Goal: Task Accomplishment & Management: Use online tool/utility

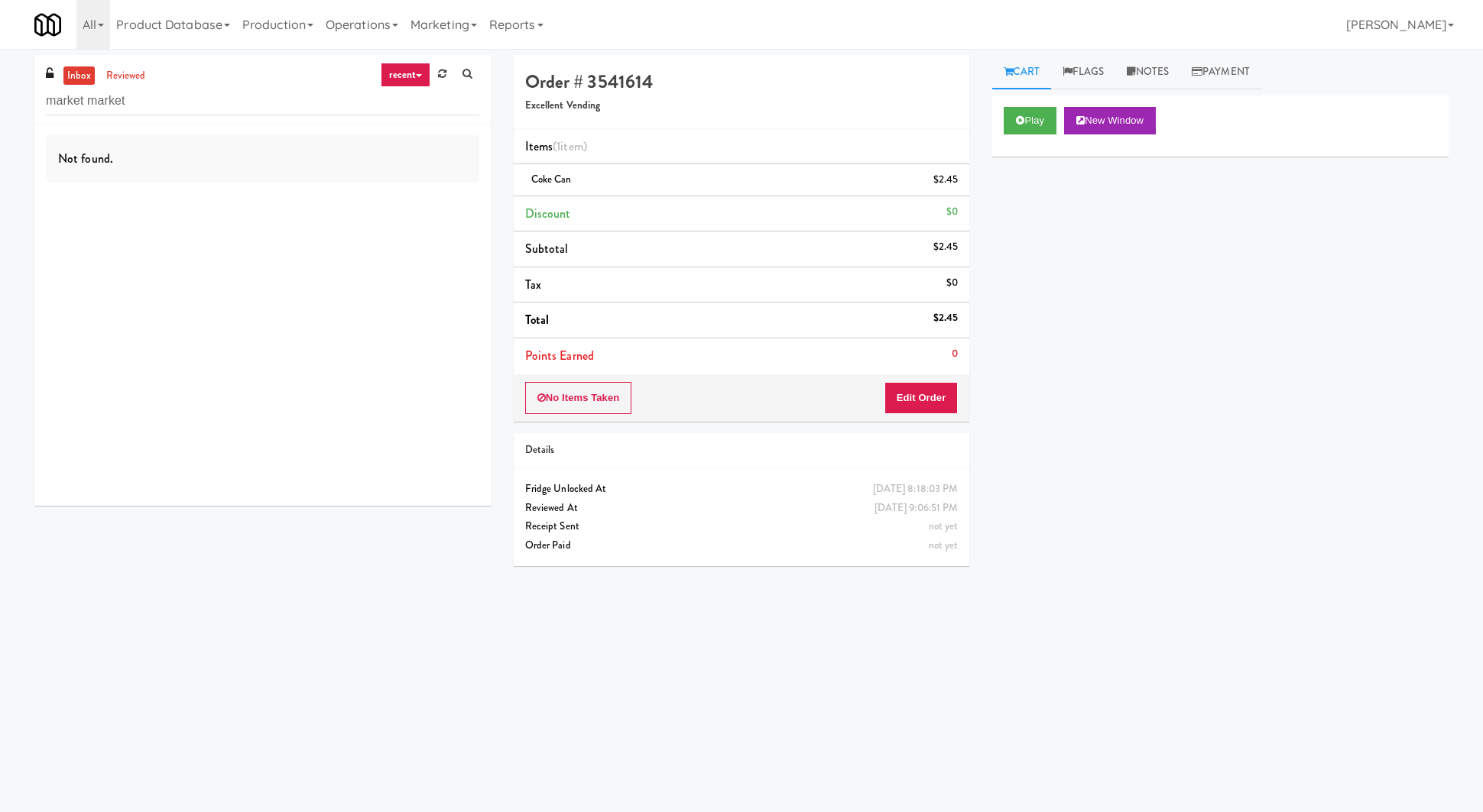
click at [137, 97] on input "market market" at bounding box center [262, 101] width 433 height 29
click at [124, 84] on link "reviewed" at bounding box center [126, 76] width 48 height 19
click at [124, 83] on link "reviewed" at bounding box center [126, 76] width 48 height 19
click at [135, 77] on link "reviewed" at bounding box center [126, 76] width 48 height 19
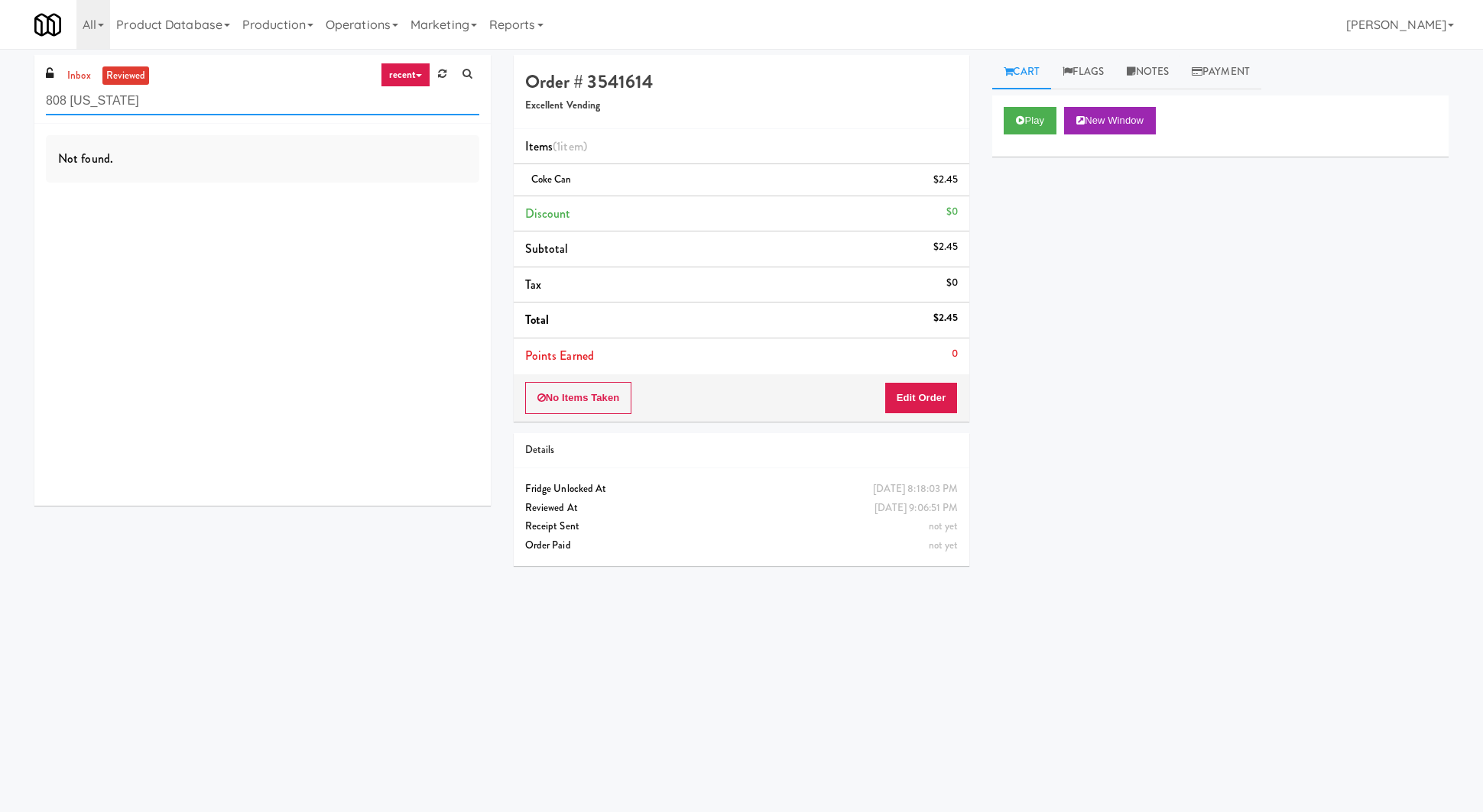
click at [72, 99] on input "808 michigan" at bounding box center [262, 101] width 433 height 29
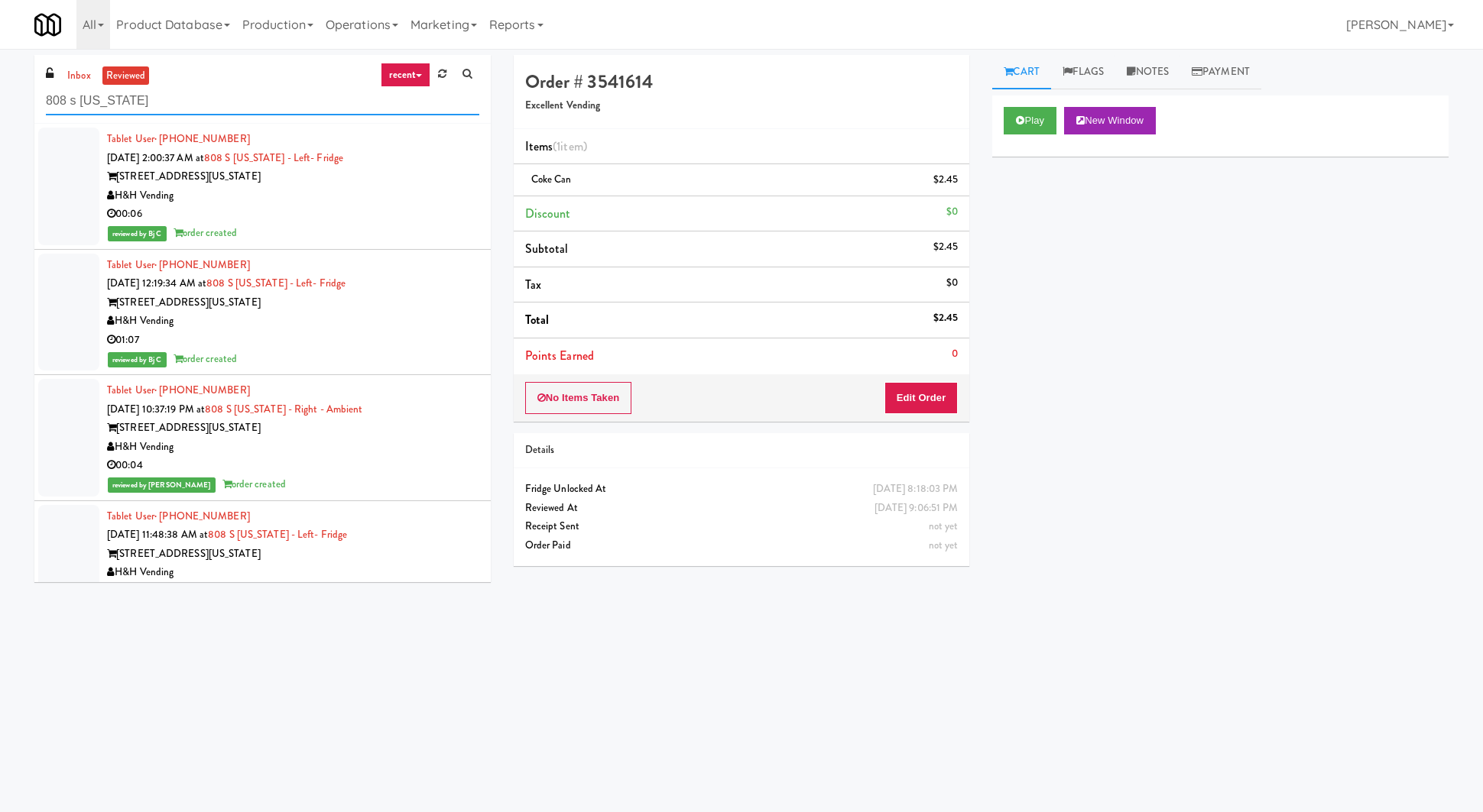
type input "808 s [US_STATE]"
click at [298, 181] on div "[STREET_ADDRESS][US_STATE]" at bounding box center [293, 177] width 372 height 19
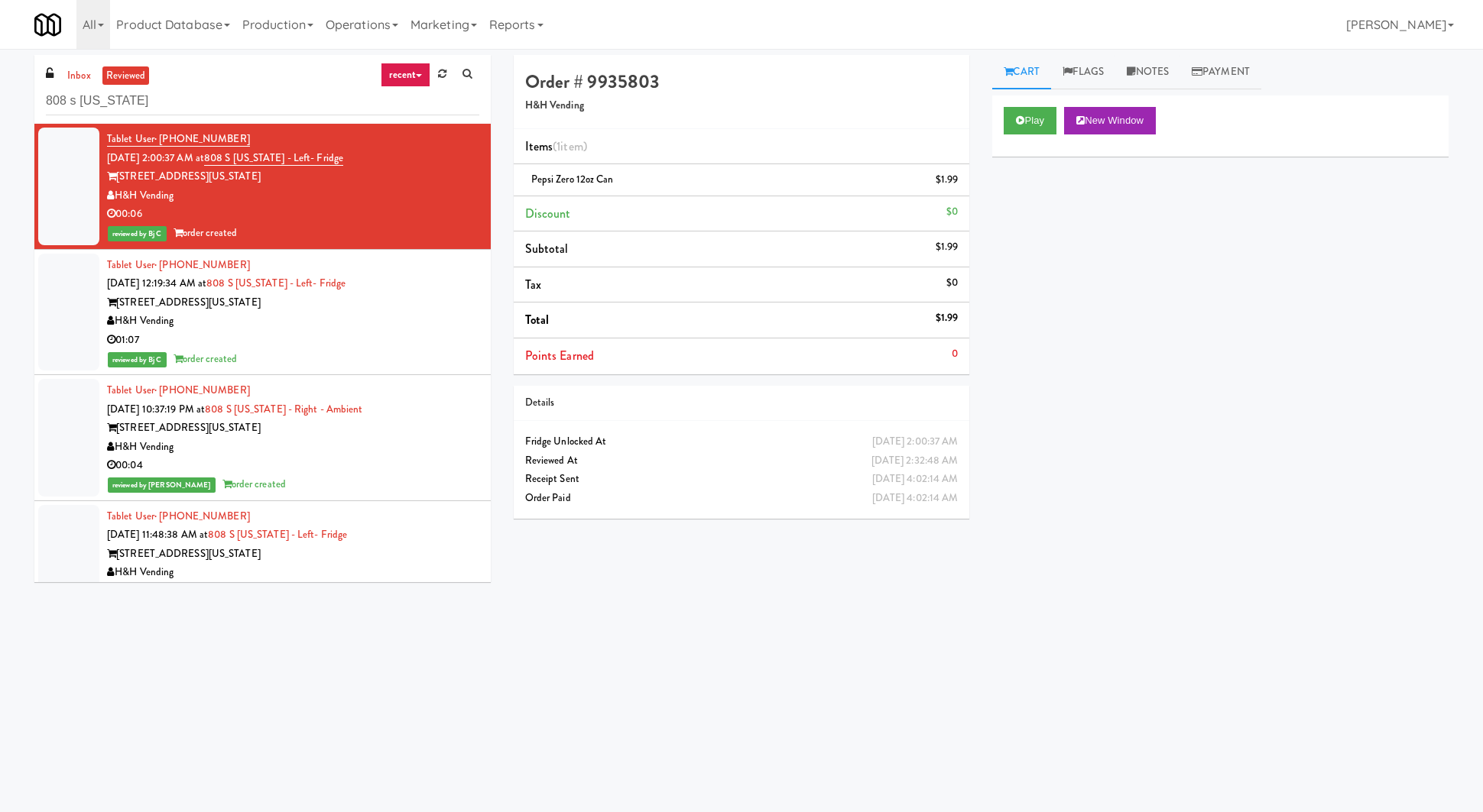
click at [314, 327] on div "H&H Vending" at bounding box center [293, 321] width 372 height 19
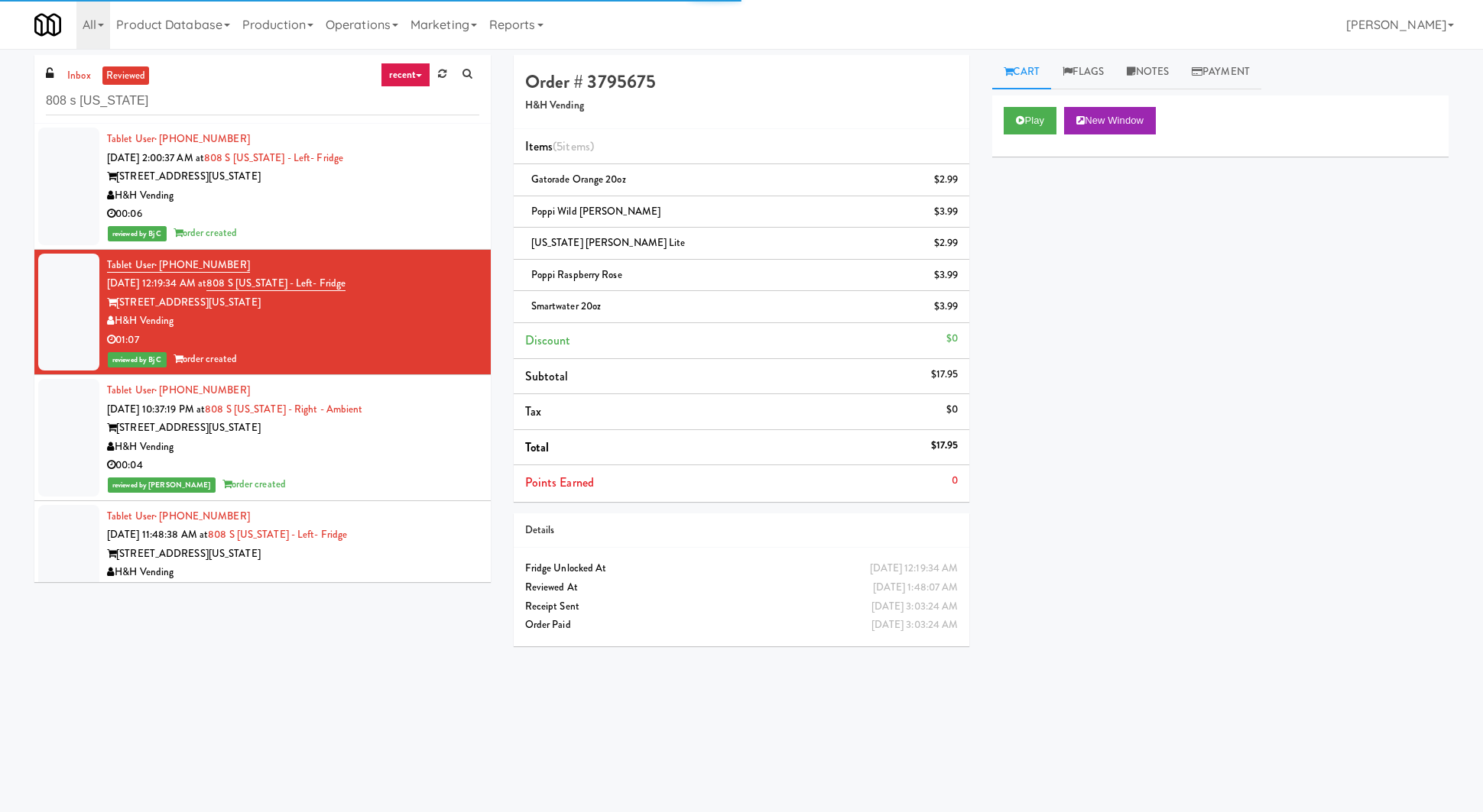
click at [372, 448] on div "H&H Vending" at bounding box center [293, 447] width 372 height 19
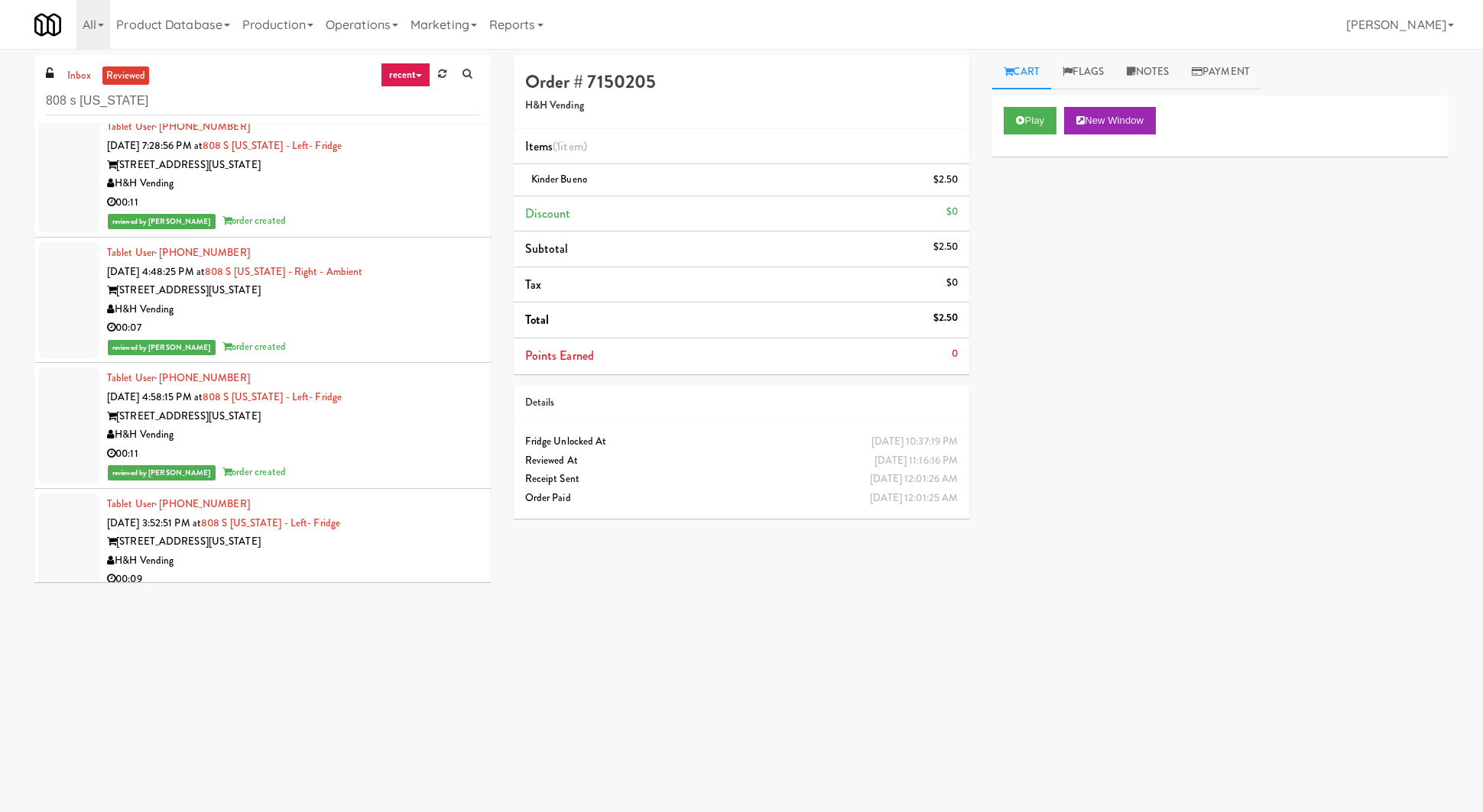
scroll to position [2850, 0]
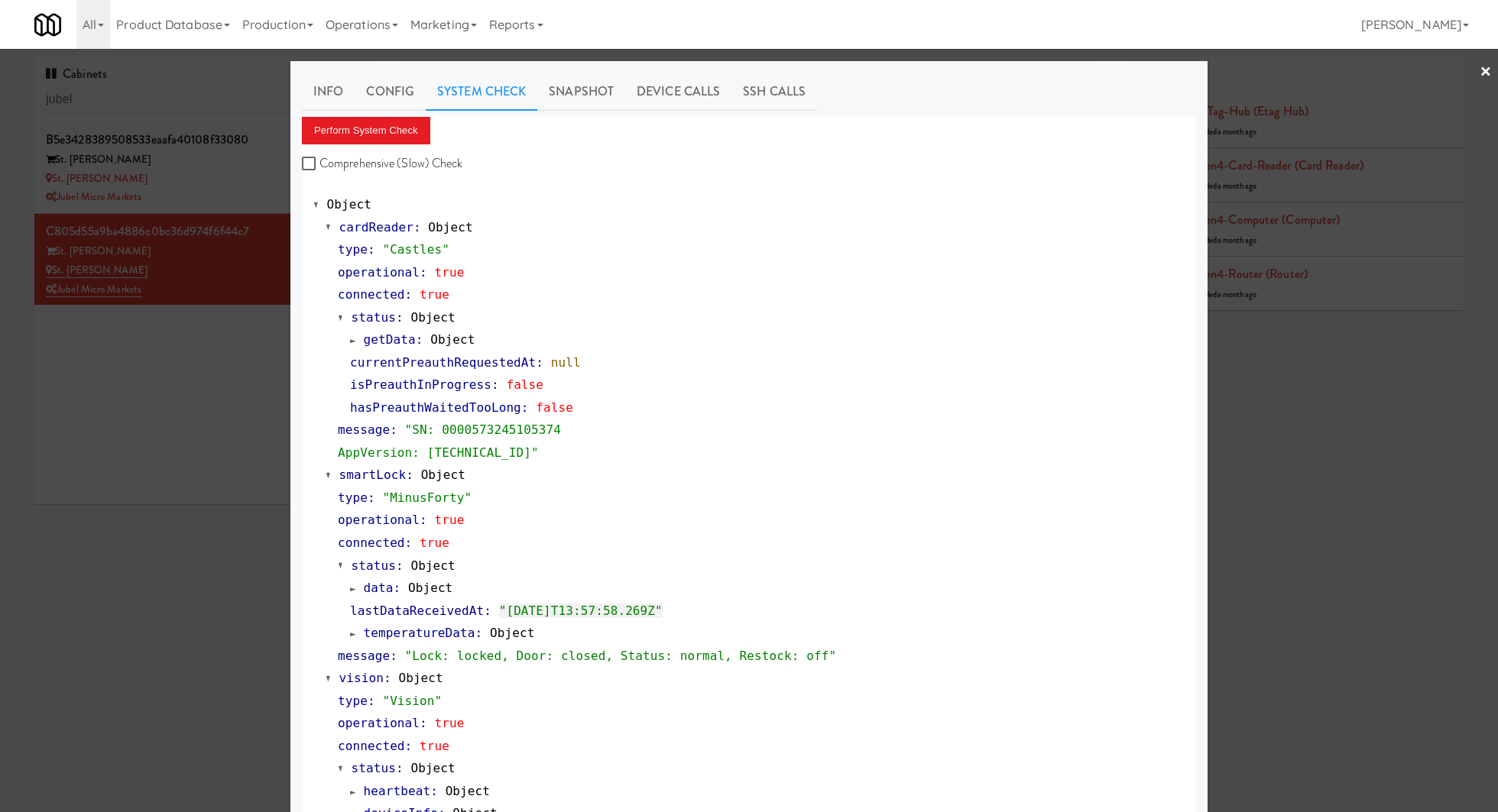
click at [146, 454] on div at bounding box center [749, 406] width 1498 height 812
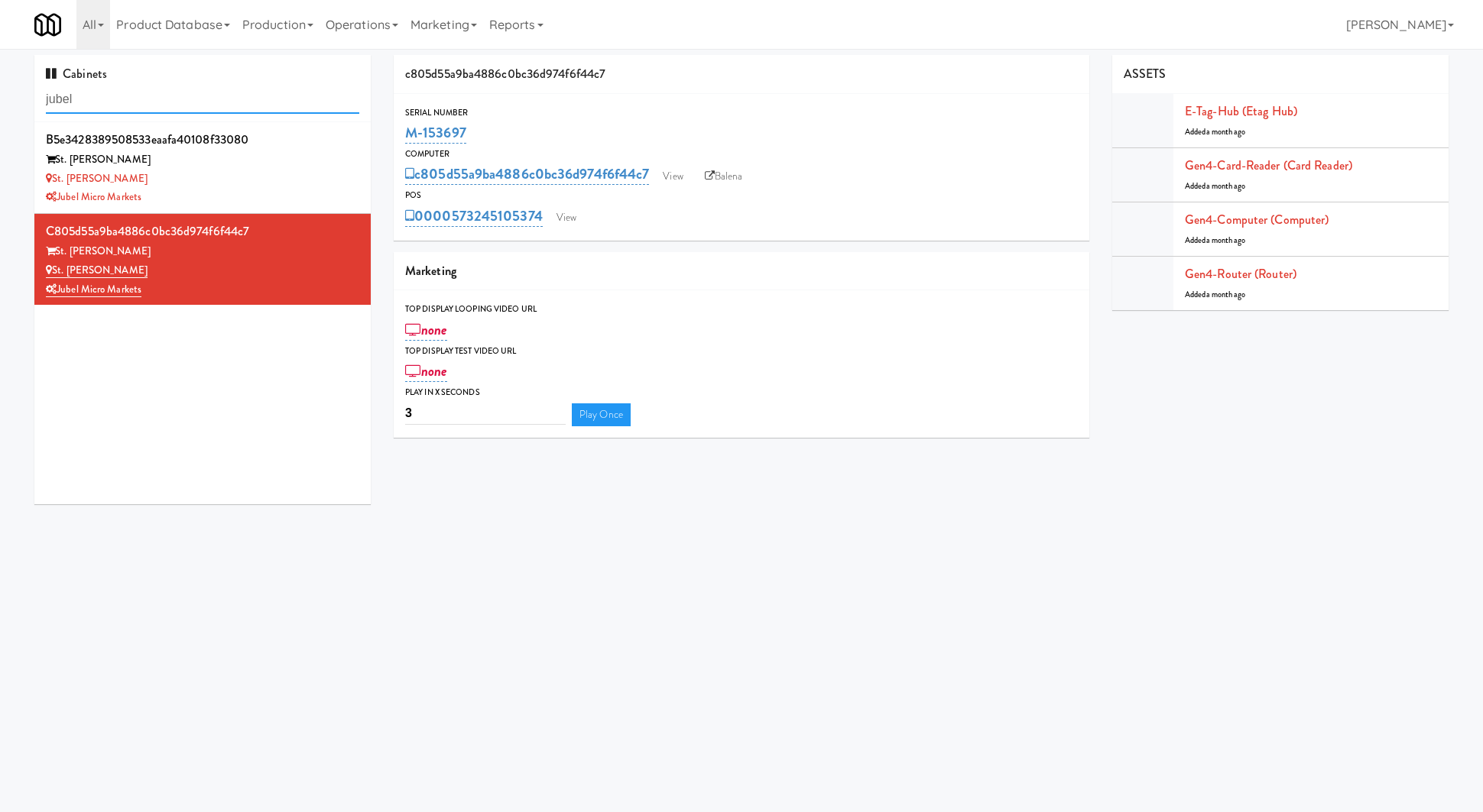
click at [291, 98] on input "jubel" at bounding box center [202, 99] width 314 height 29
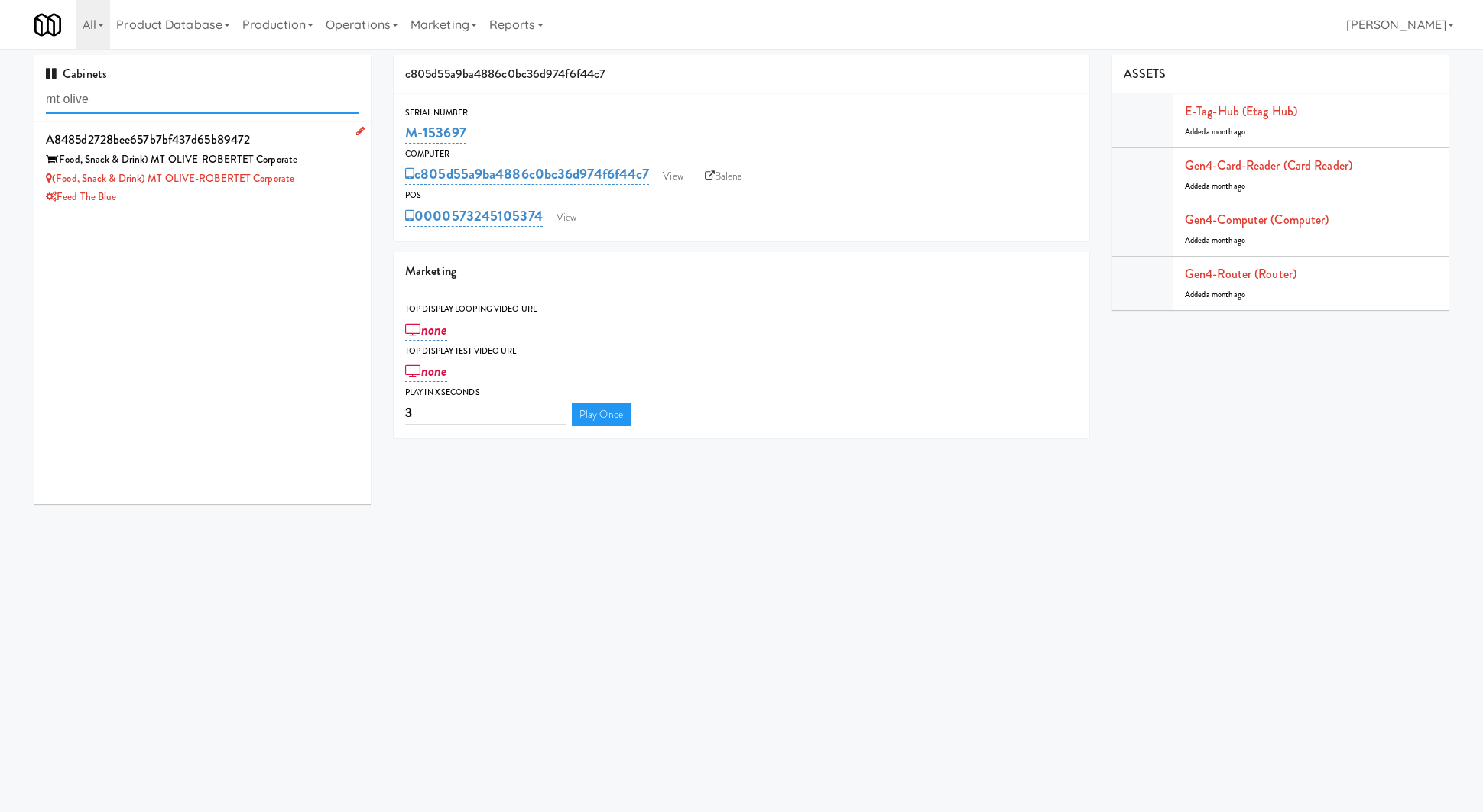
type input "mt olive"
click at [301, 192] on div "Feed The Blue" at bounding box center [202, 198] width 314 height 19
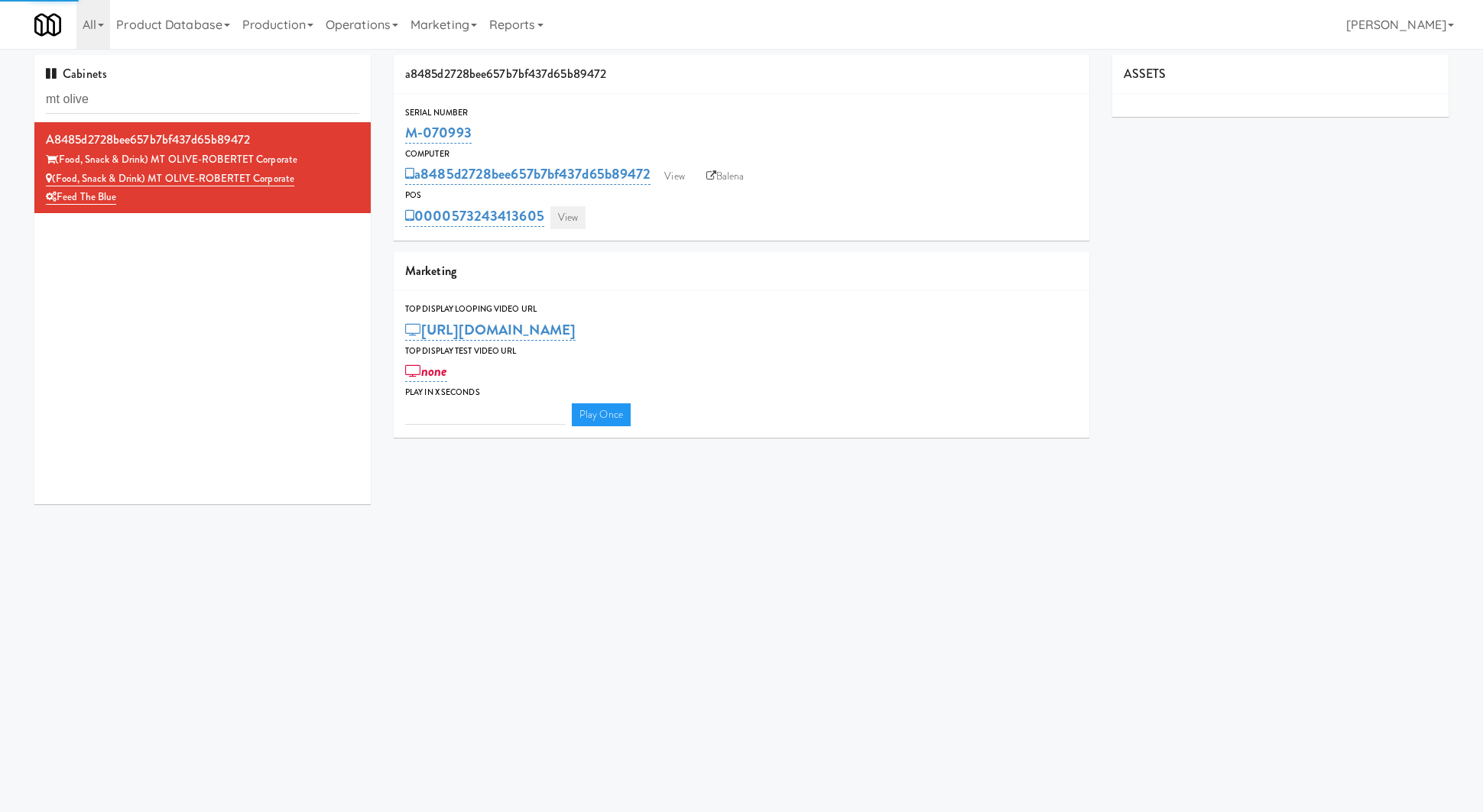
type input "3"
click at [563, 218] on link "View" at bounding box center [568, 218] width 35 height 23
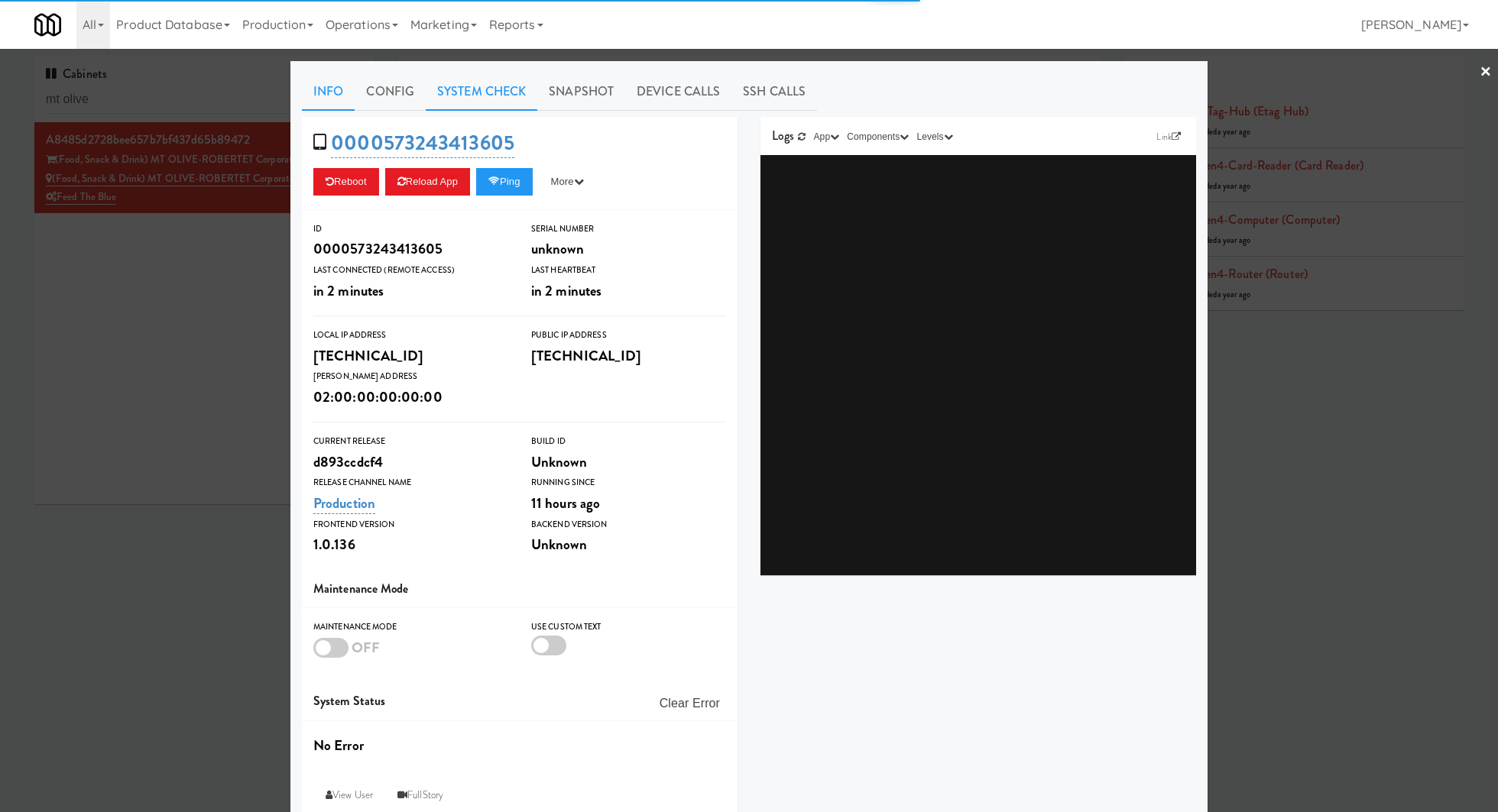
click at [465, 80] on link "System Check" at bounding box center [481, 92] width 111 height 38
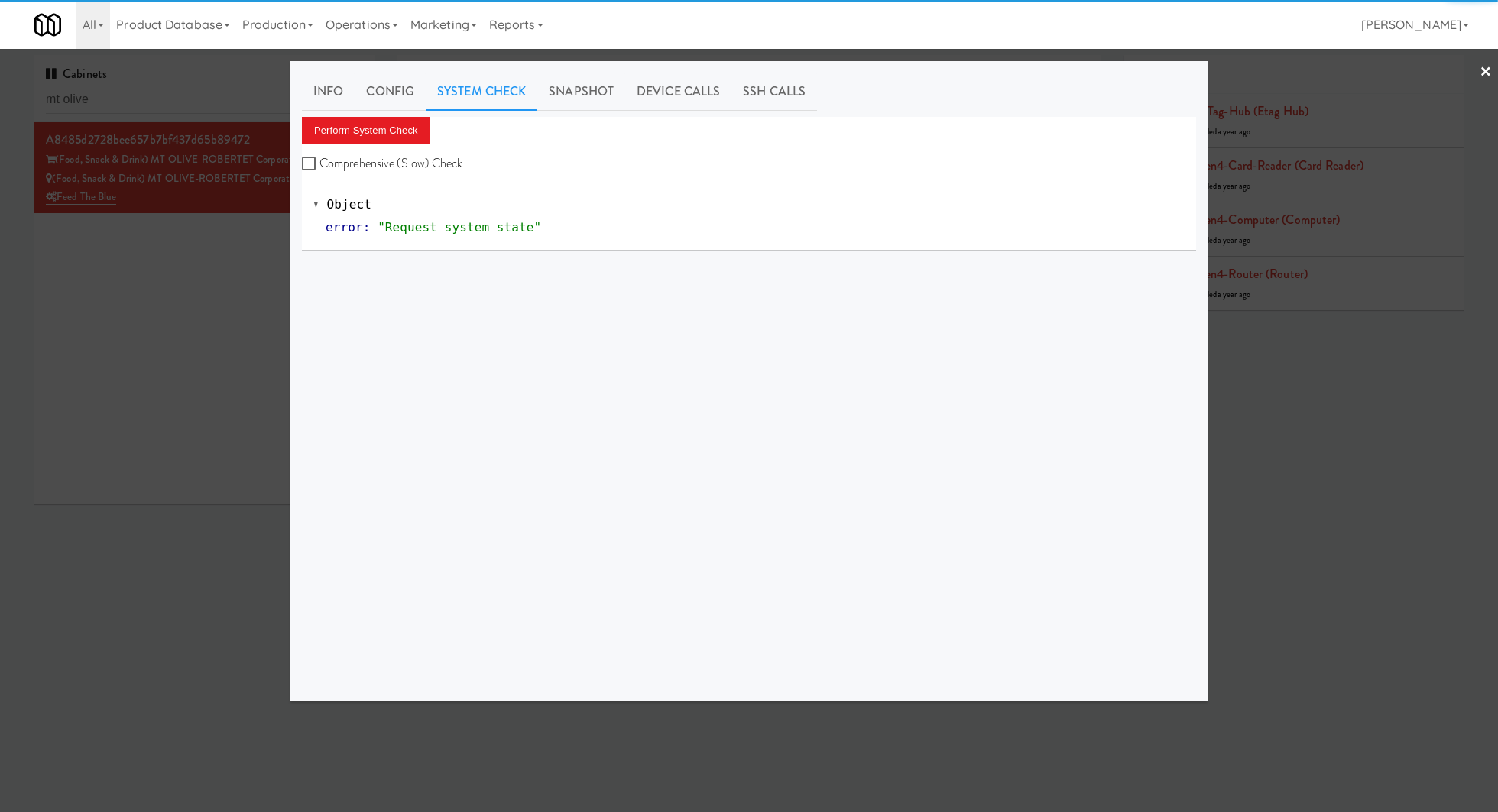
click at [397, 114] on div "Info Config System Check Snapshot Device Calls SSH Calls Perform System Check C…" at bounding box center [748, 381] width 894 height 618
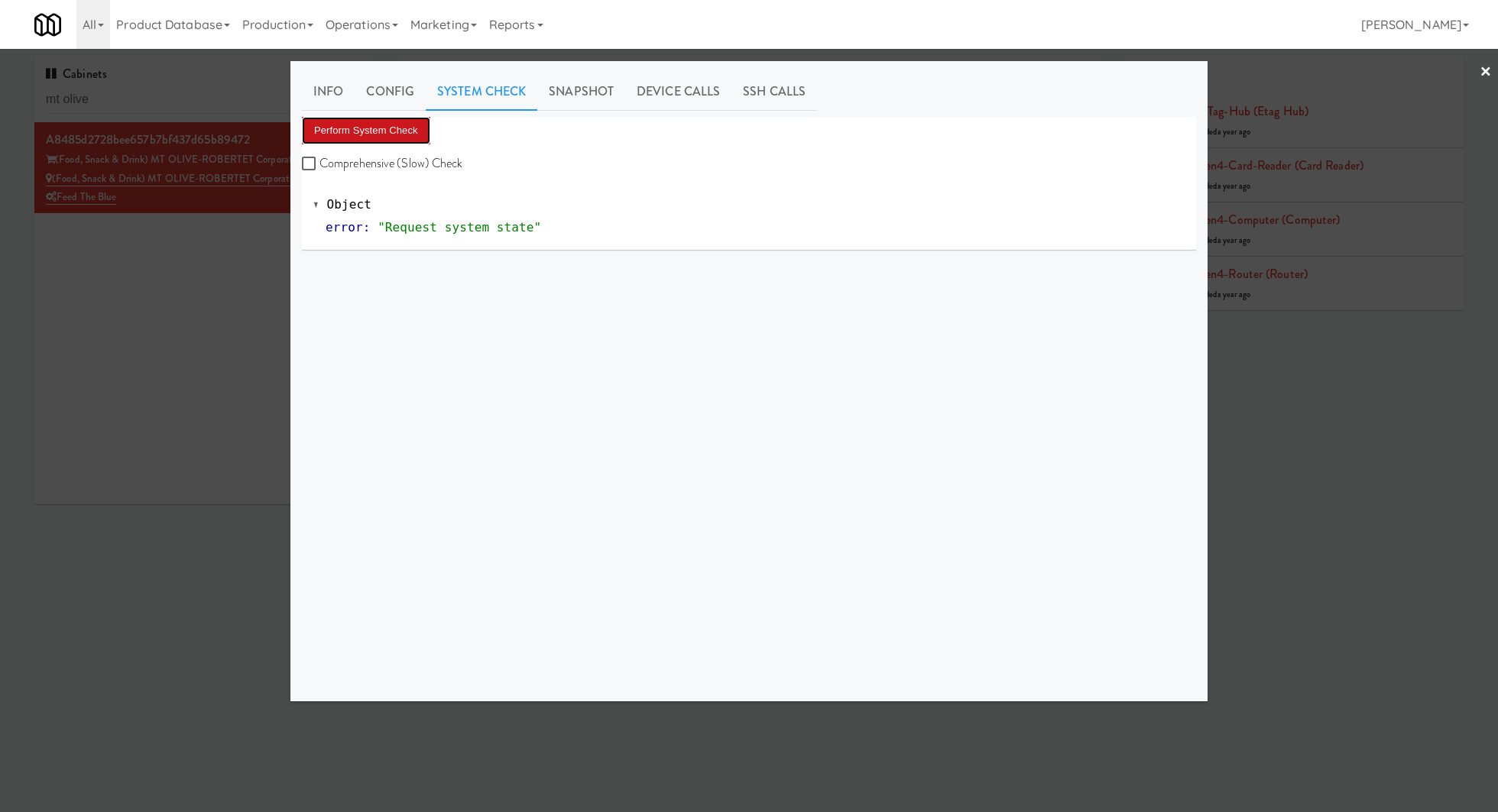
click at [399, 125] on button "Perform System Check" at bounding box center [365, 130] width 129 height 28
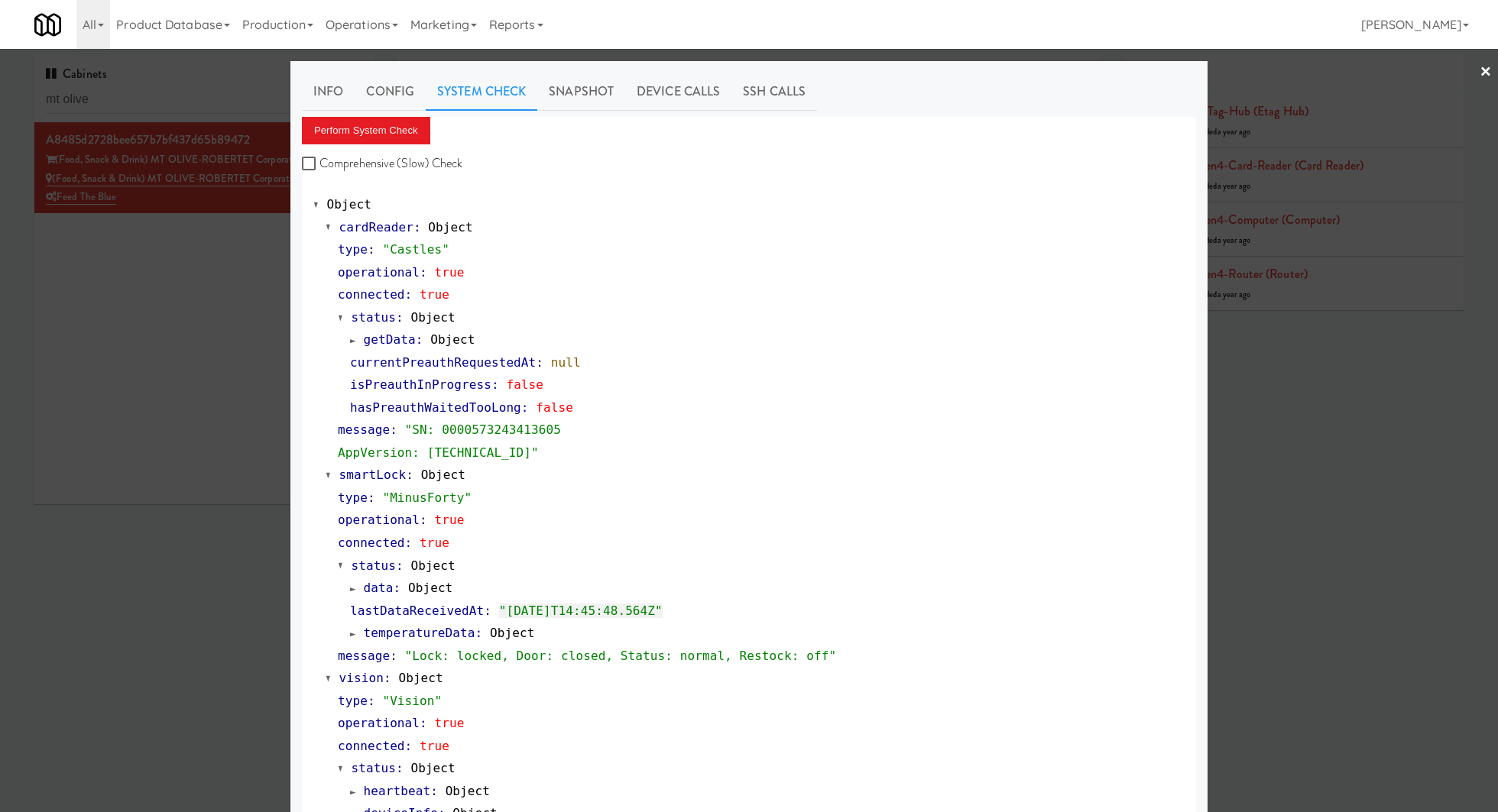
click at [172, 106] on div at bounding box center [749, 406] width 1498 height 812
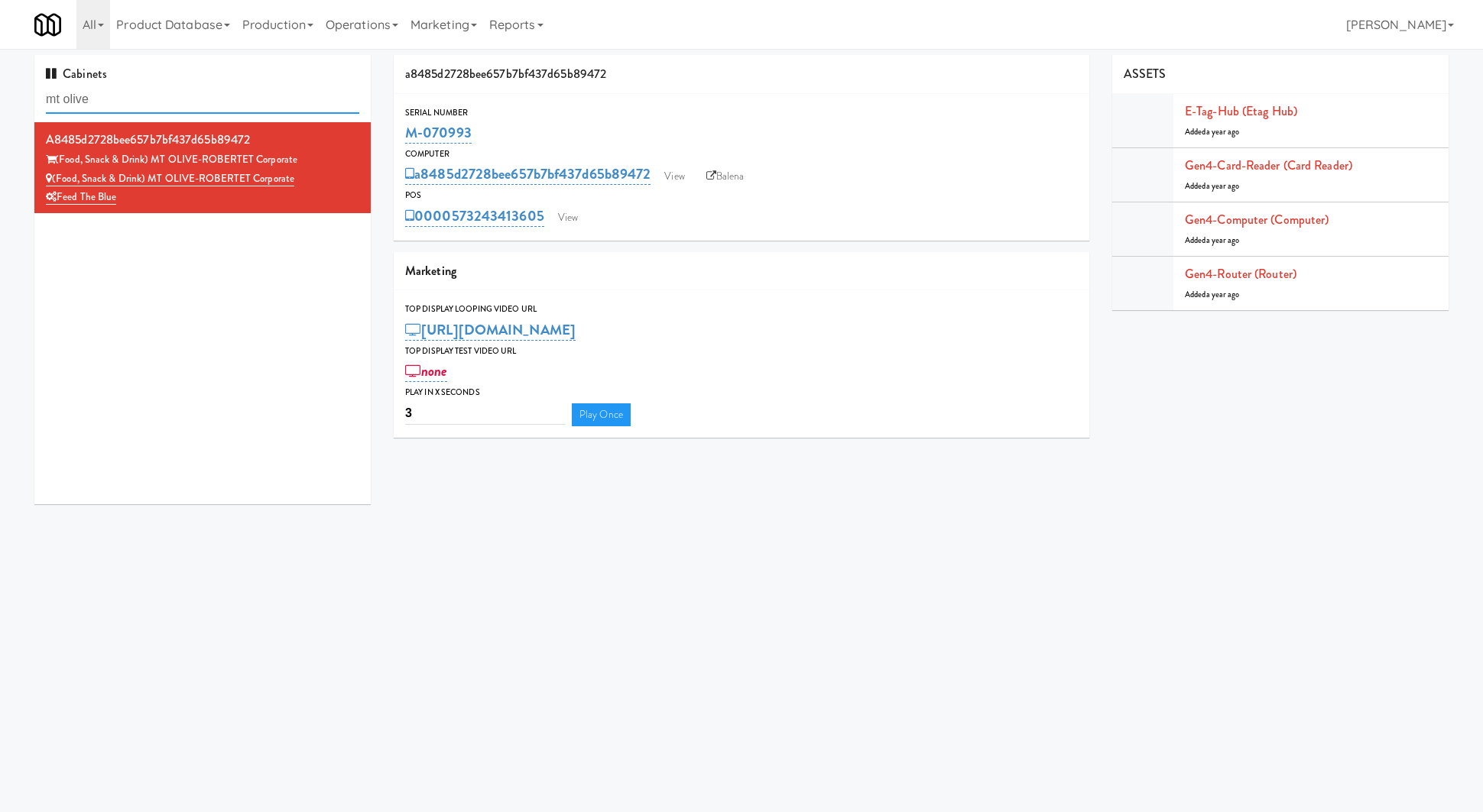
click at [172, 106] on input "mt olive" at bounding box center [202, 99] width 314 height 29
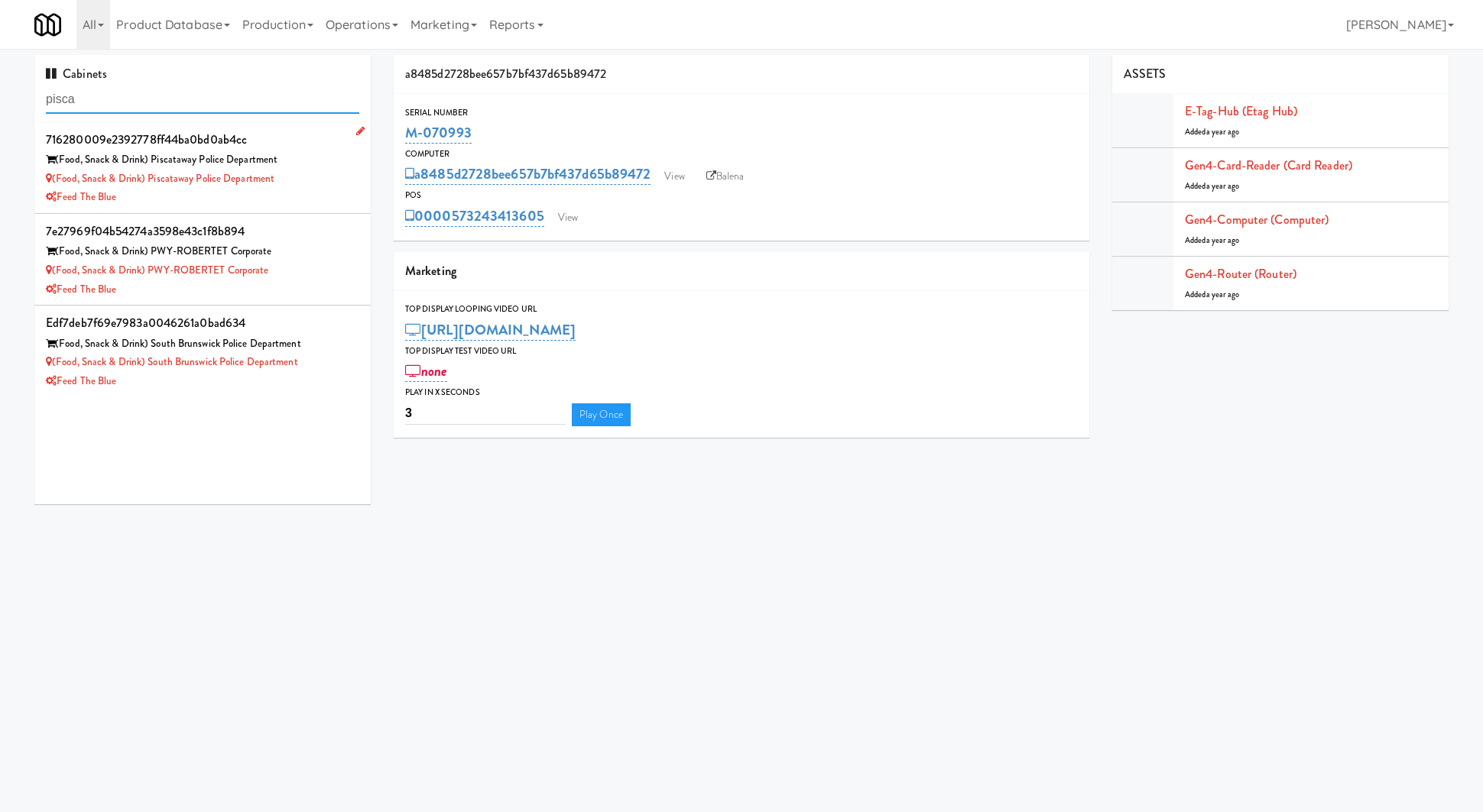
type input "pisca"
click at [301, 194] on div "Feed The Blue" at bounding box center [202, 198] width 314 height 19
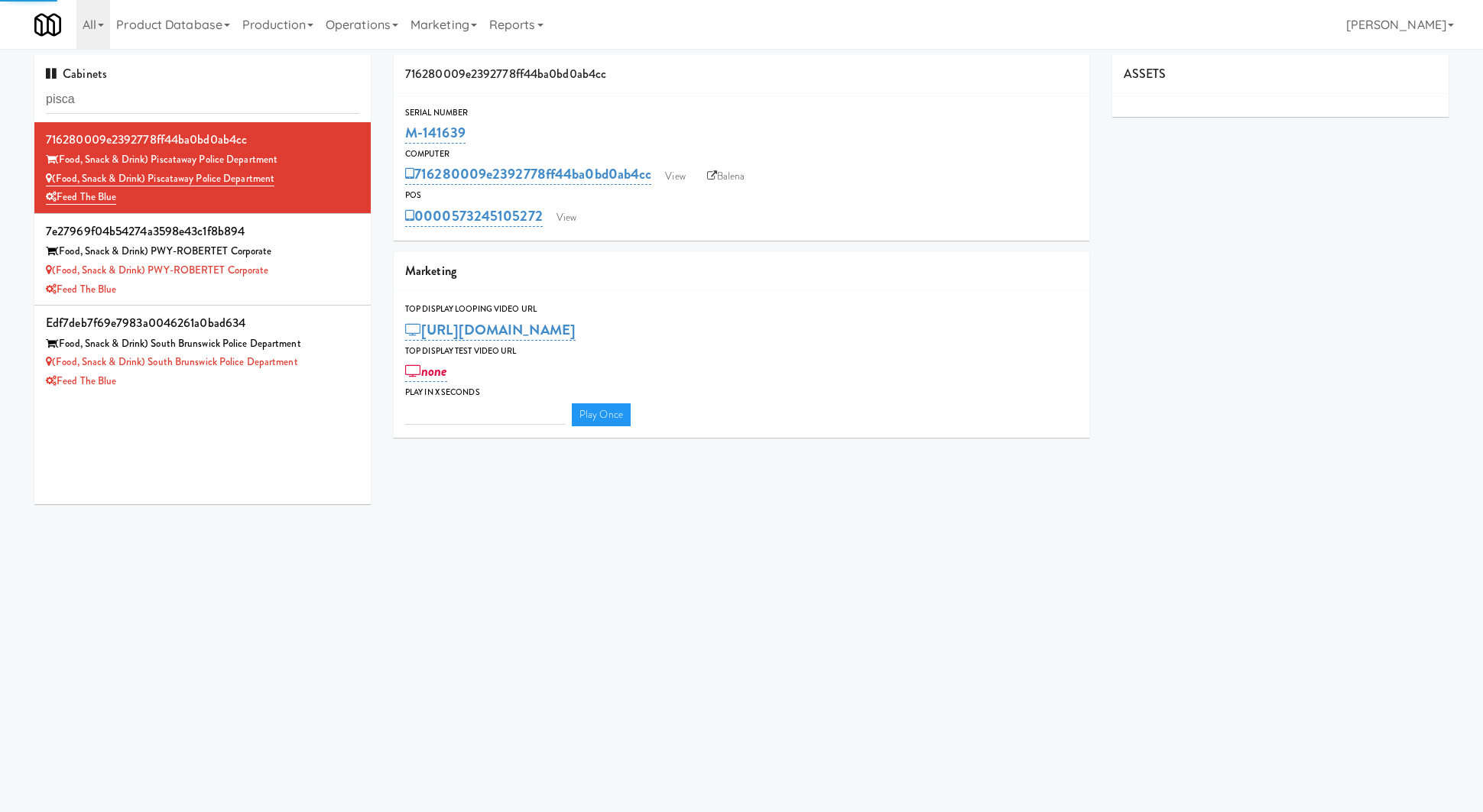
type input "3"
click at [579, 219] on link "View" at bounding box center [566, 218] width 35 height 23
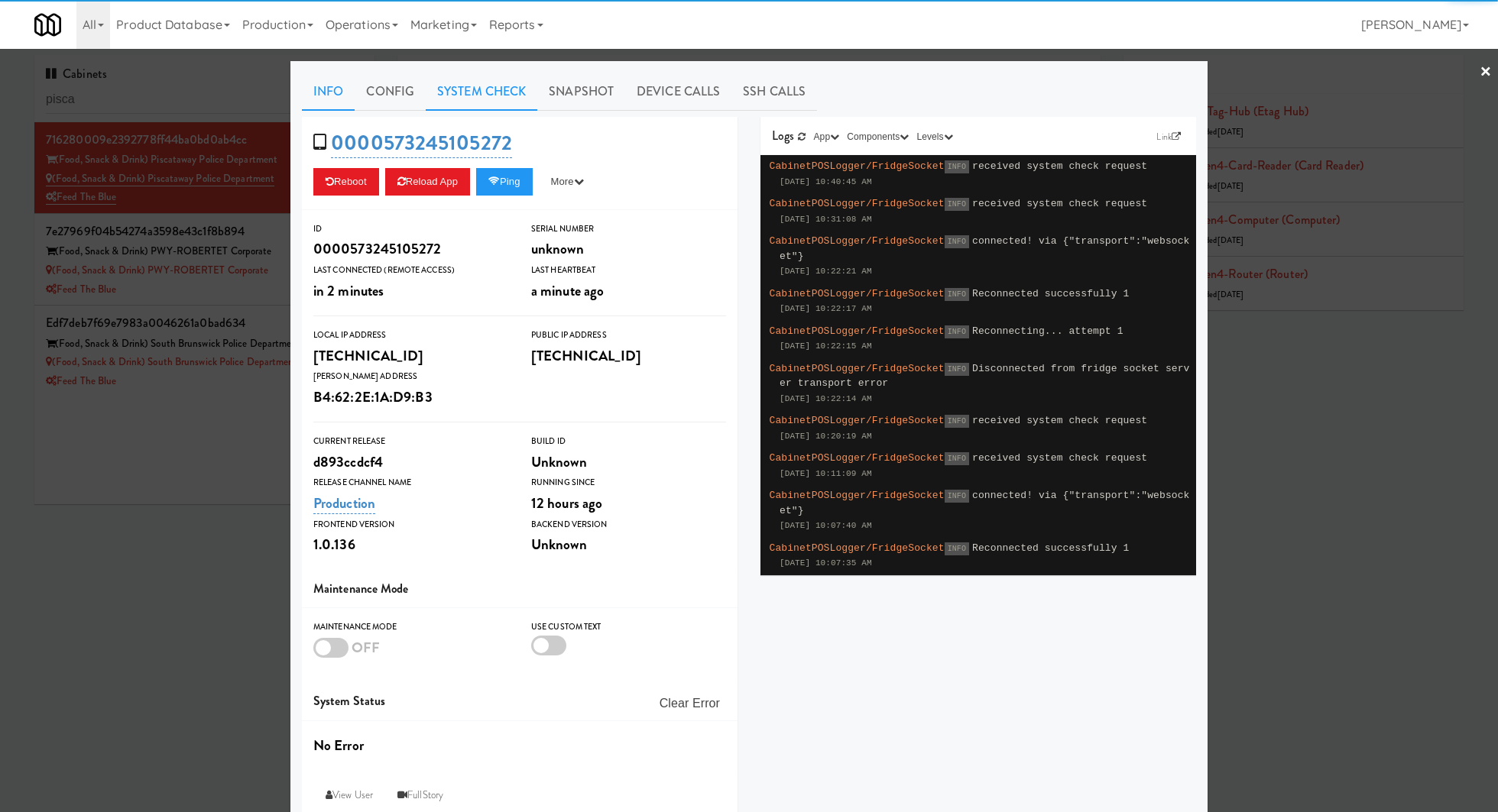
click at [495, 102] on link "System Check" at bounding box center [481, 92] width 111 height 38
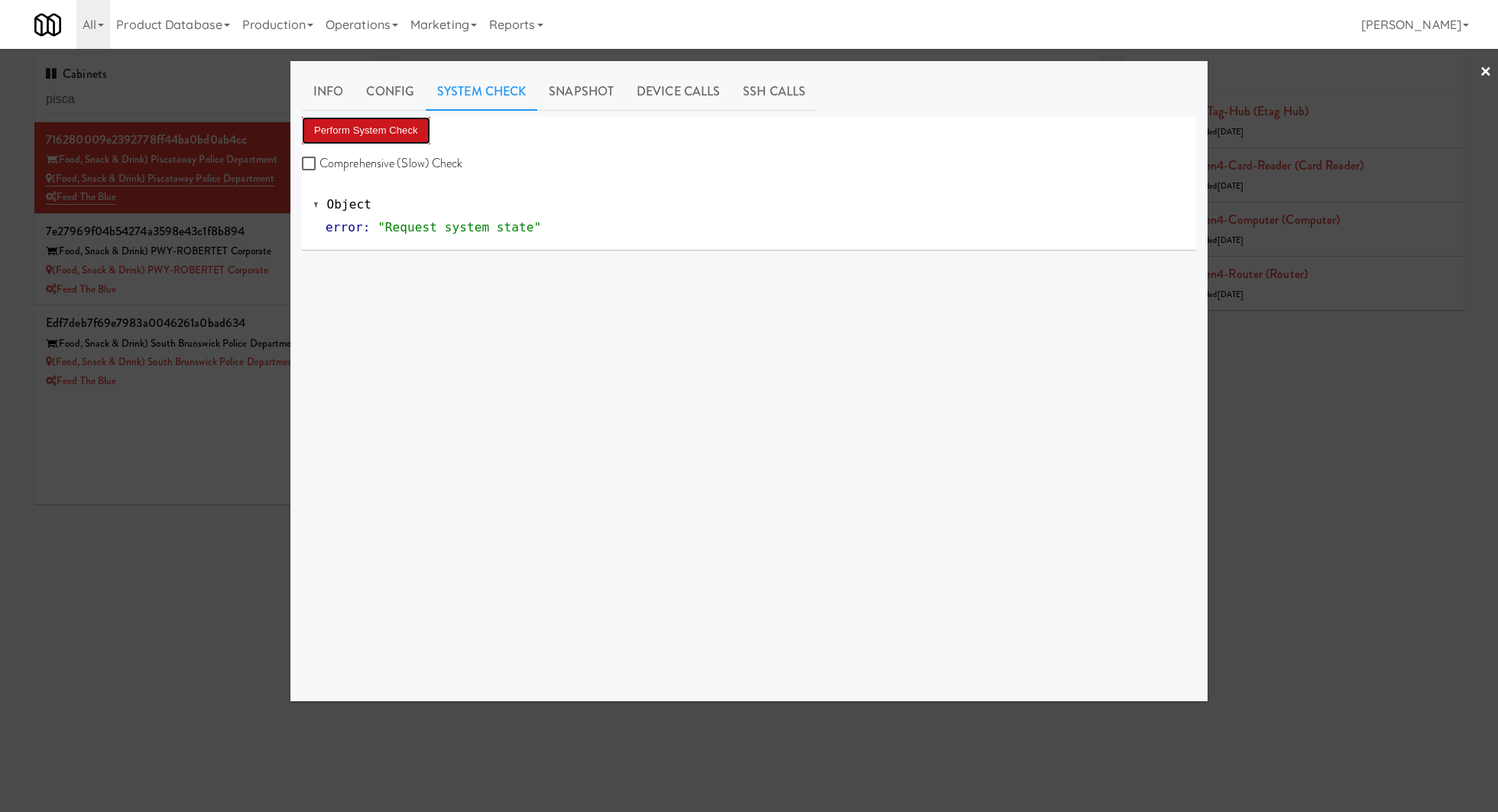
click at [401, 127] on button "Perform System Check" at bounding box center [365, 130] width 129 height 28
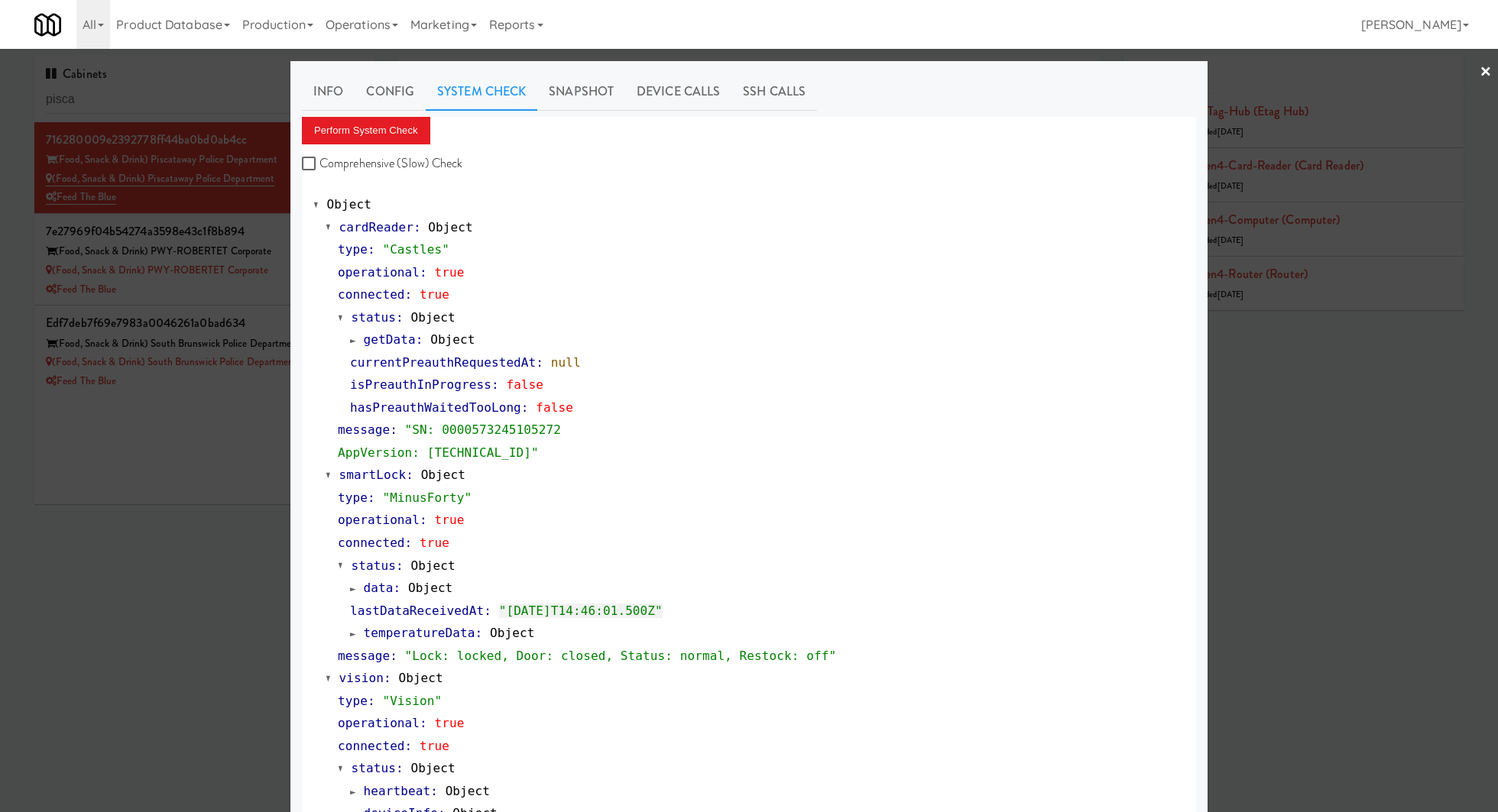
click at [277, 279] on div at bounding box center [749, 406] width 1498 height 812
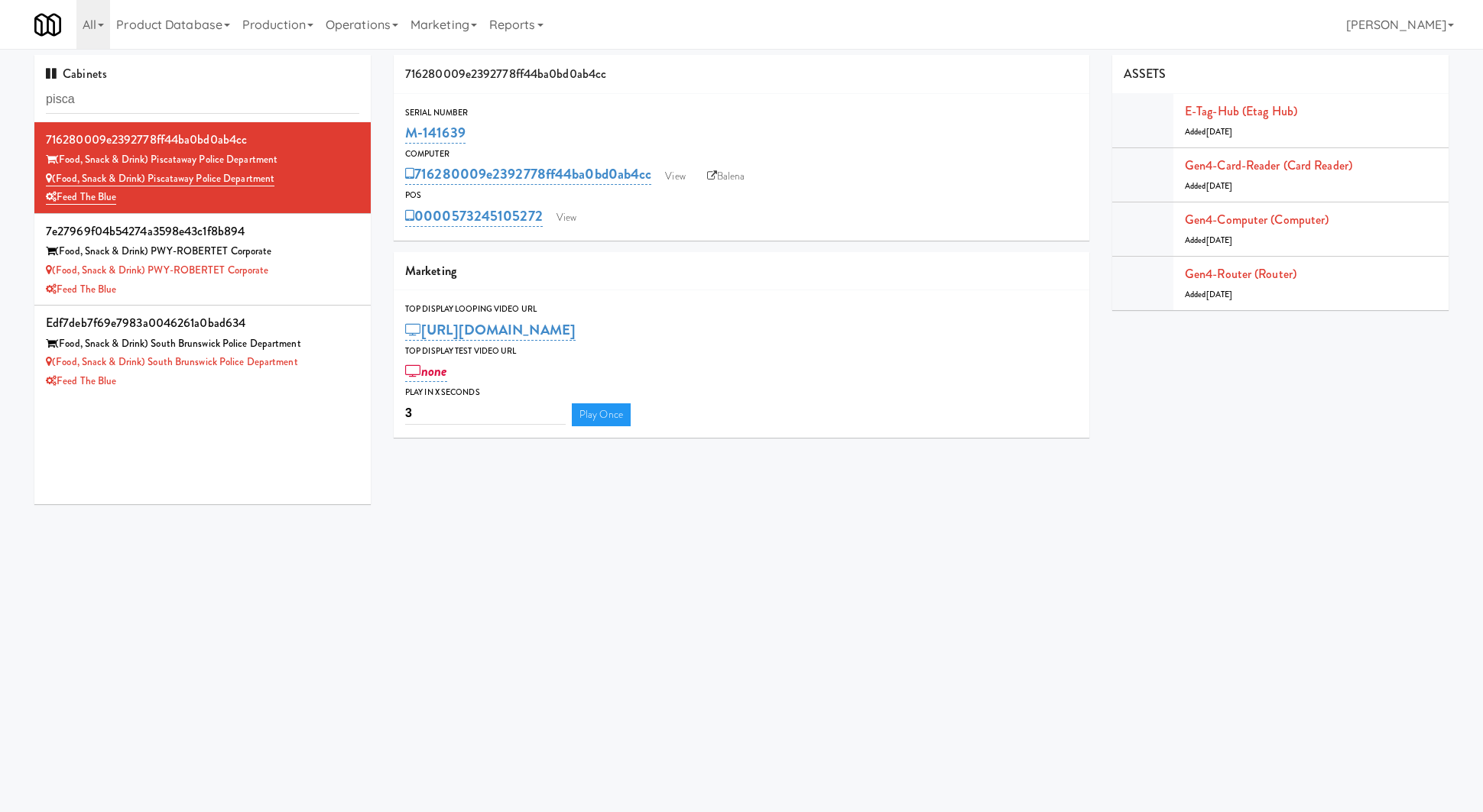
click at [277, 281] on div "Feed The Blue" at bounding box center [202, 290] width 314 height 19
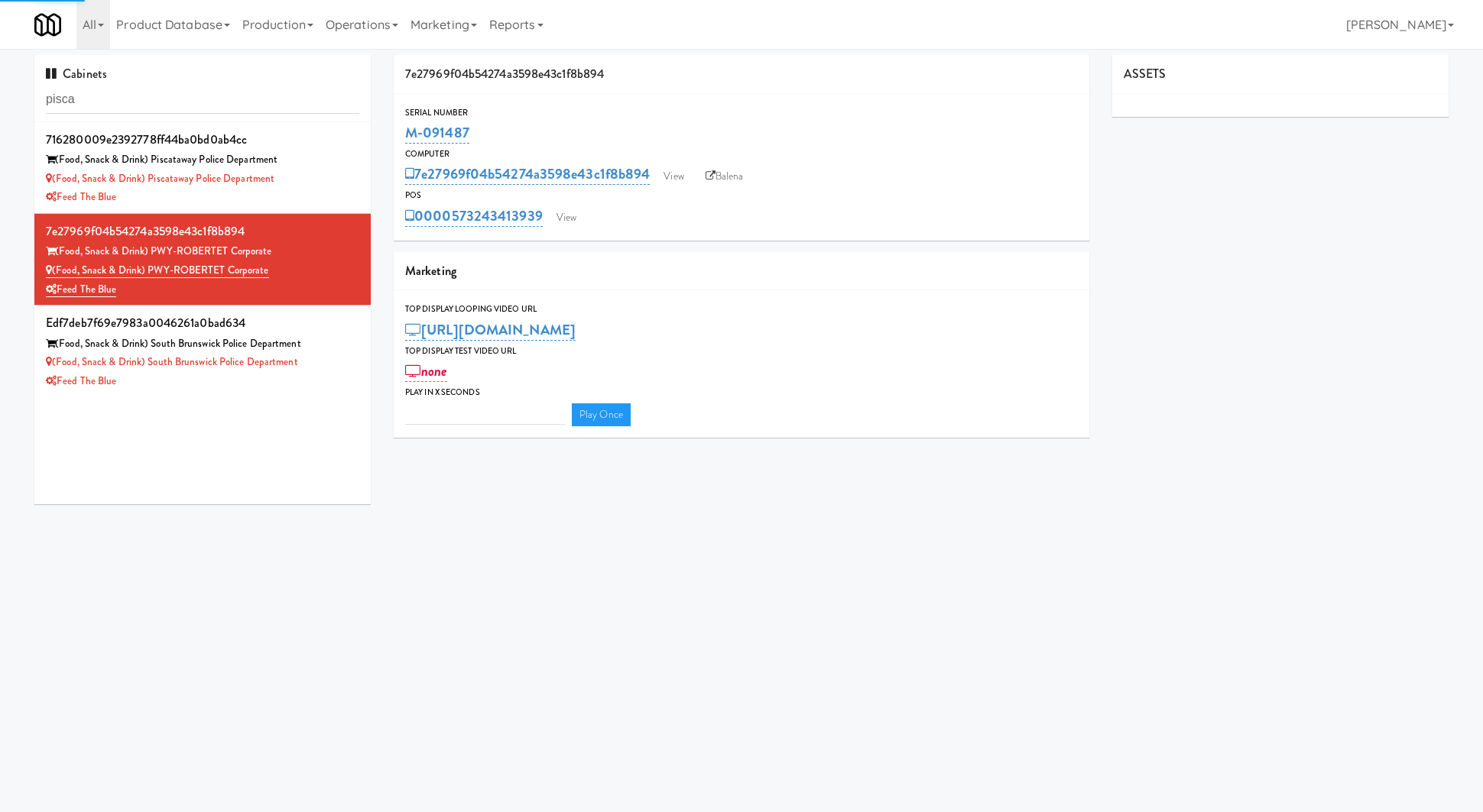
type input "3"
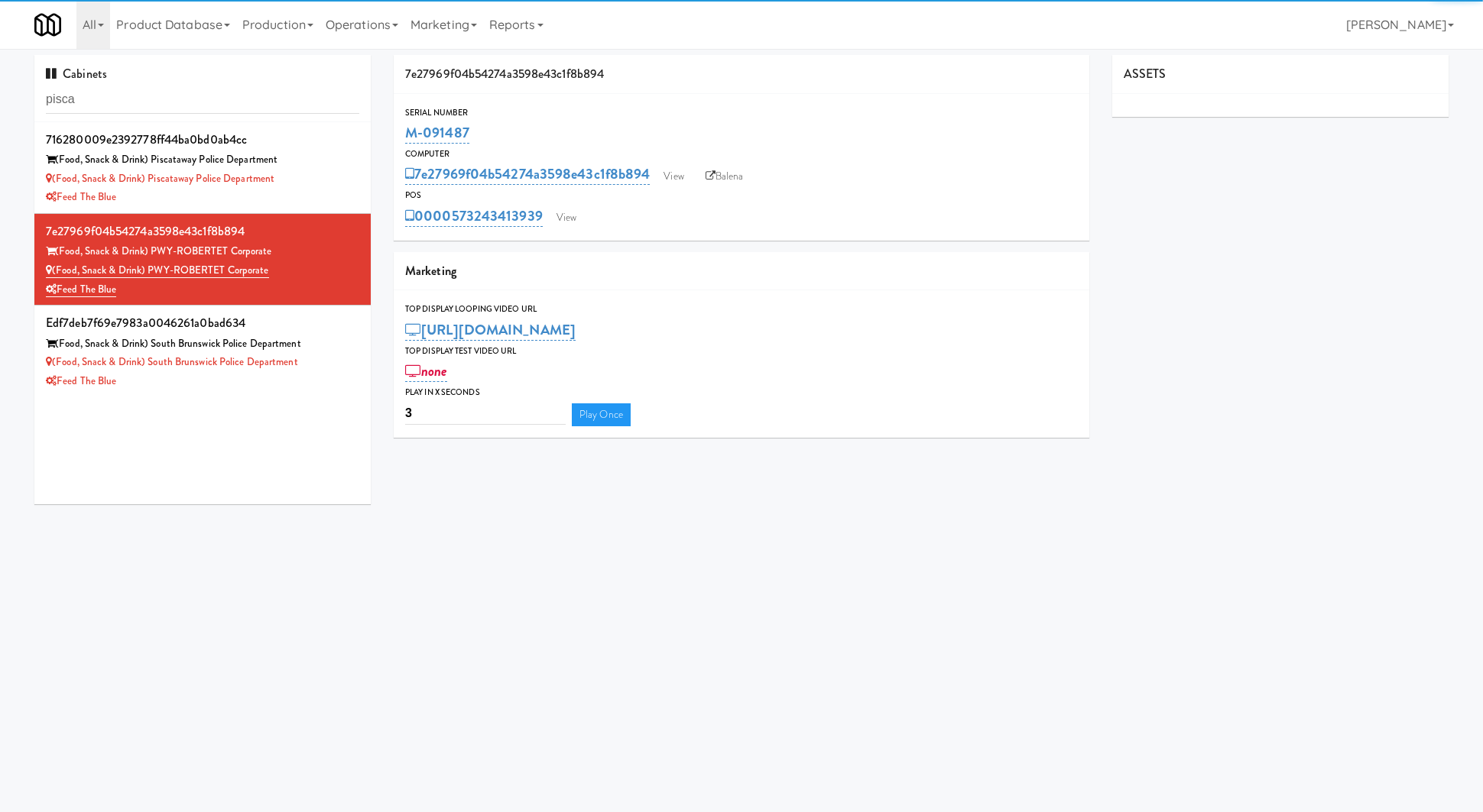
click at [572, 228] on div "Serial Number M-091487 Computer 7e27969f04b54274a3598e43c1f8b894 View Balena PO…" at bounding box center [741, 168] width 696 height 147
click at [568, 219] on link "View" at bounding box center [566, 218] width 35 height 23
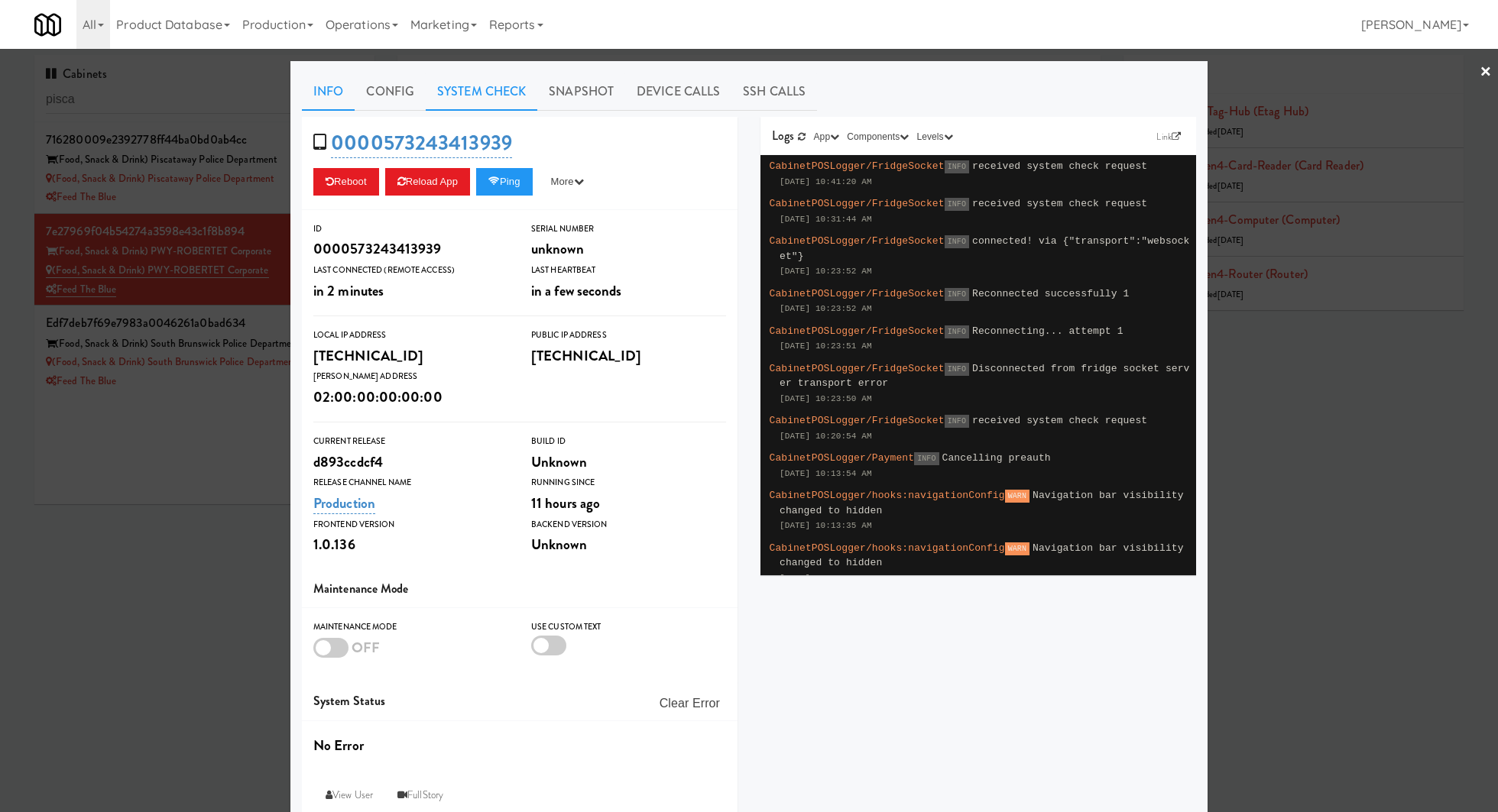
click at [428, 109] on link "System Check" at bounding box center [481, 92] width 111 height 38
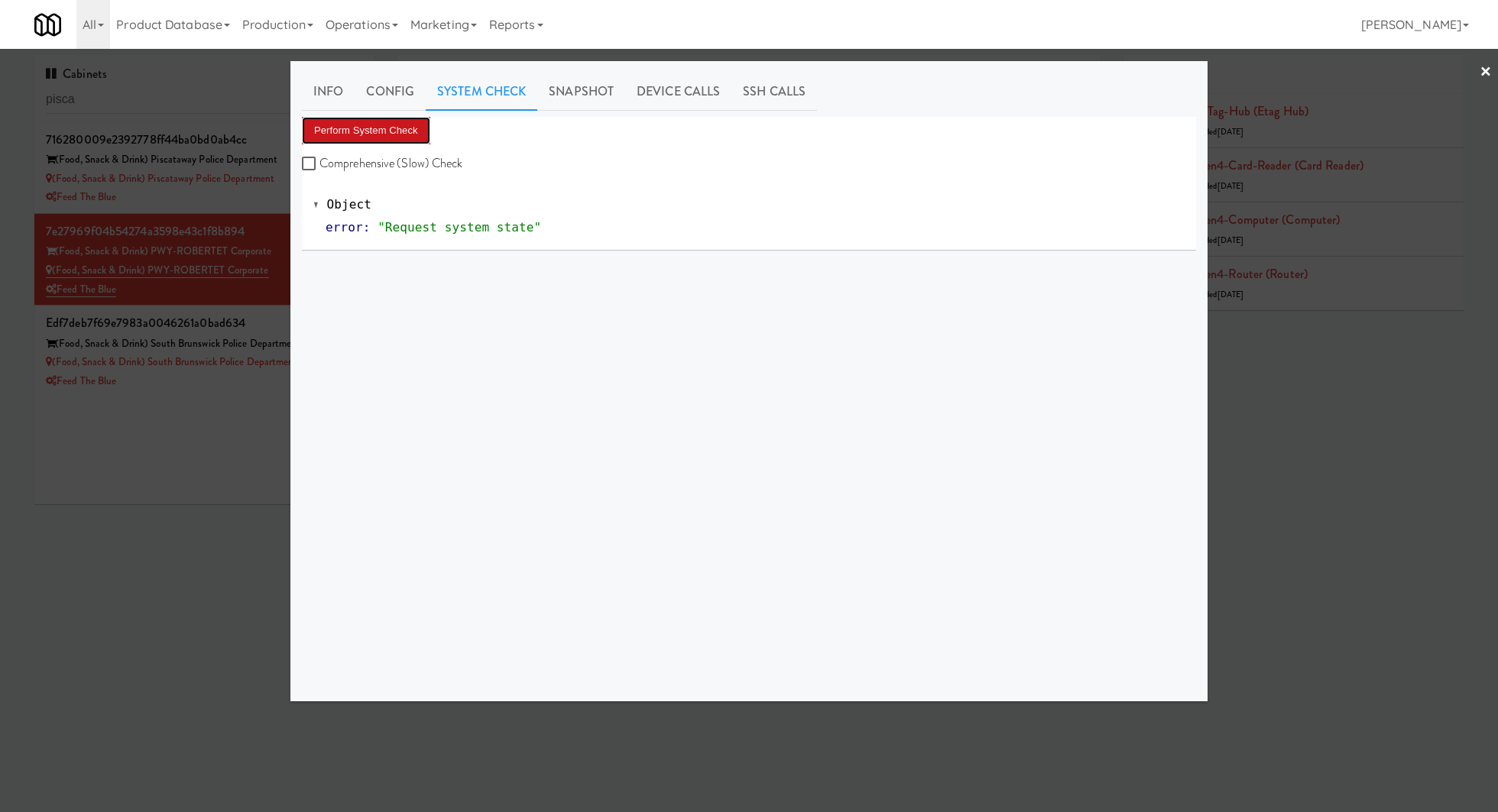
click at [393, 130] on button "Perform System Check" at bounding box center [365, 130] width 129 height 28
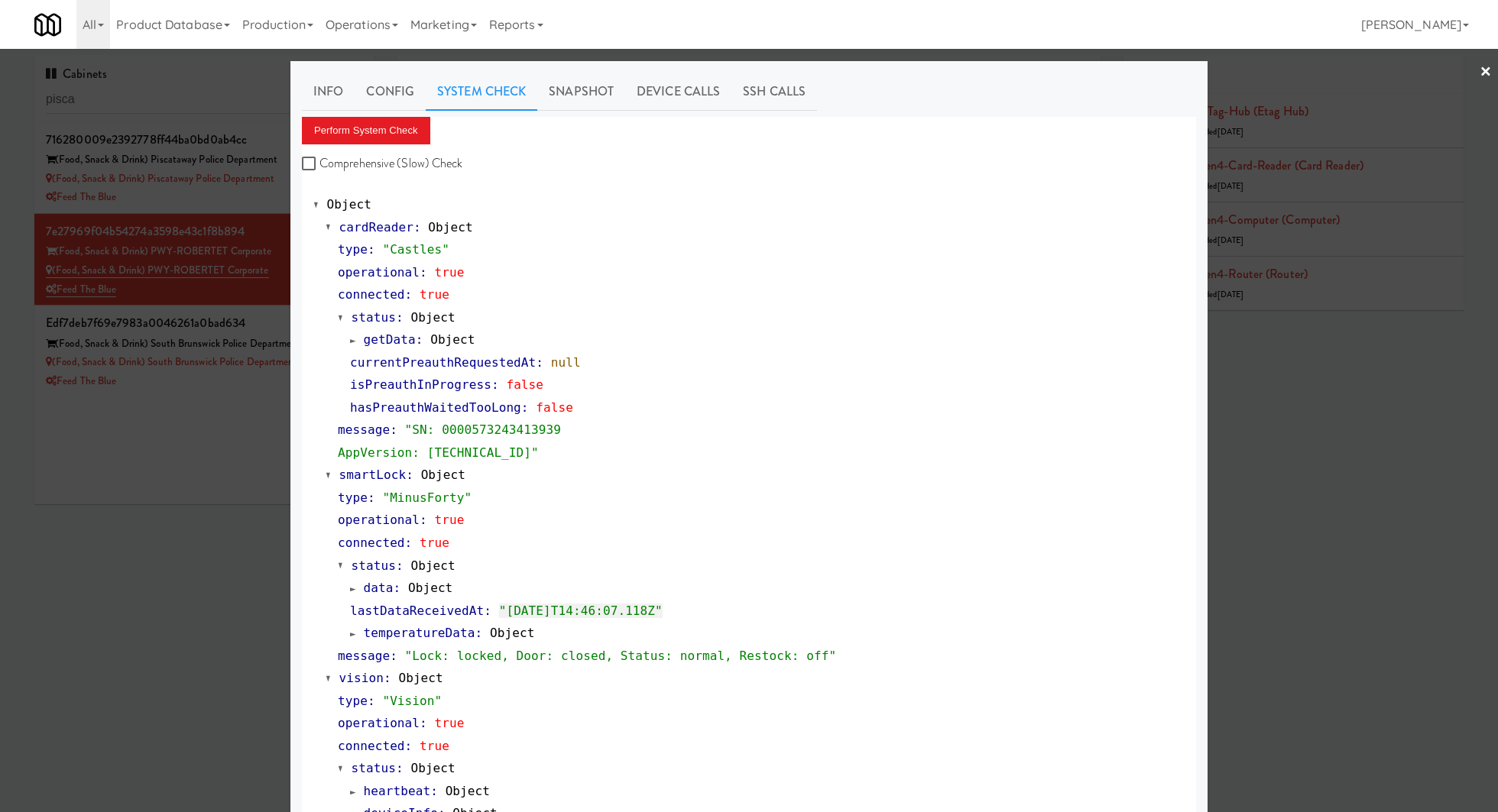
click at [264, 377] on div at bounding box center [749, 406] width 1498 height 812
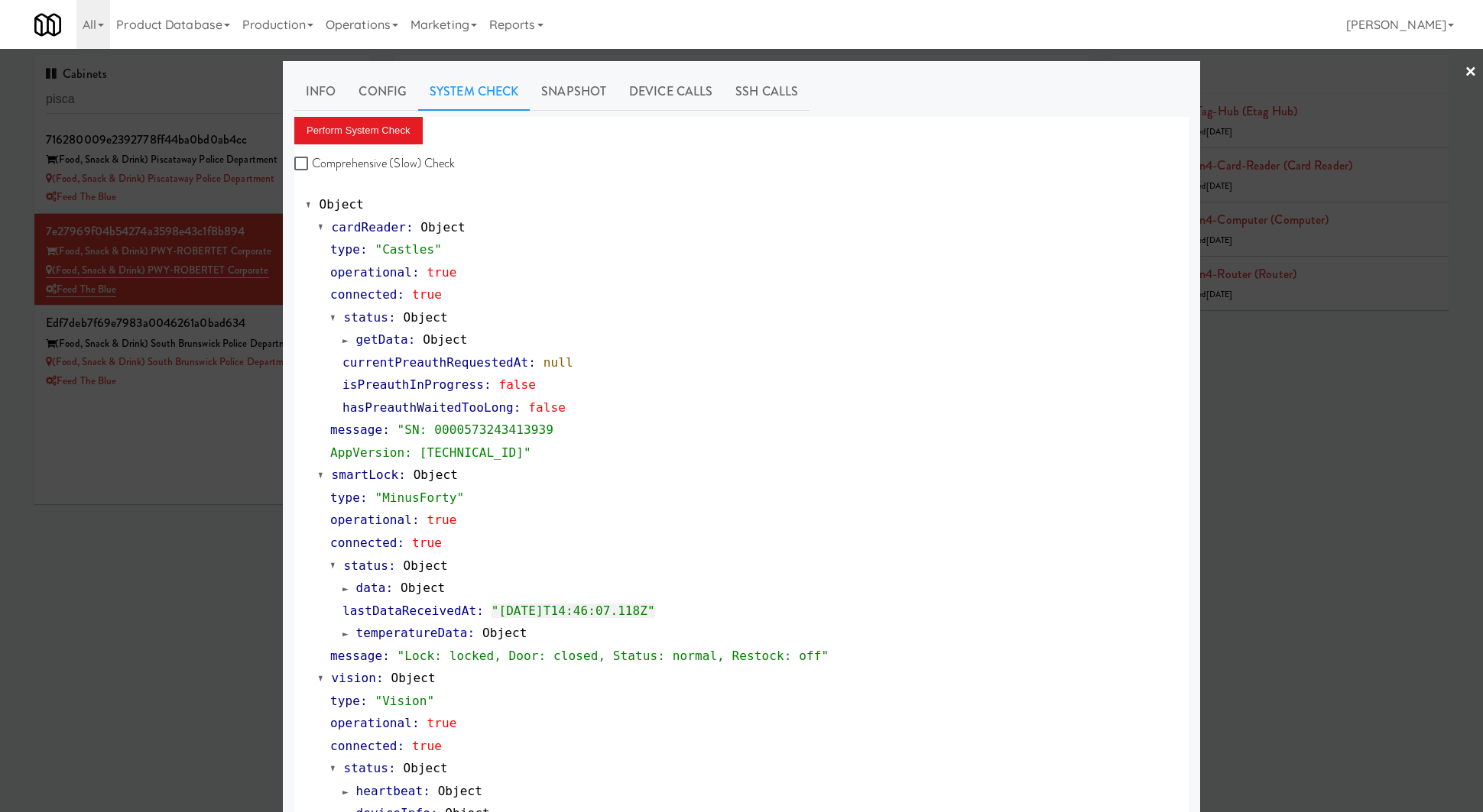
click at [264, 377] on div "Feed The Blue" at bounding box center [202, 382] width 314 height 19
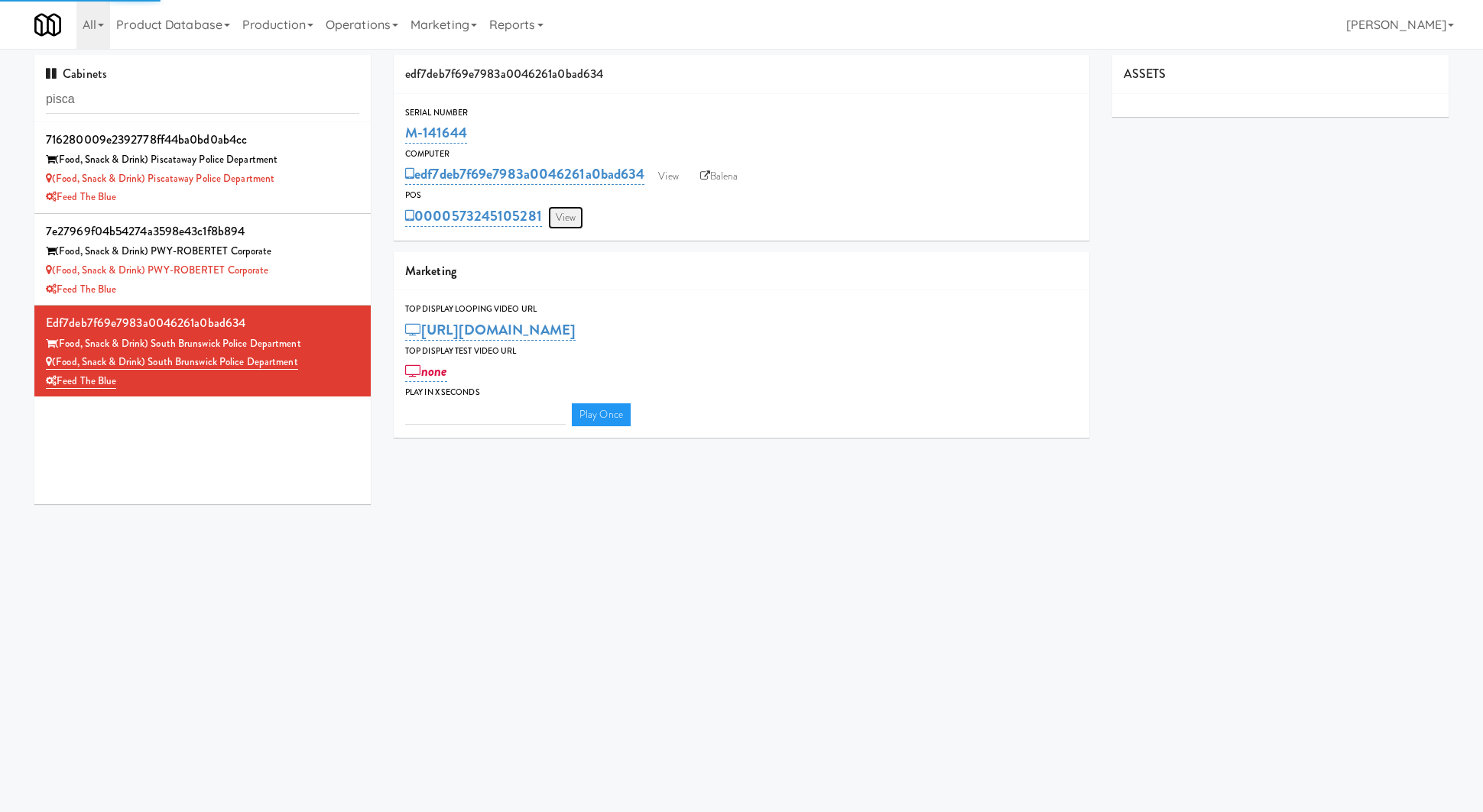
click at [572, 219] on link "View" at bounding box center [565, 218] width 35 height 23
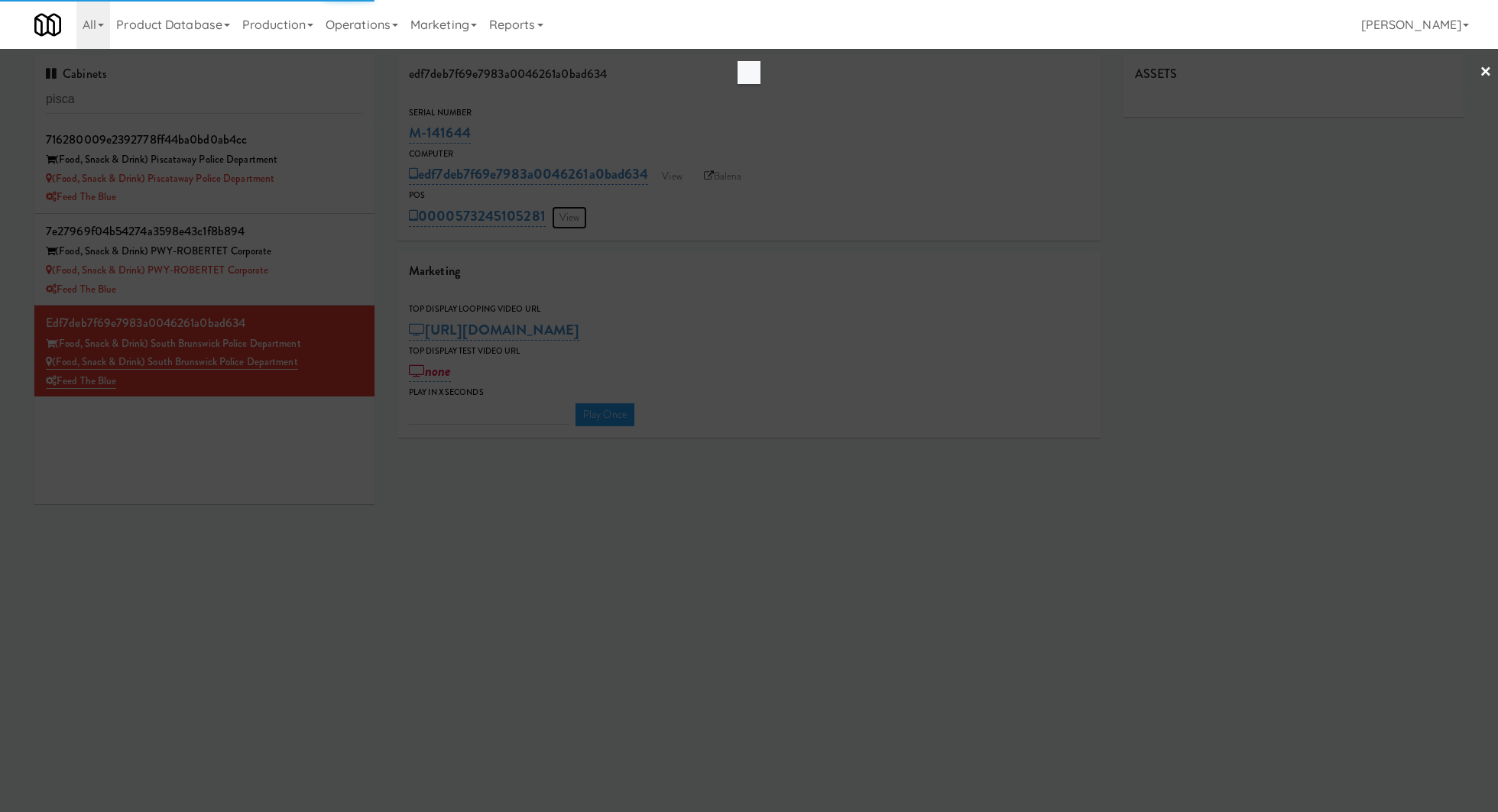
type input "3"
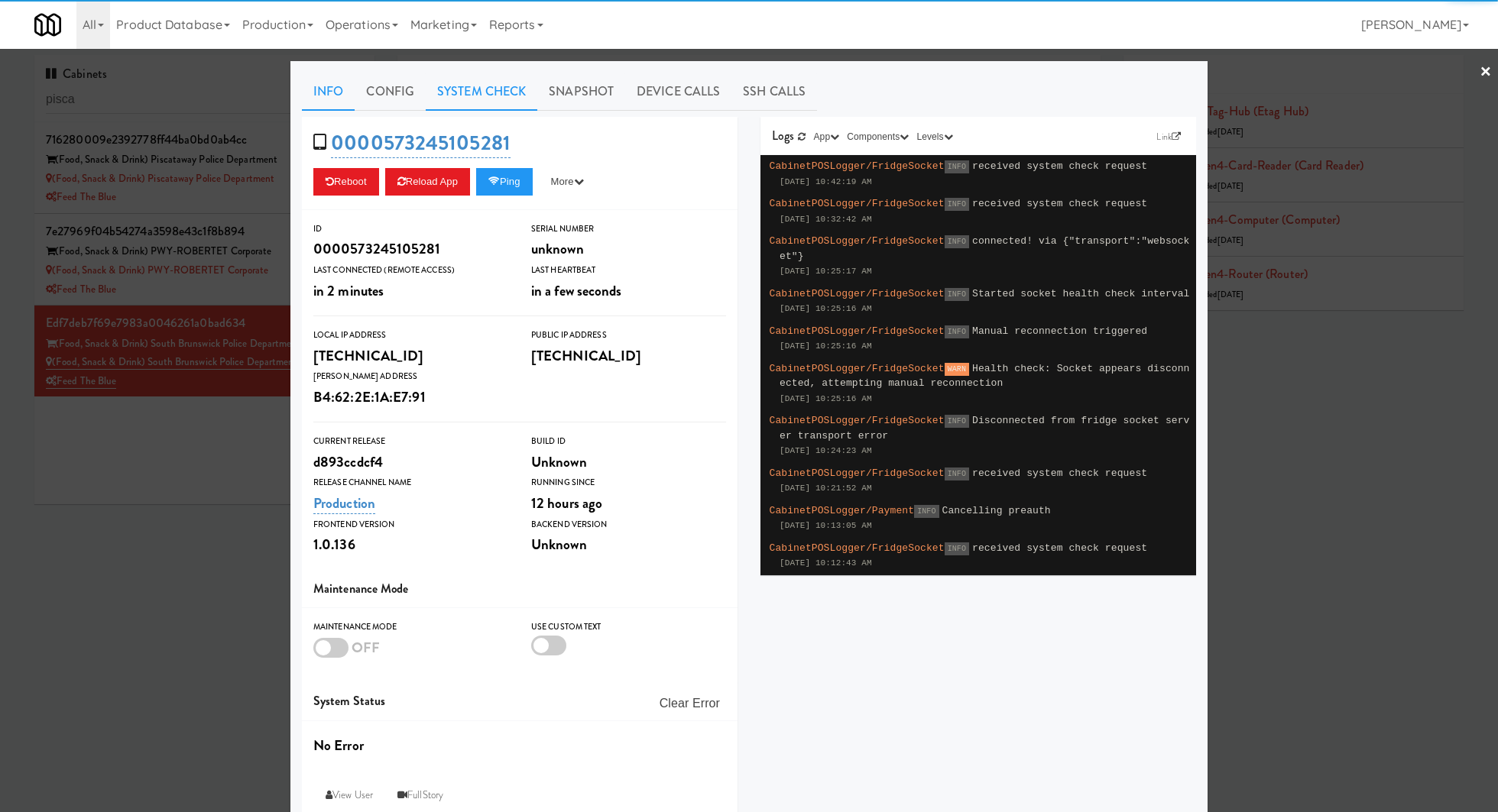
click at [473, 109] on link "System Check" at bounding box center [481, 92] width 111 height 38
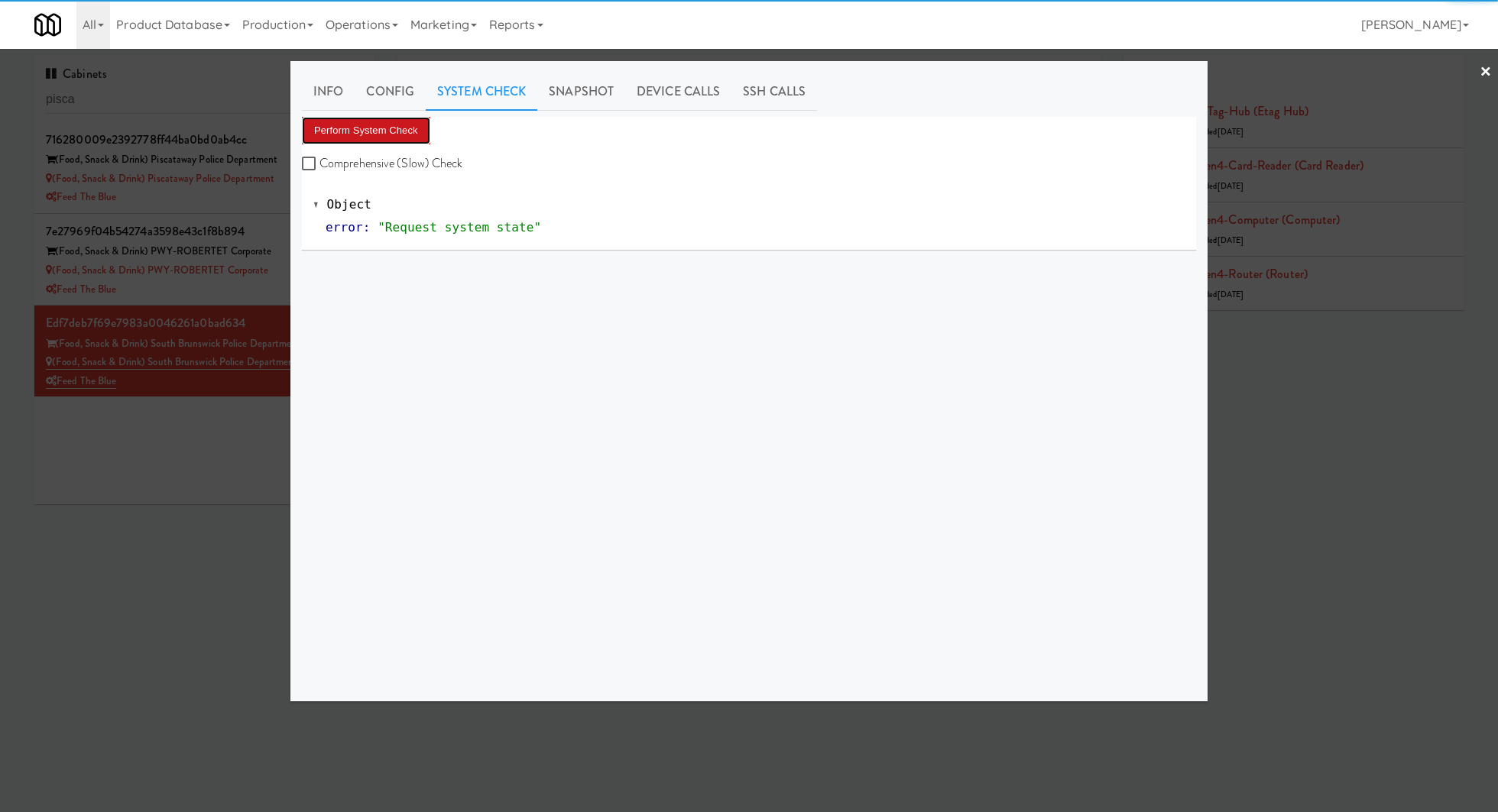
click at [365, 133] on button "Perform System Check" at bounding box center [365, 130] width 129 height 28
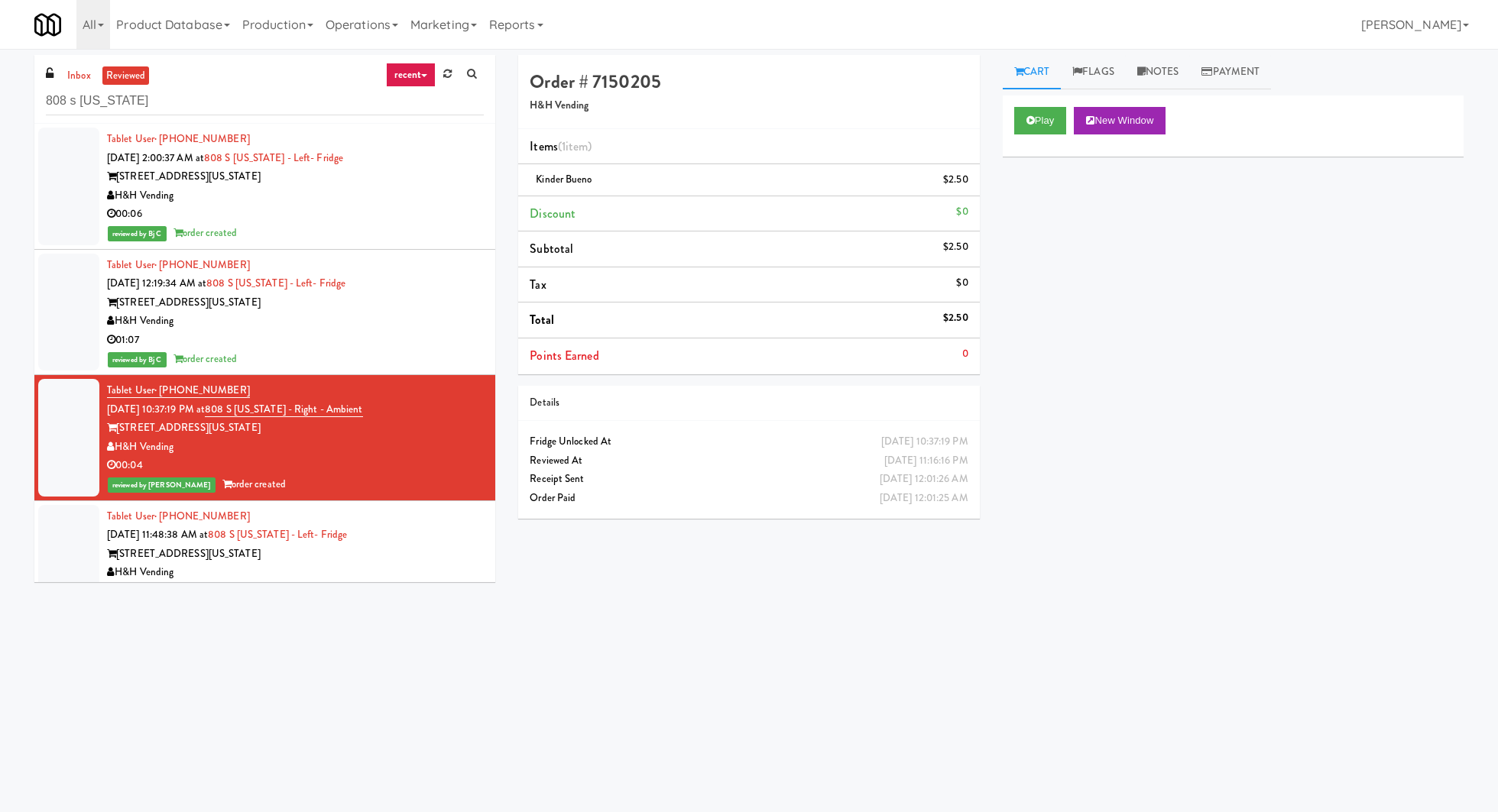
scroll to position [2850, 0]
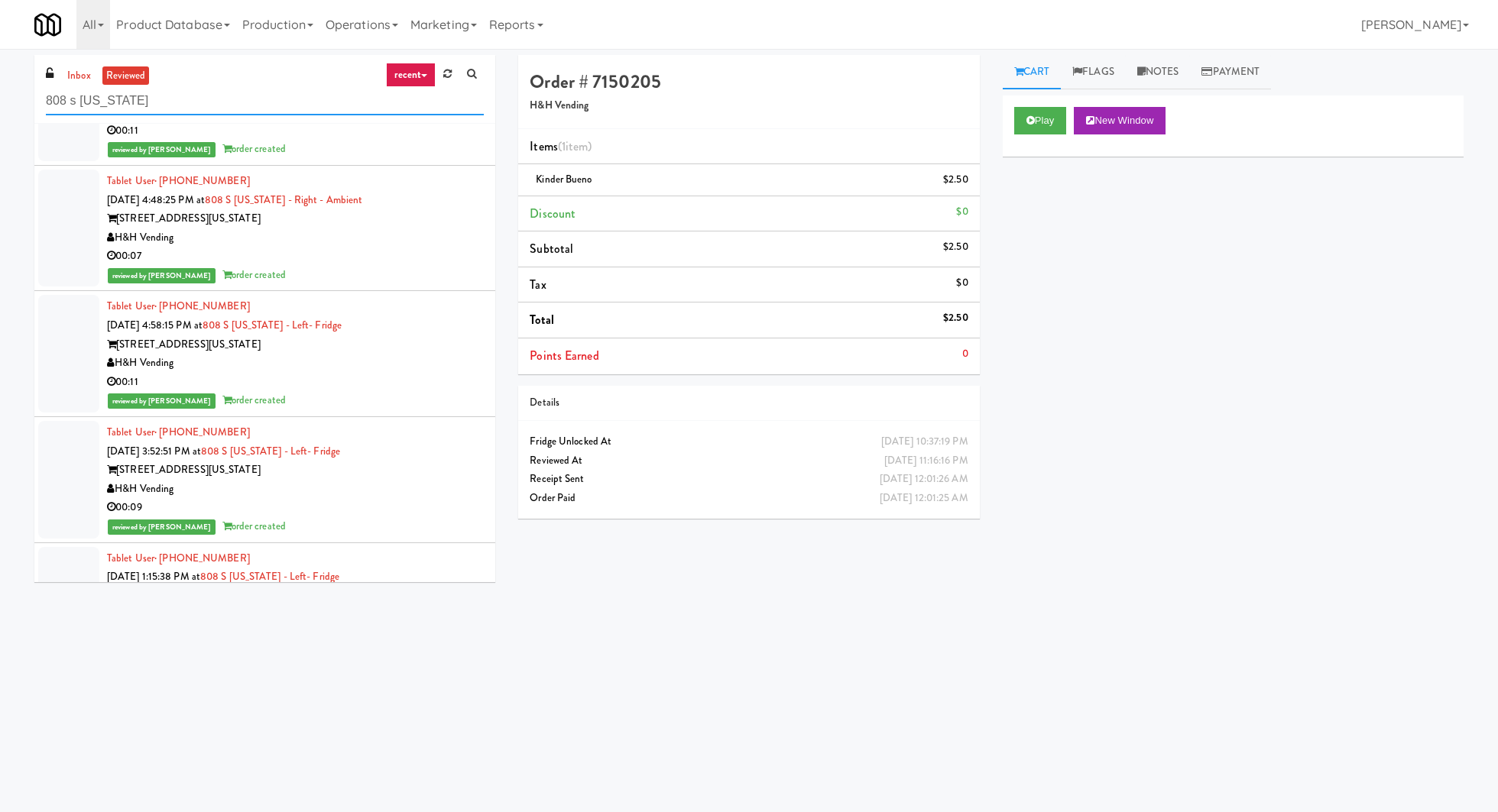
click at [241, 98] on input "808 s [US_STATE]" at bounding box center [264, 101] width 438 height 29
click at [241, 98] on input "808 s michigan" at bounding box center [264, 101] width 438 height 29
paste input "Avant - Fridge - Right"
type input "Avant - Fridge - Right"
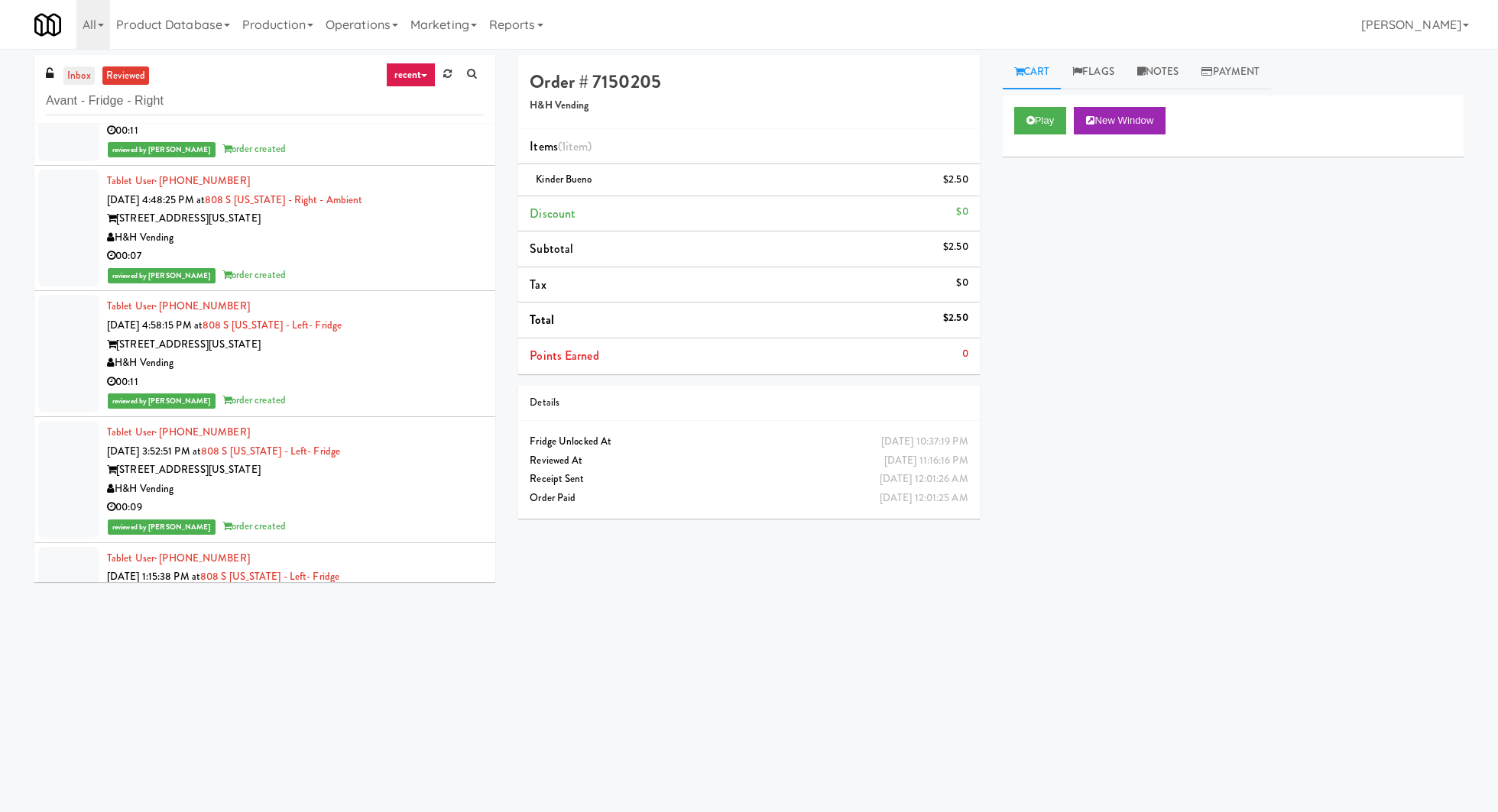
scroll to position [0, 0]
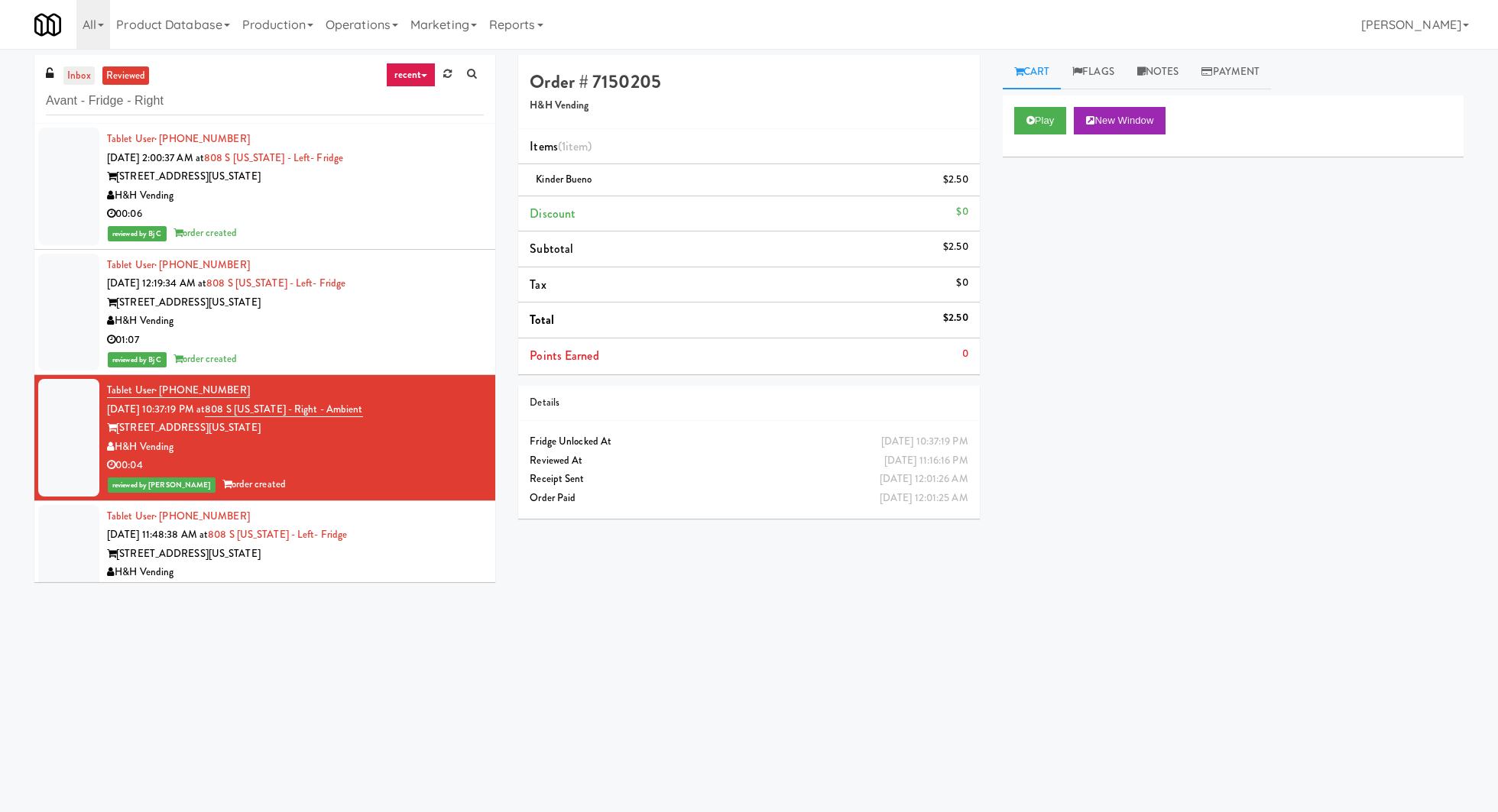
click at [86, 73] on link "inbox" at bounding box center [79, 76] width 31 height 19
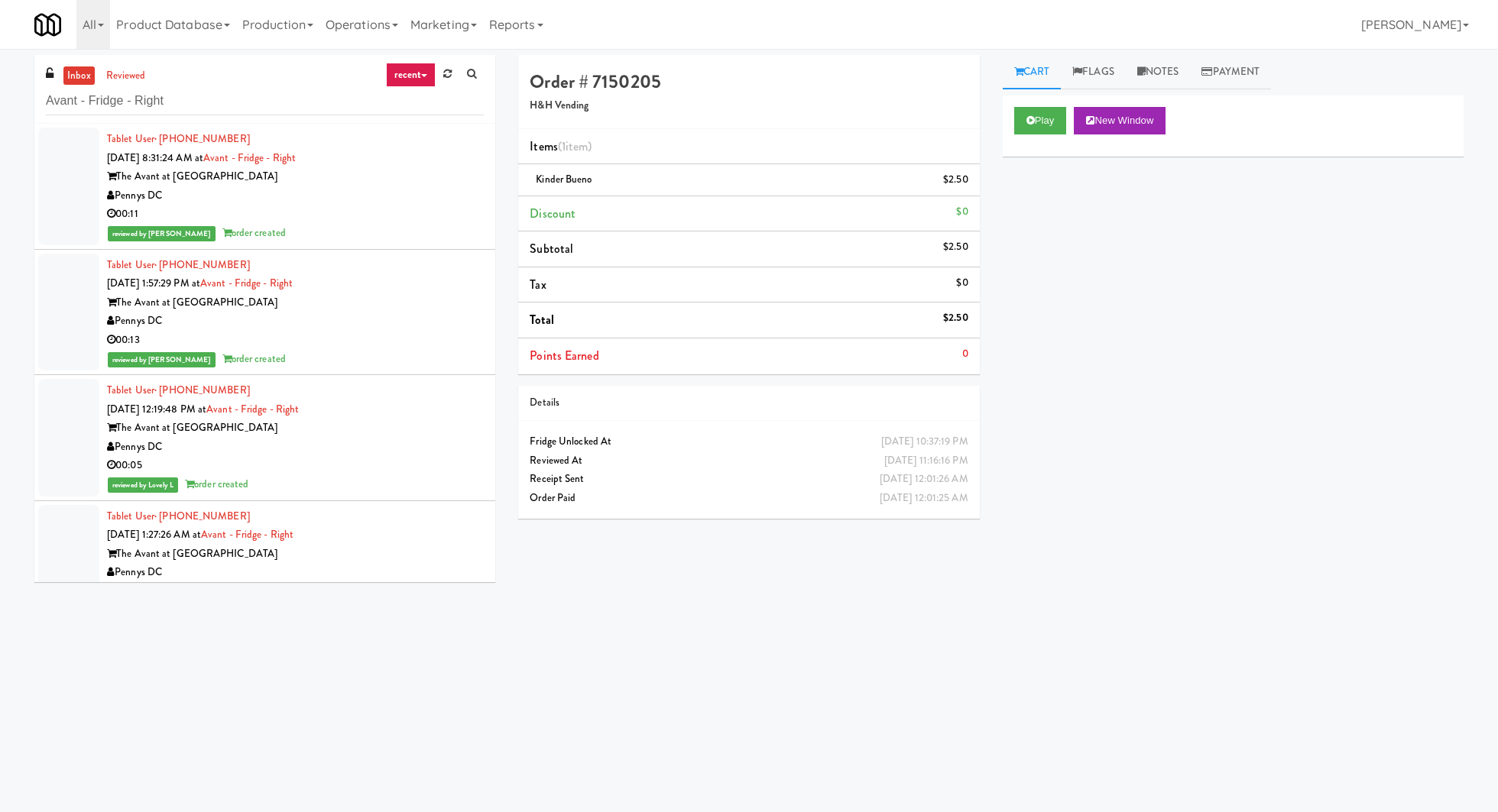
click at [86, 73] on link "inbox" at bounding box center [79, 76] width 31 height 19
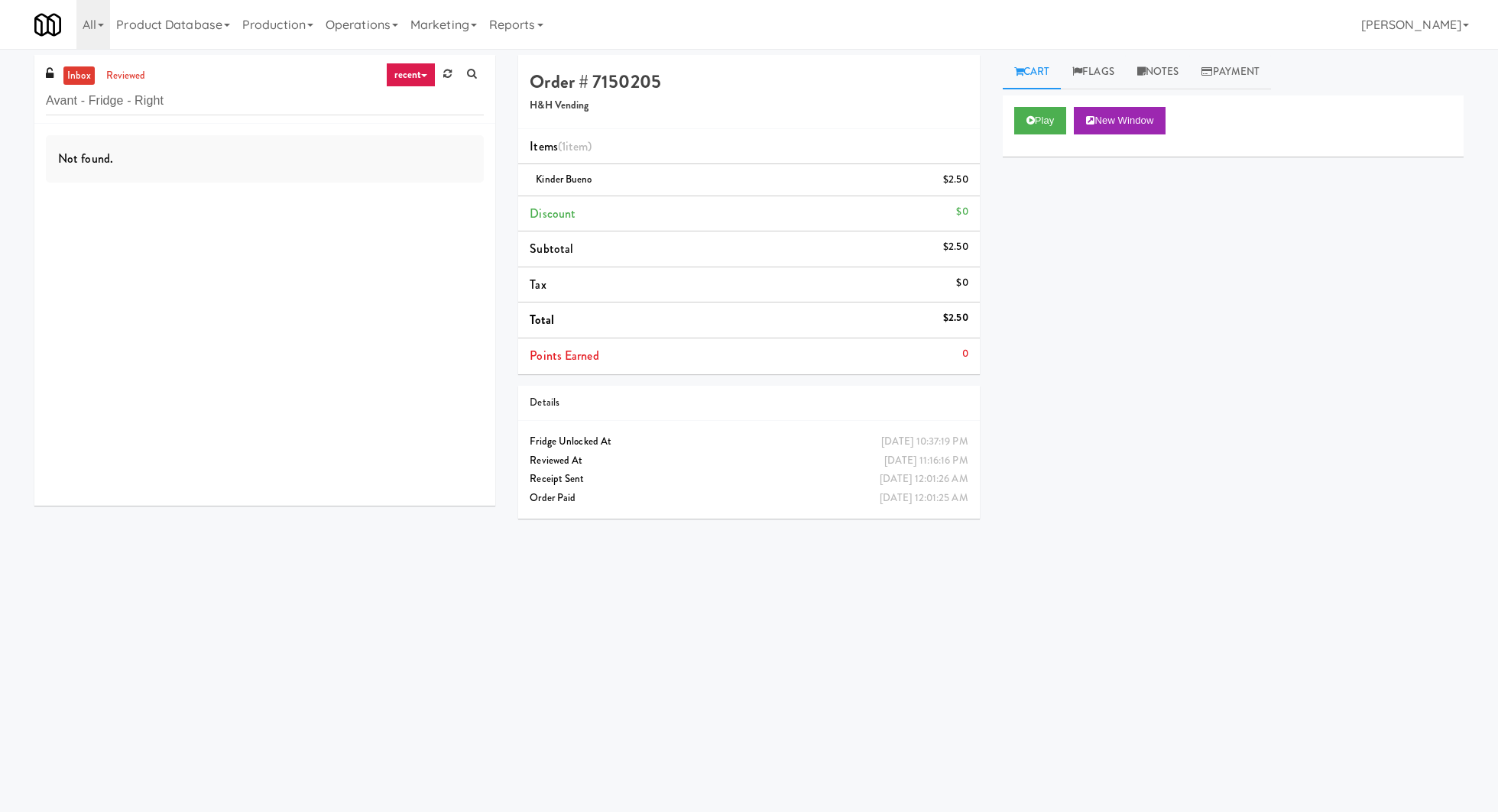
click at [85, 77] on link "inbox" at bounding box center [79, 76] width 31 height 19
click at [149, 110] on input "Avant - Fridge - Right" at bounding box center [264, 101] width 438 height 29
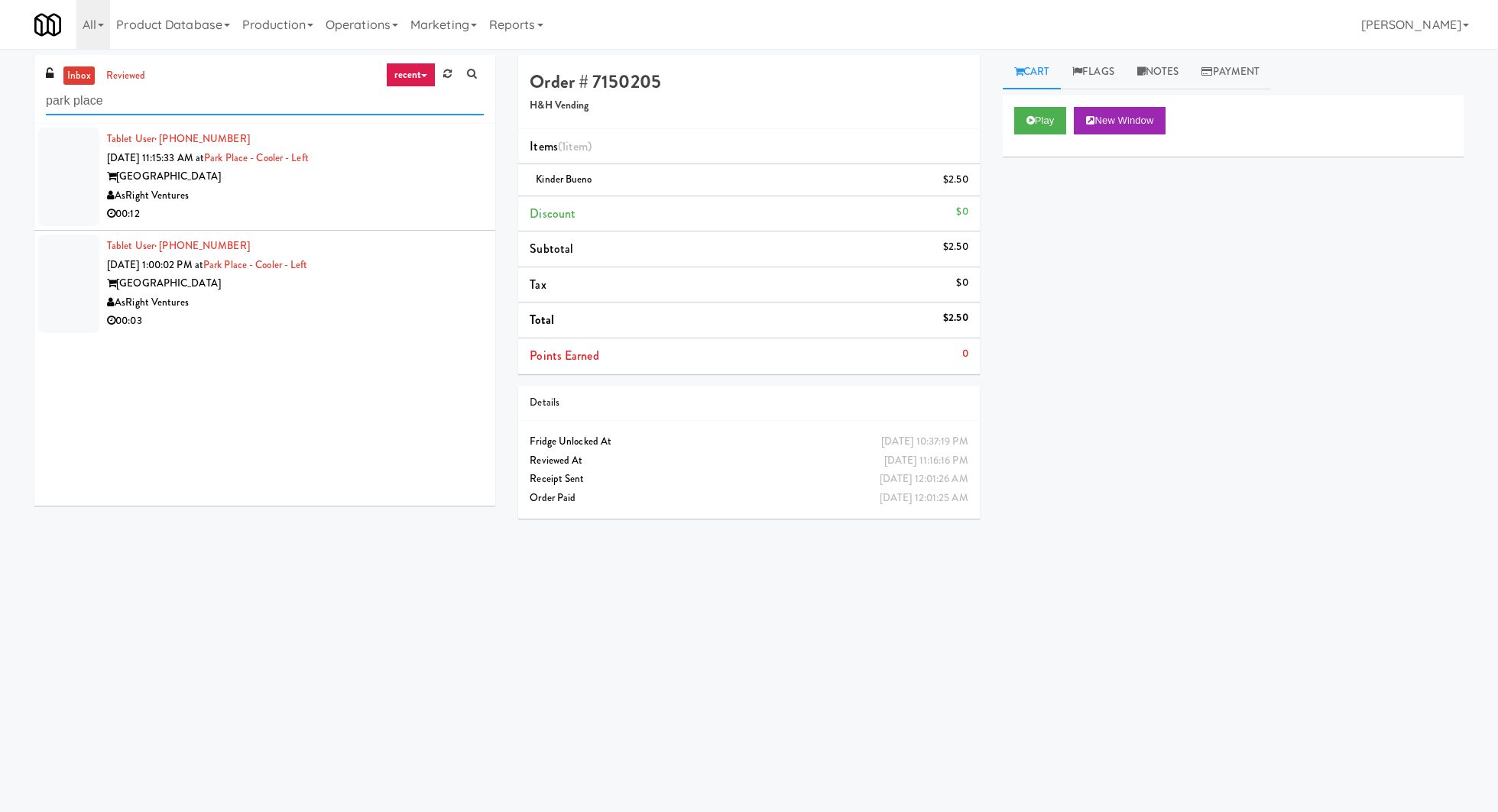
type input "park place"
click at [247, 188] on div "AsRight Ventures" at bounding box center [295, 196] width 377 height 19
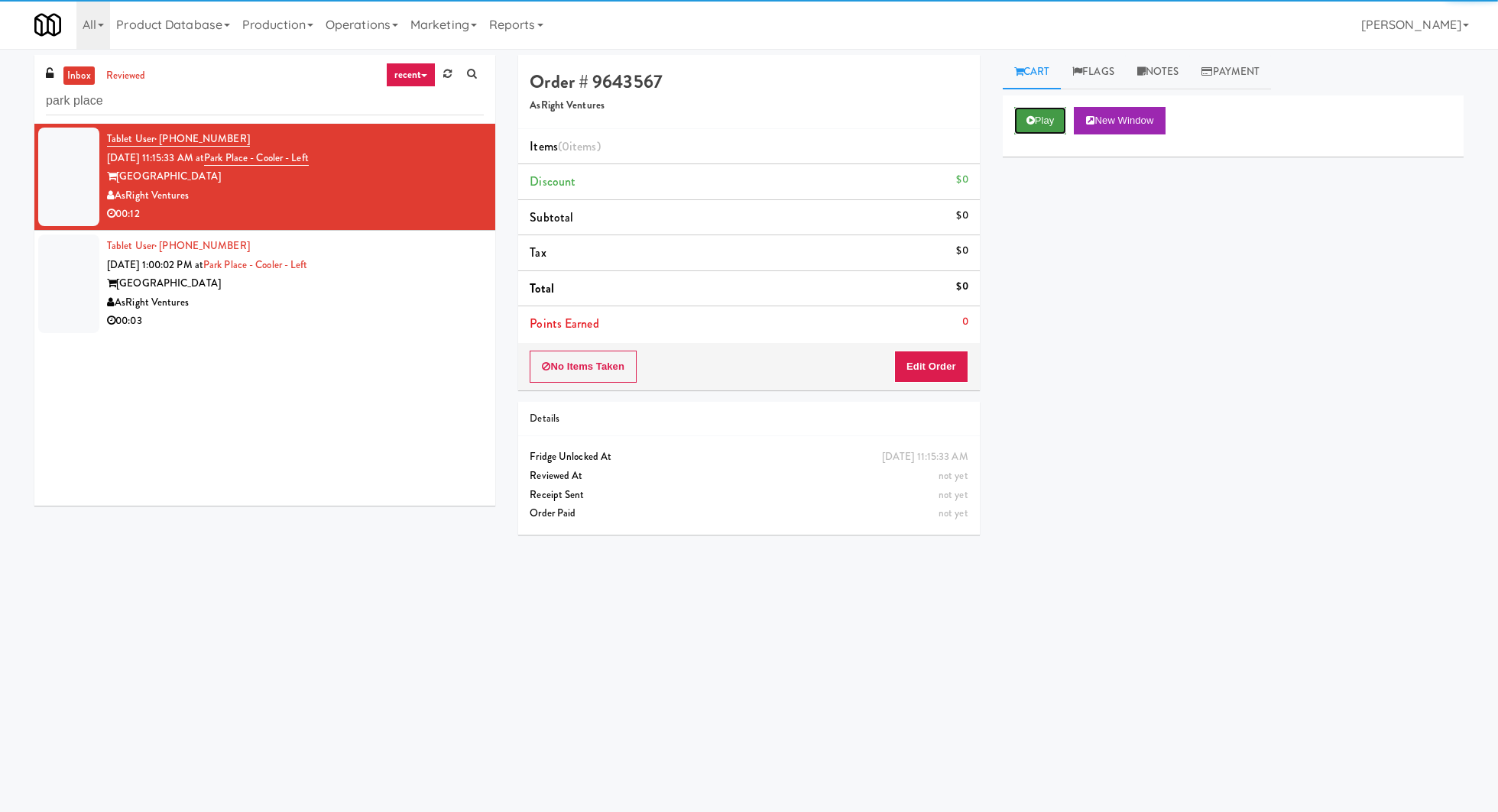
click at [1044, 123] on button "Play" at bounding box center [1040, 121] width 53 height 28
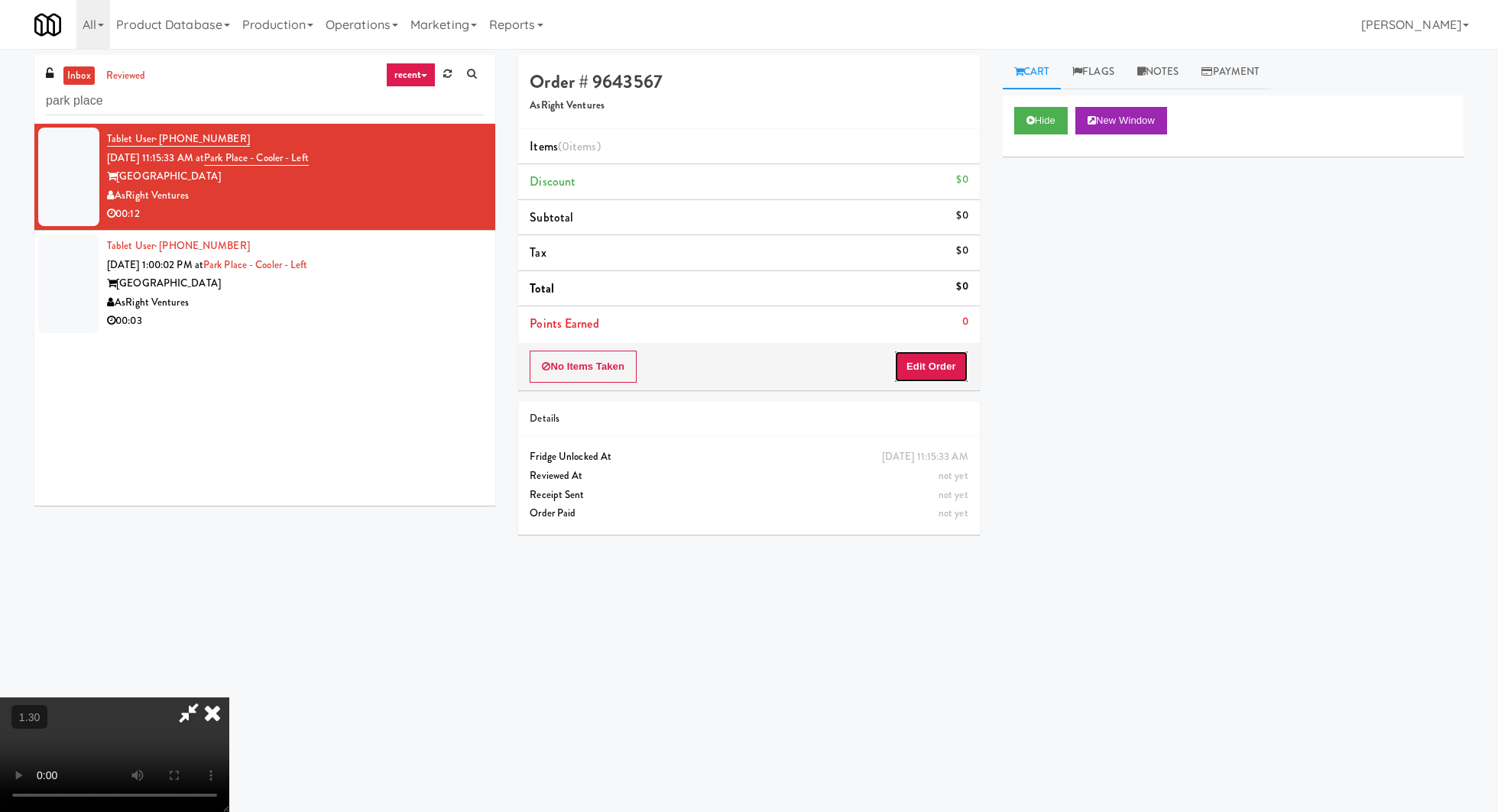
click at [924, 362] on button "Edit Order" at bounding box center [931, 366] width 74 height 32
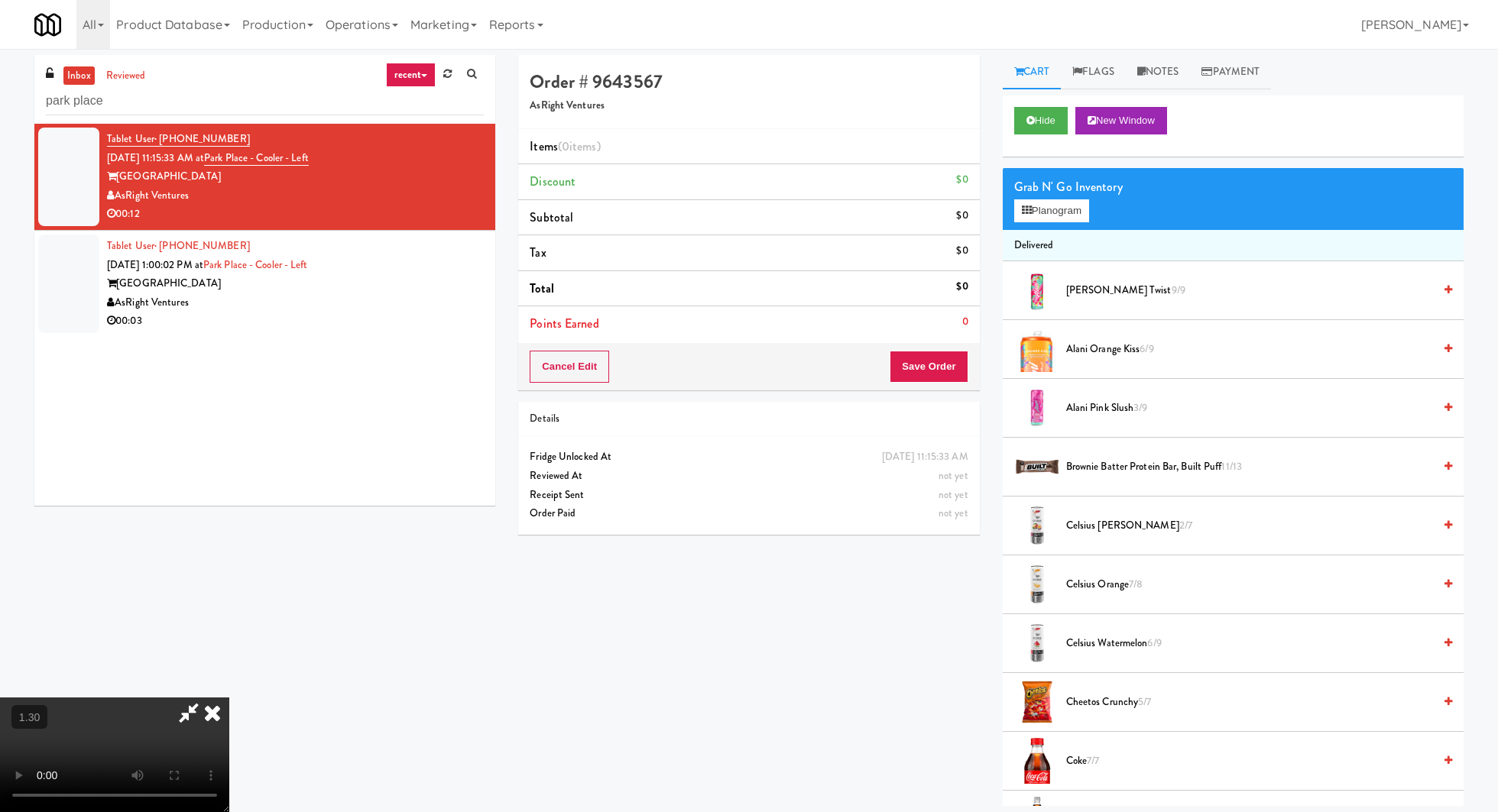
click at [229, 698] on video at bounding box center [114, 755] width 229 height 115
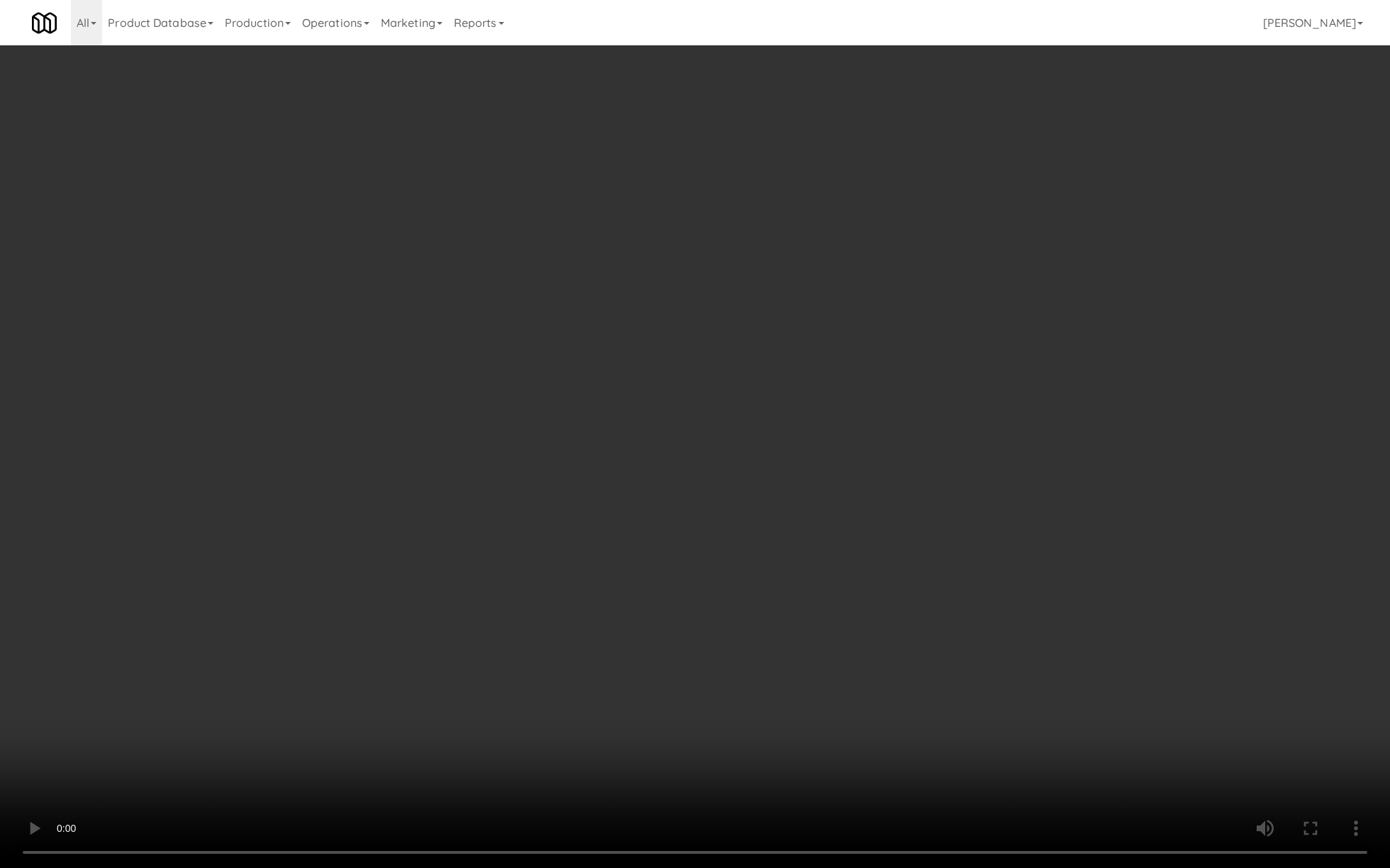
click at [378, 518] on video at bounding box center [695, 434] width 1390 height 868
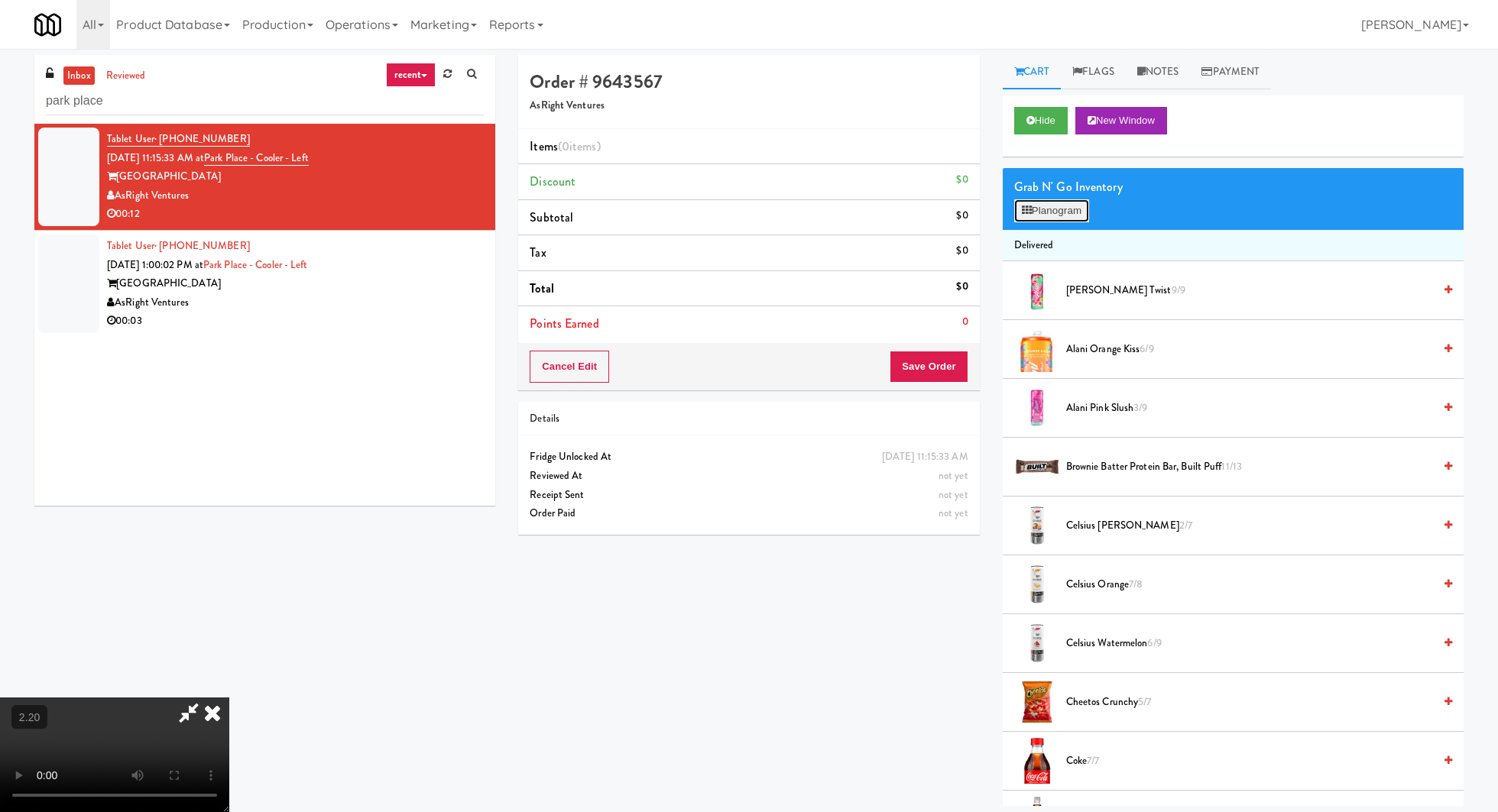
click at [1069, 210] on button "Planogram" at bounding box center [1051, 211] width 75 height 23
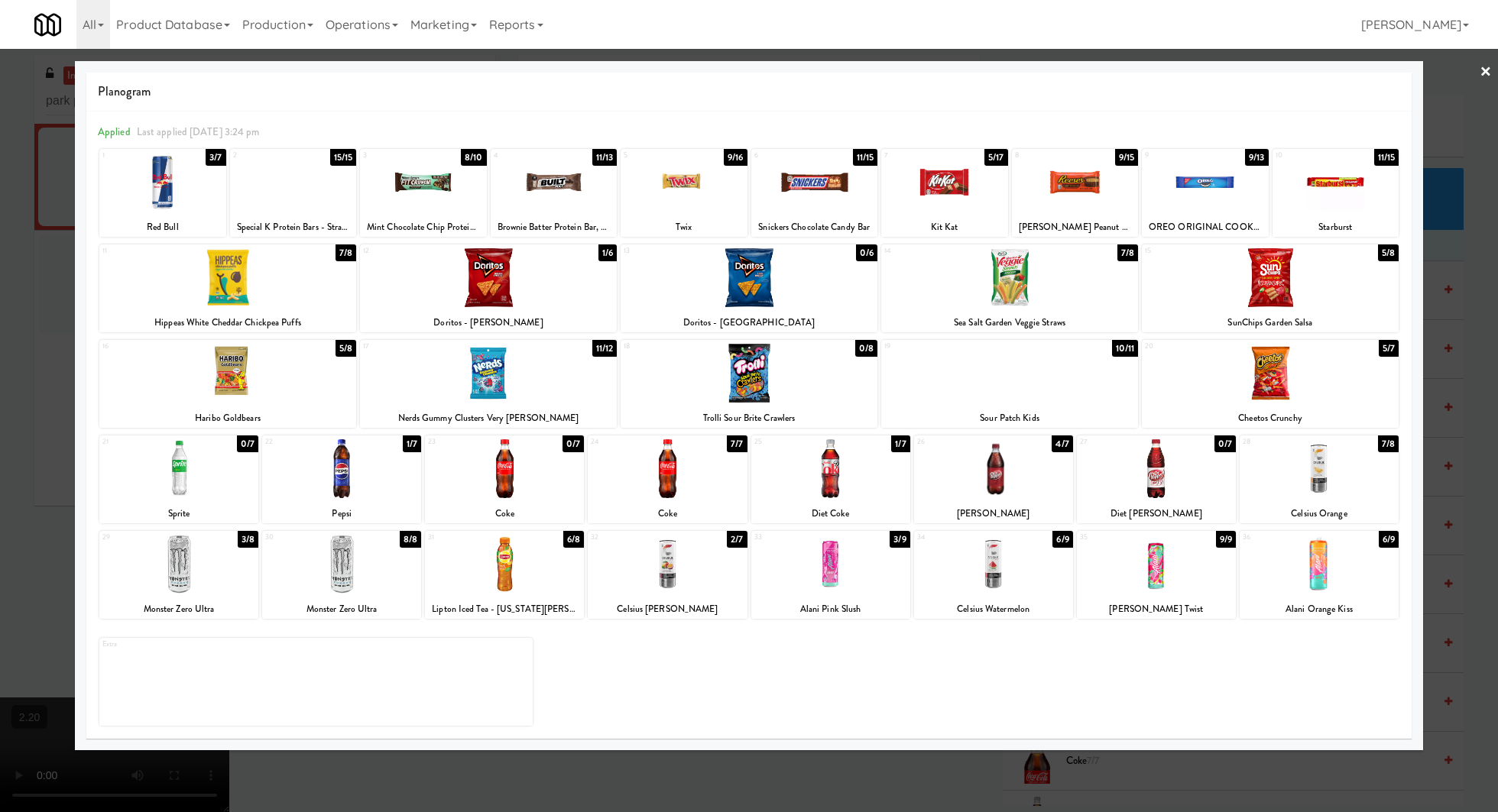
click at [1160, 560] on div at bounding box center [1156, 564] width 159 height 59
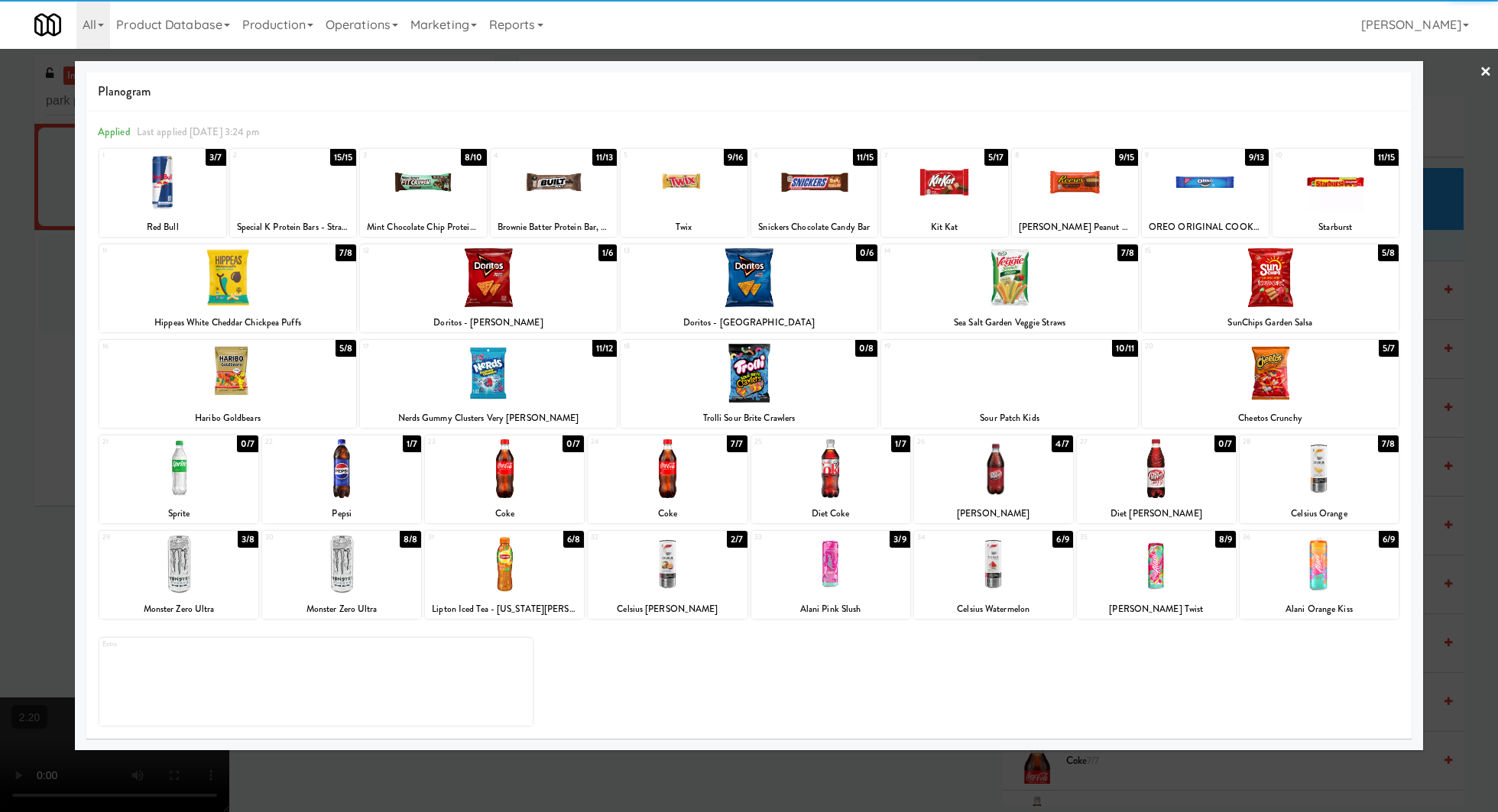
click at [1002, 563] on div at bounding box center [993, 564] width 159 height 59
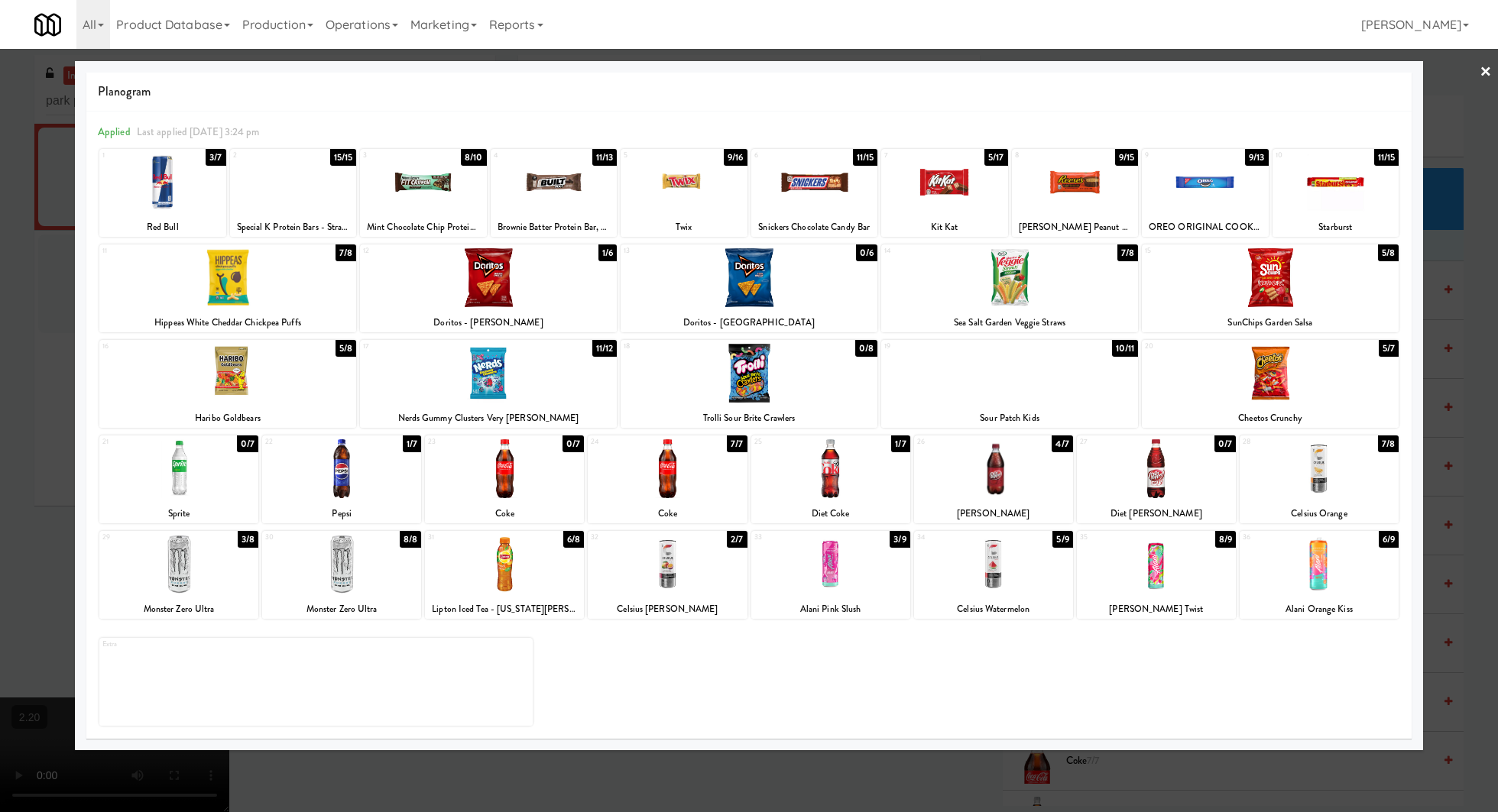
click at [1478, 75] on div at bounding box center [749, 406] width 1498 height 812
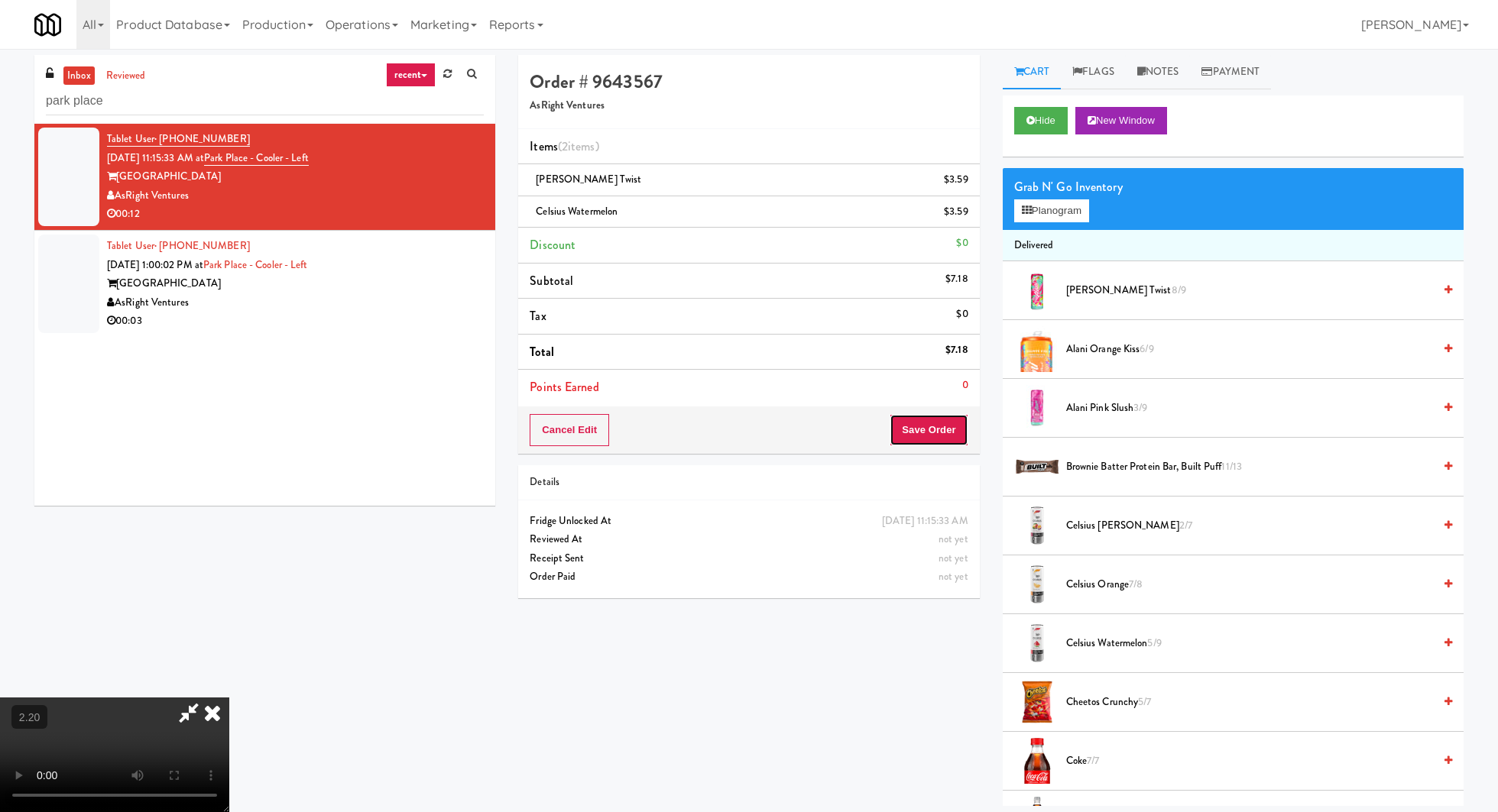
click at [942, 419] on button "Save Order" at bounding box center [929, 429] width 78 height 32
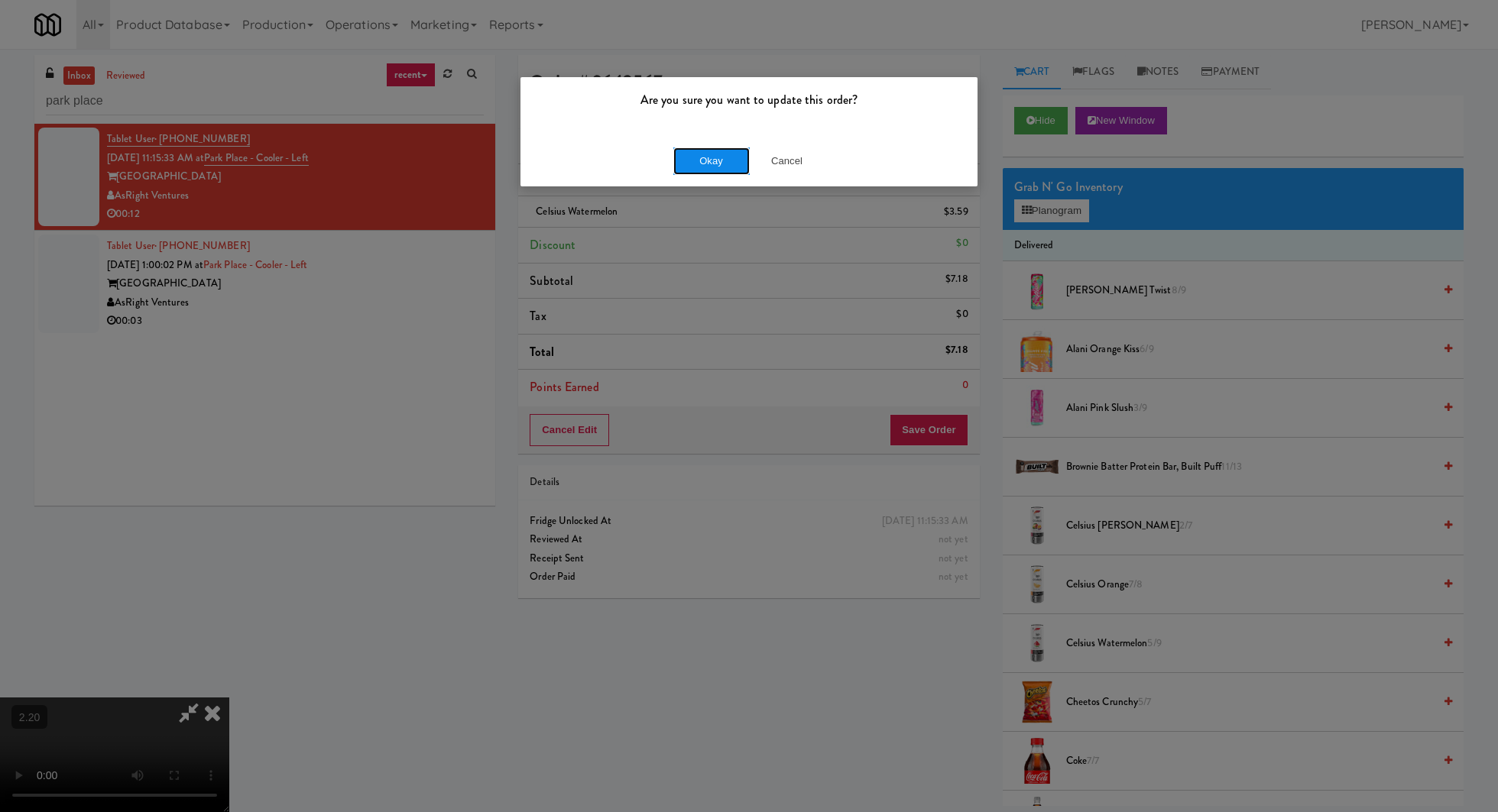
click at [714, 166] on button "Okay" at bounding box center [711, 162] width 76 height 28
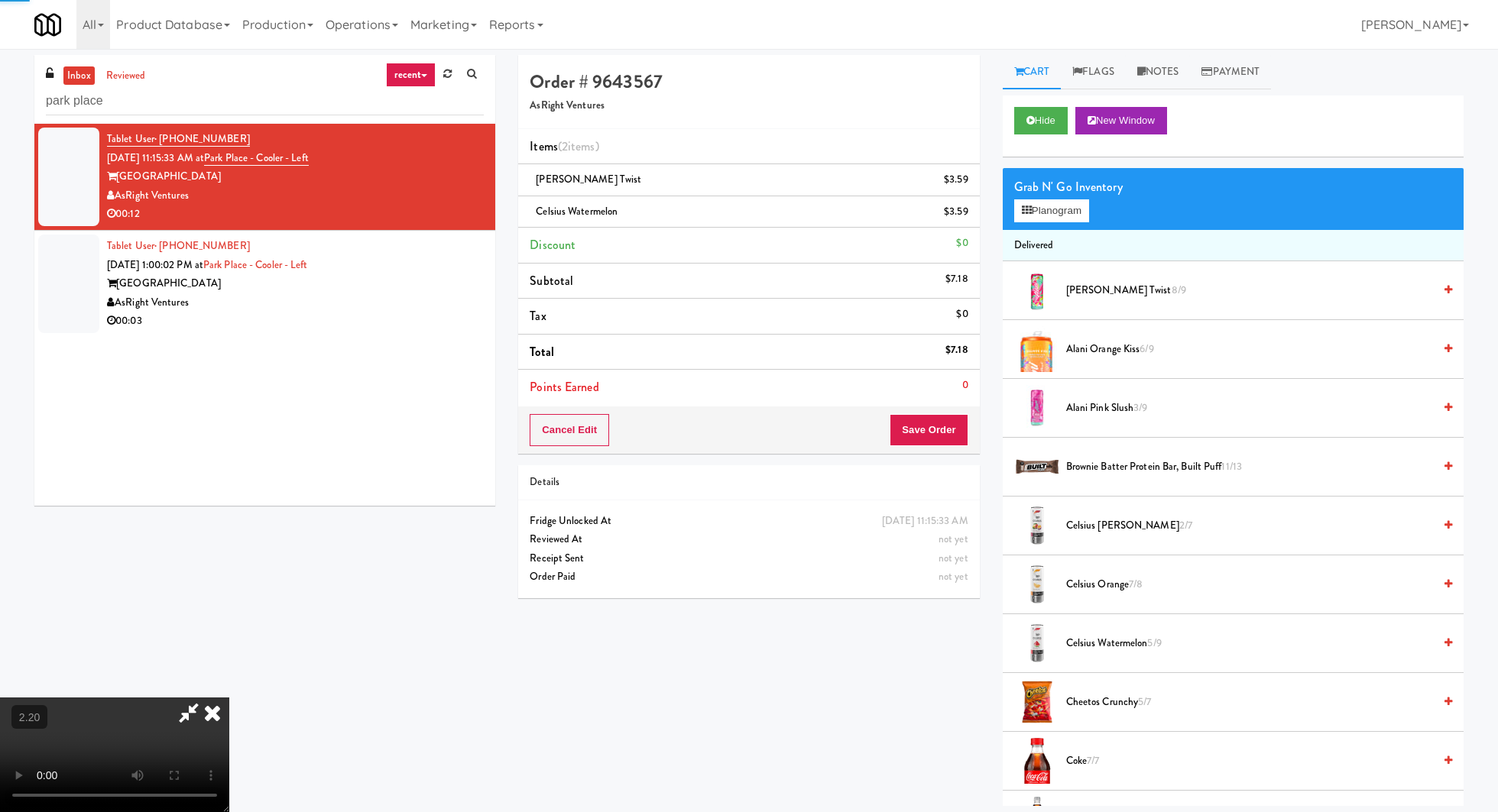
click at [427, 268] on div "Tablet User · (470) 779-3323 Sep 23, 2025 1:00:02 PM at Park Place - Cooler - L…" at bounding box center [295, 283] width 377 height 94
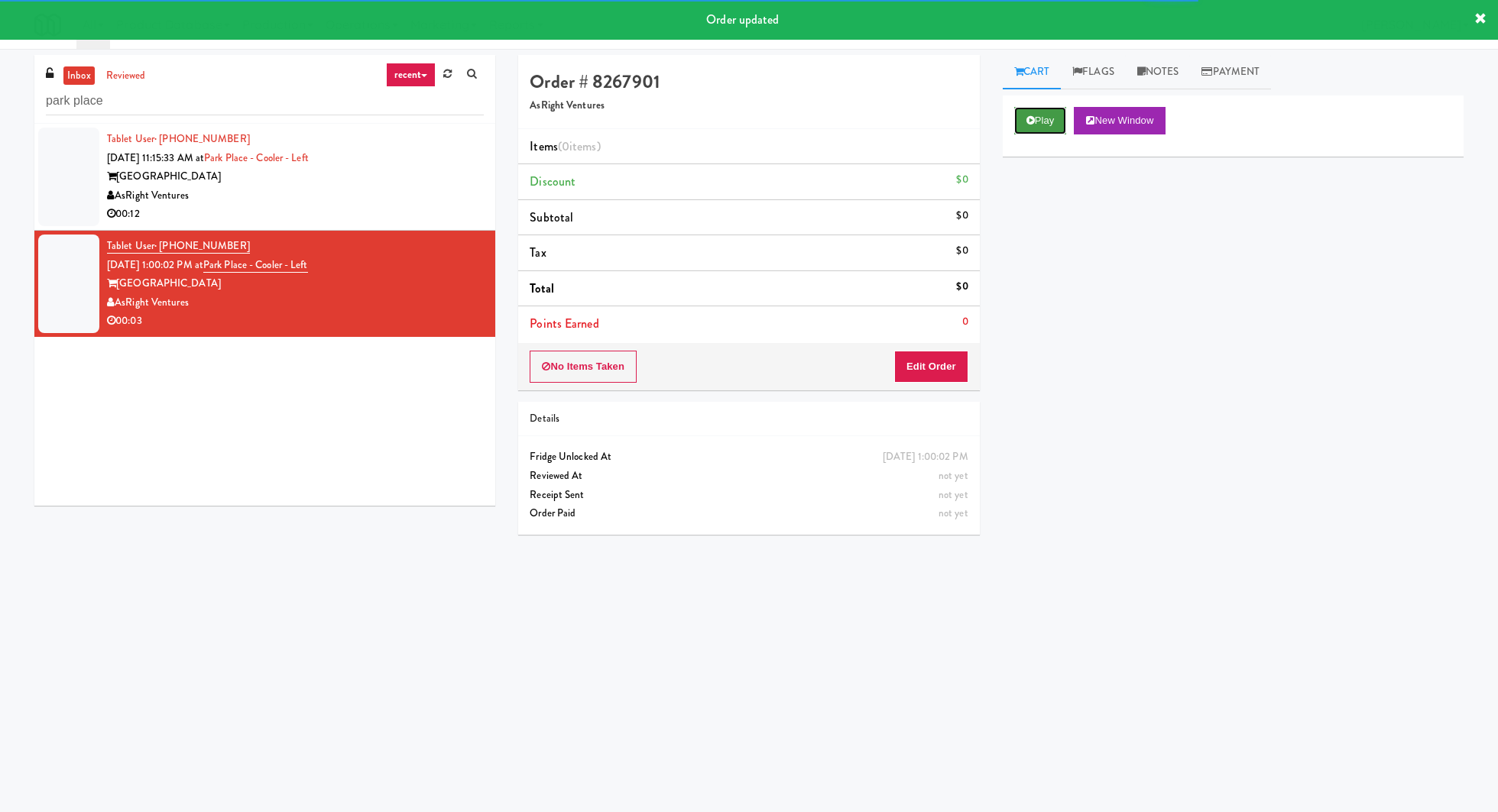
click at [1032, 116] on icon at bounding box center [1031, 120] width 9 height 10
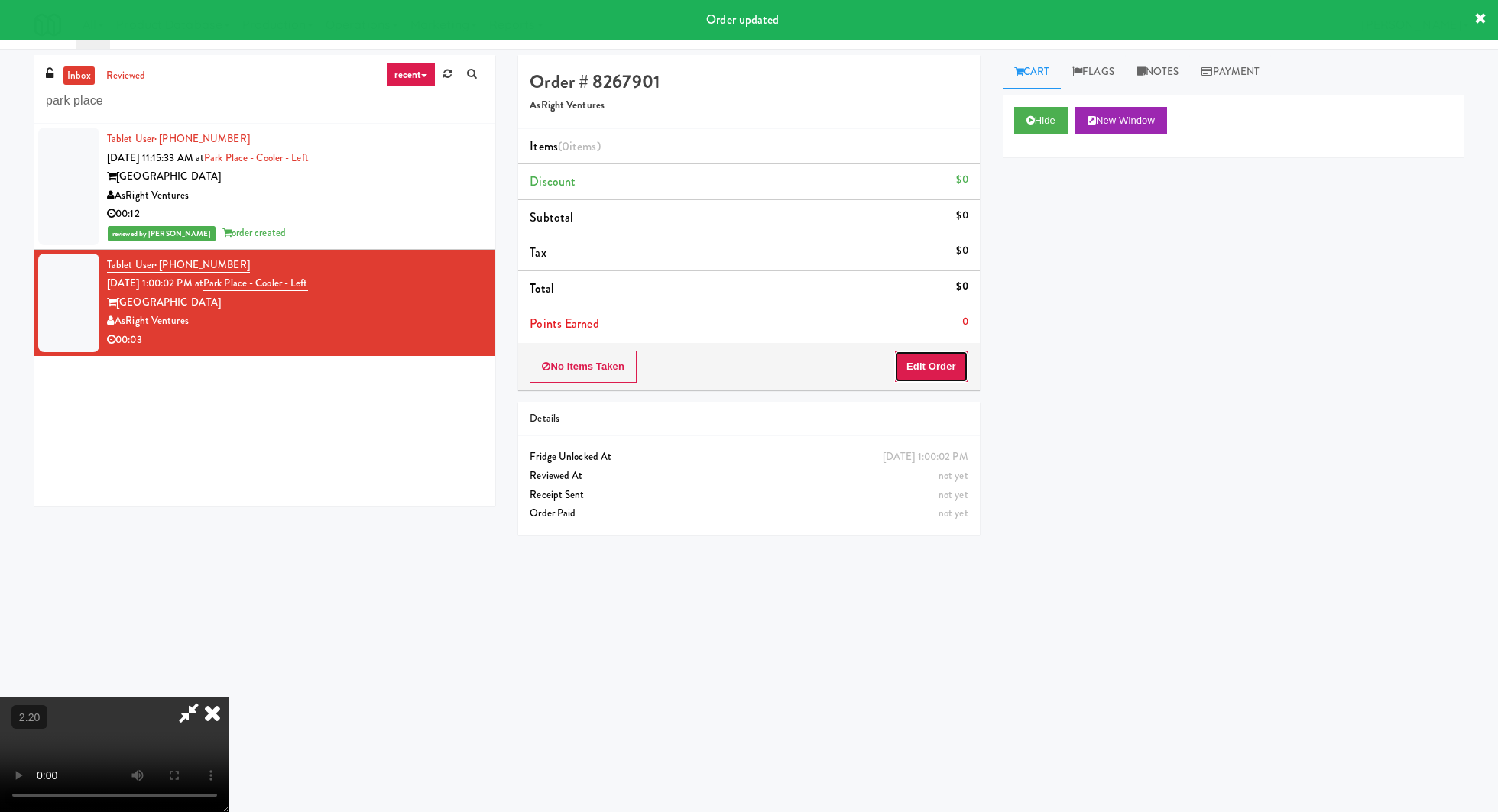
click at [951, 358] on button "Edit Order" at bounding box center [931, 366] width 74 height 32
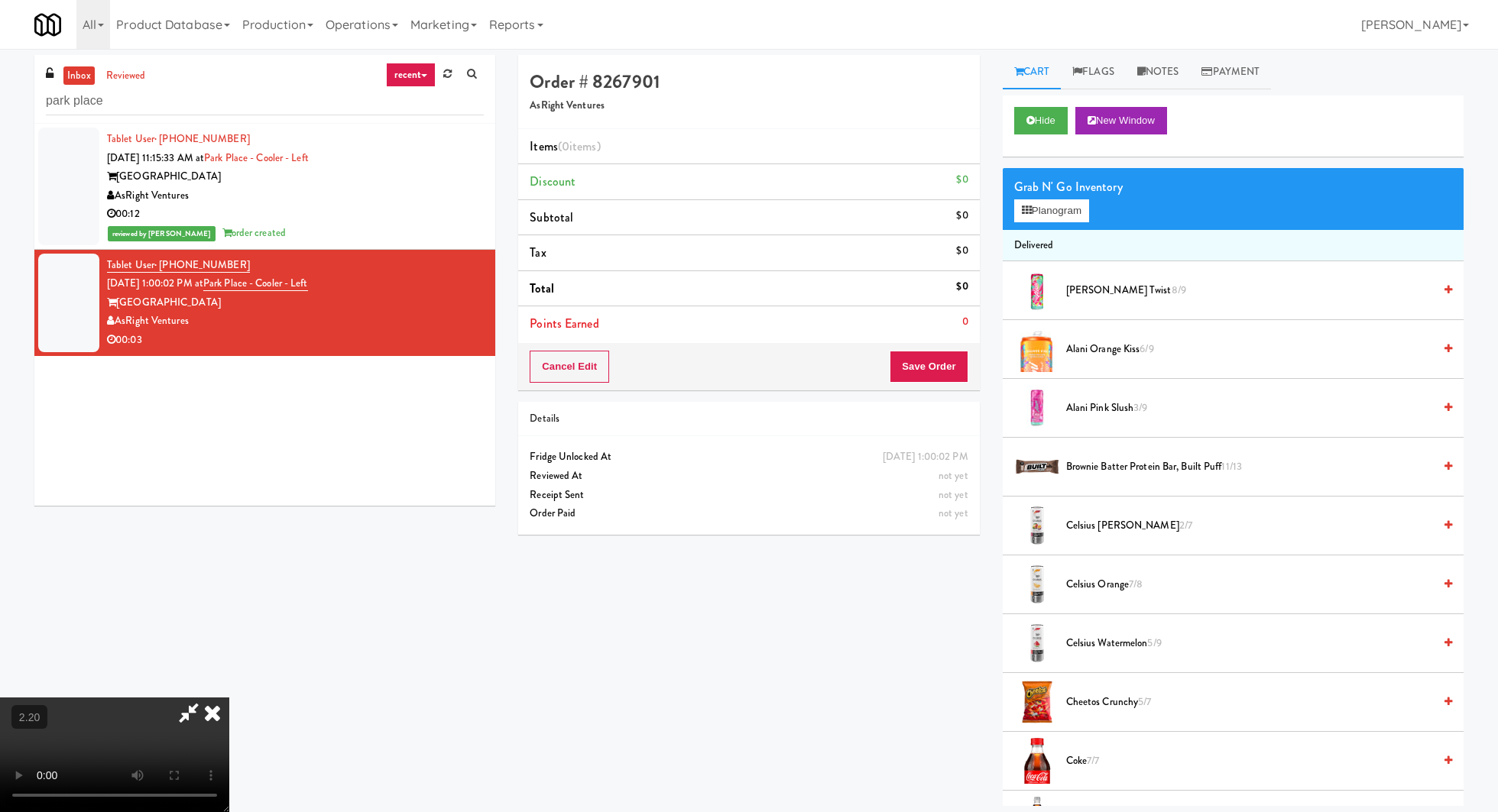
click at [229, 698] on video at bounding box center [114, 755] width 229 height 115
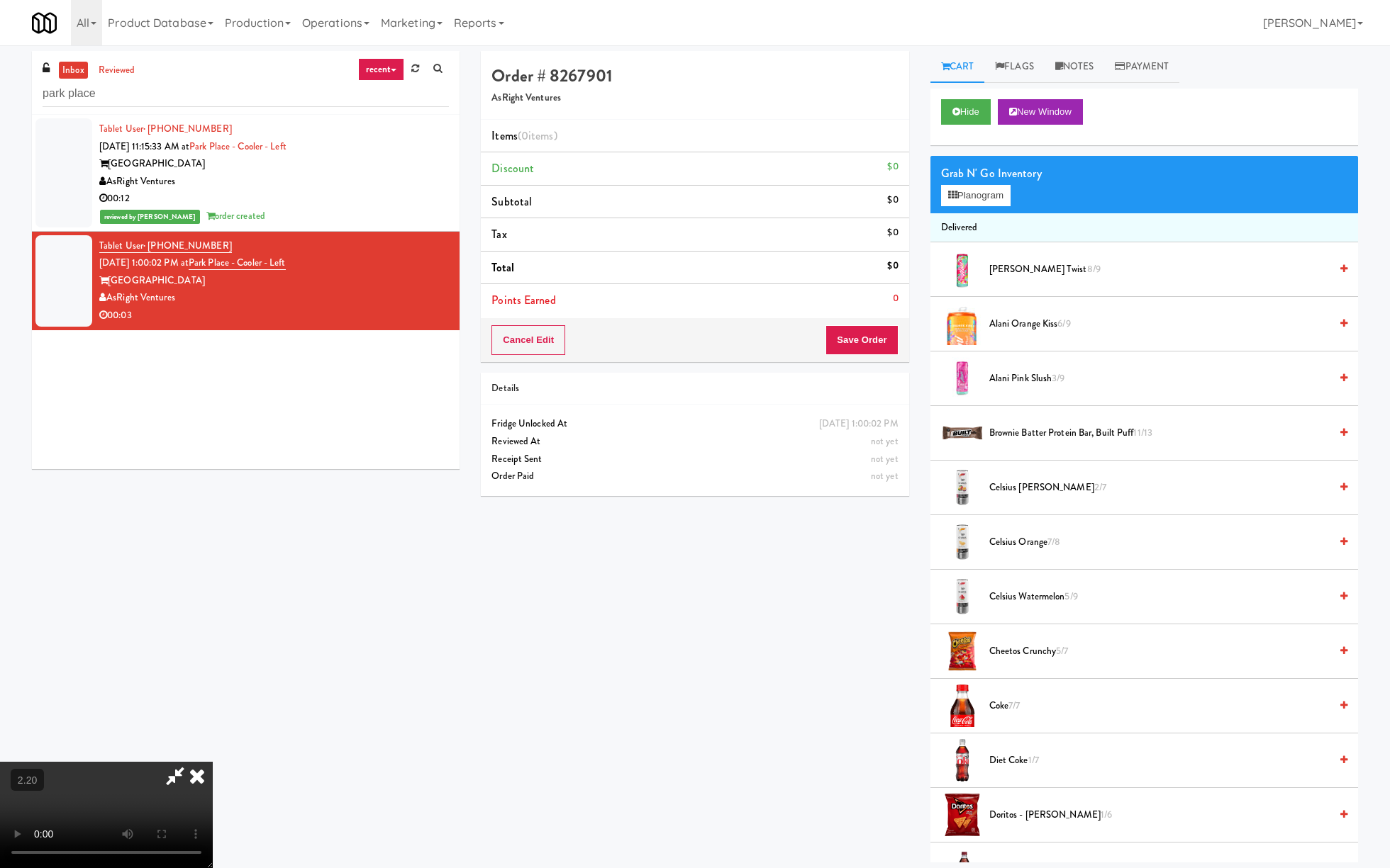
click at [212, 753] on video at bounding box center [106, 815] width 212 height 107
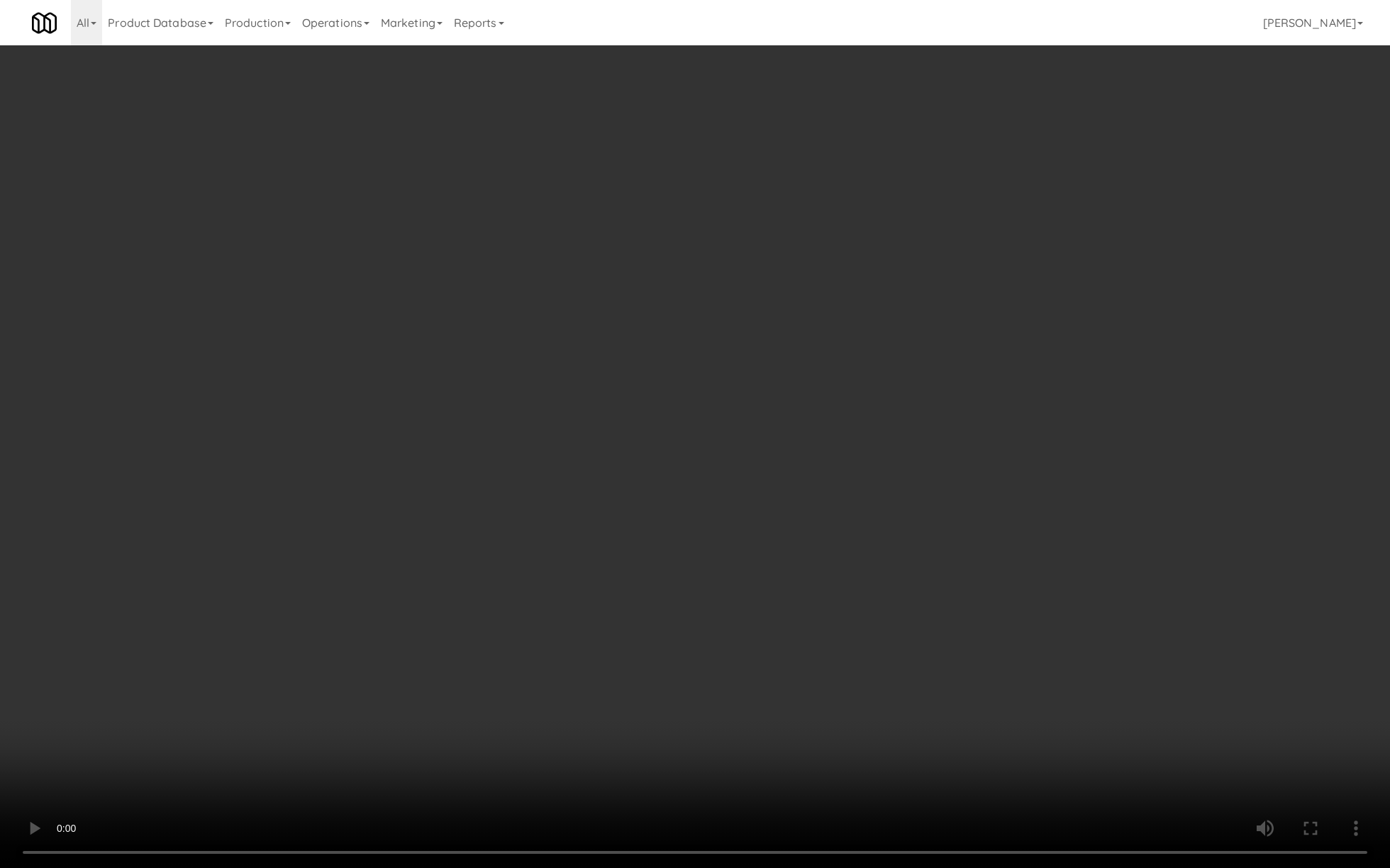
click at [365, 580] on video at bounding box center [695, 434] width 1390 height 868
click at [401, 530] on video at bounding box center [695, 434] width 1390 height 868
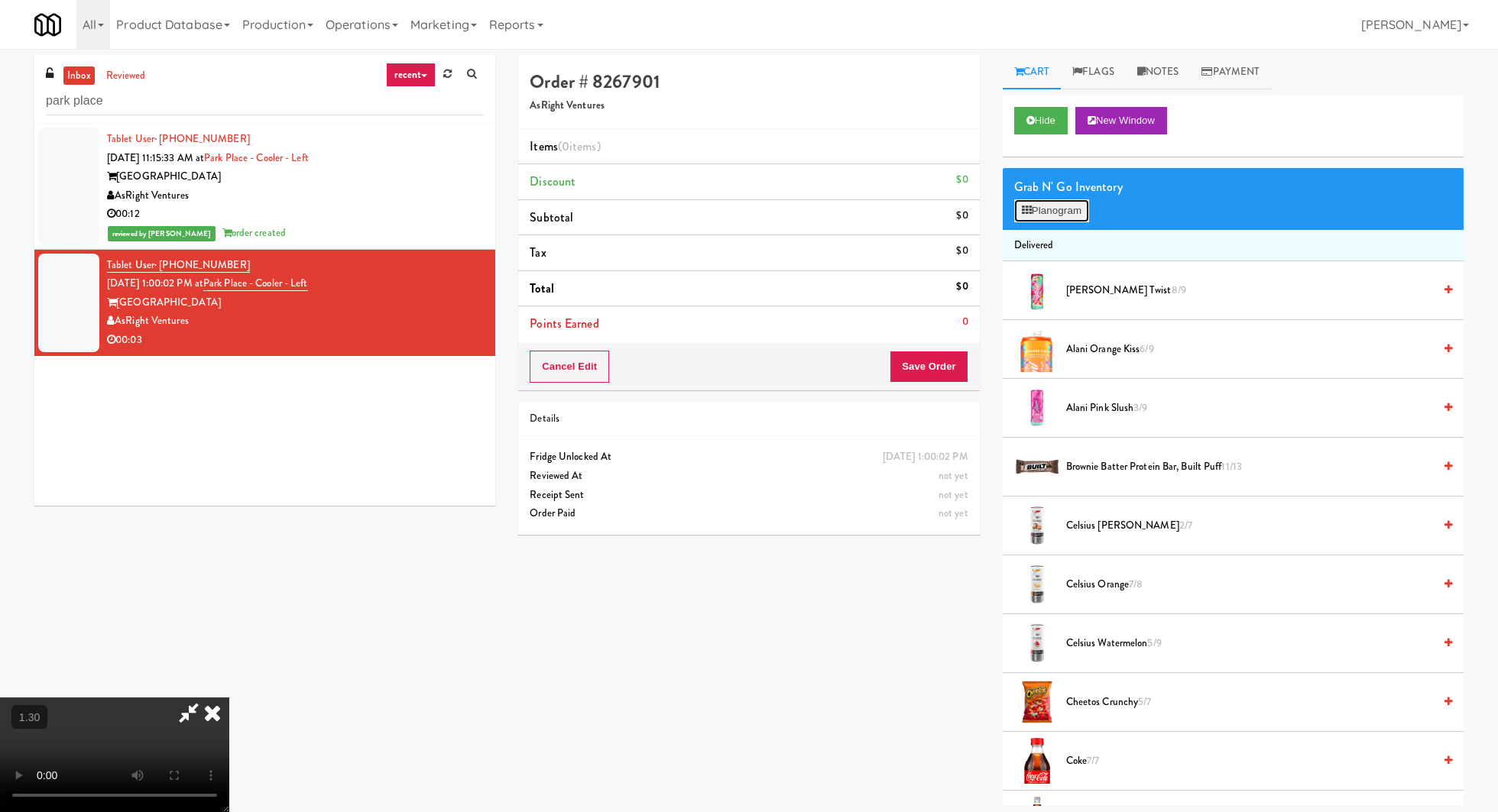
click at [1063, 218] on button "Planogram" at bounding box center [1051, 211] width 75 height 23
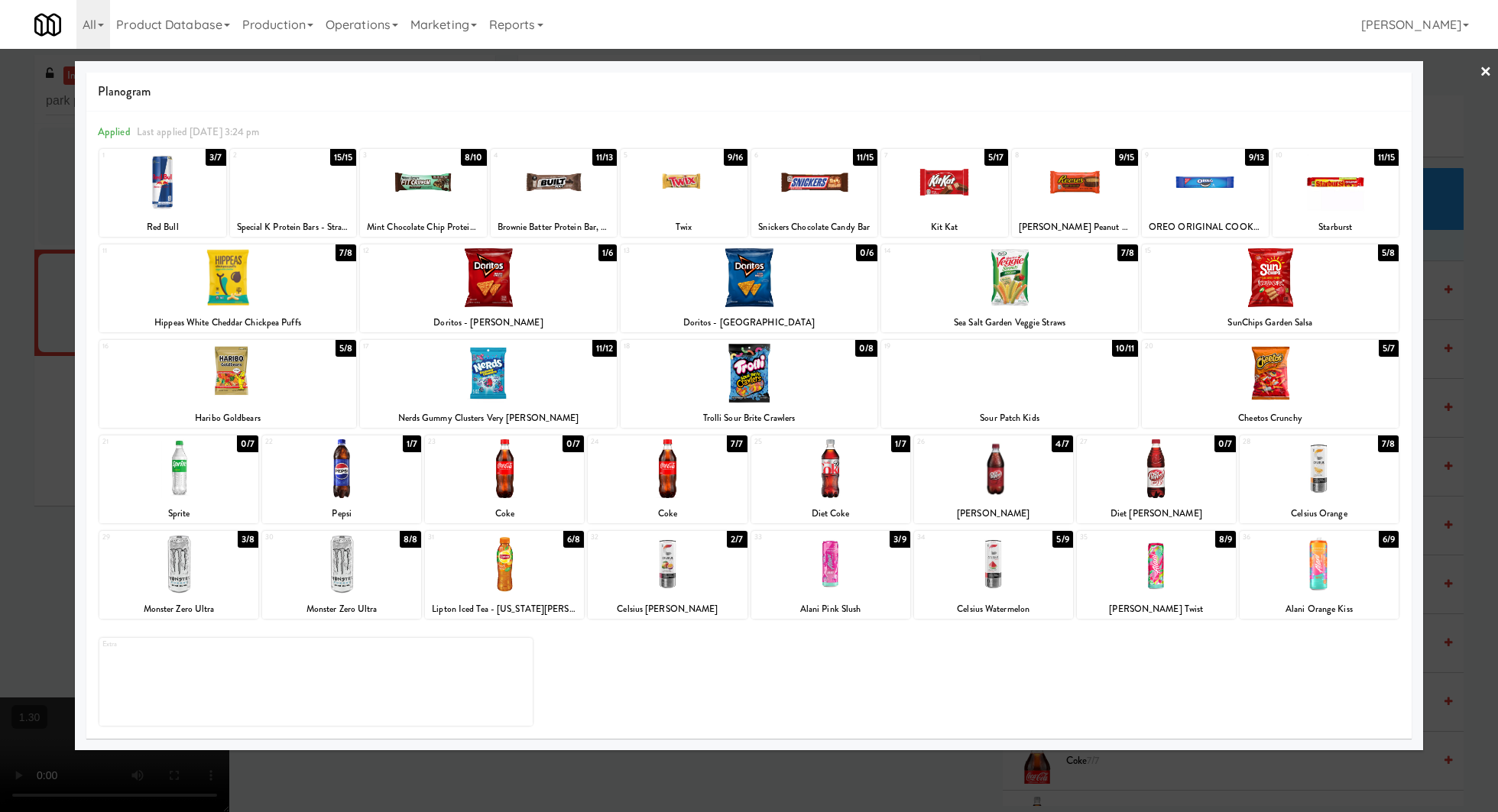
click at [416, 195] on div at bounding box center [423, 182] width 127 height 59
click at [1487, 69] on link "×" at bounding box center [1485, 73] width 12 height 48
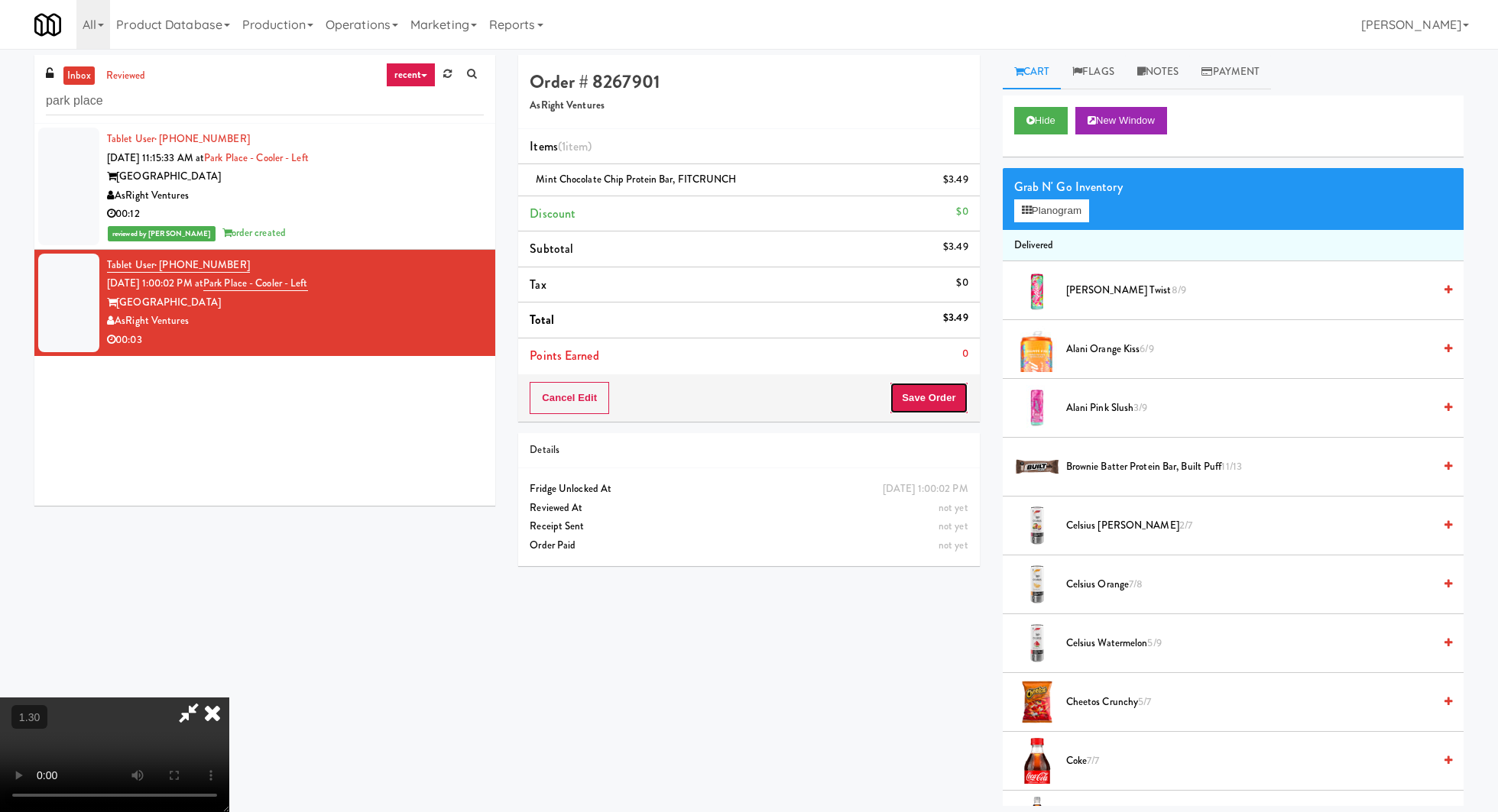
click at [924, 402] on button "Save Order" at bounding box center [929, 397] width 78 height 32
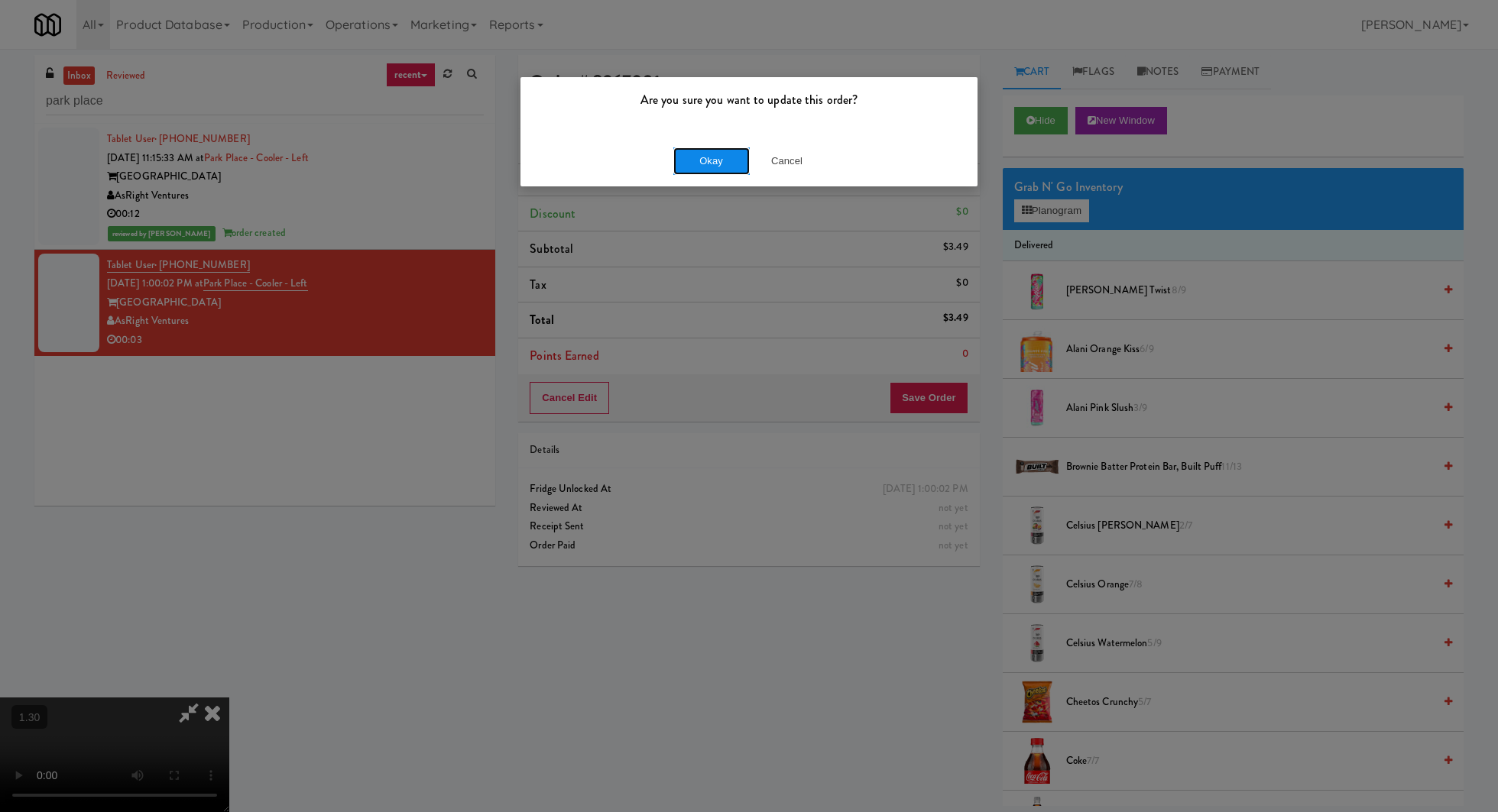
click at [681, 163] on button "Okay" at bounding box center [711, 162] width 76 height 28
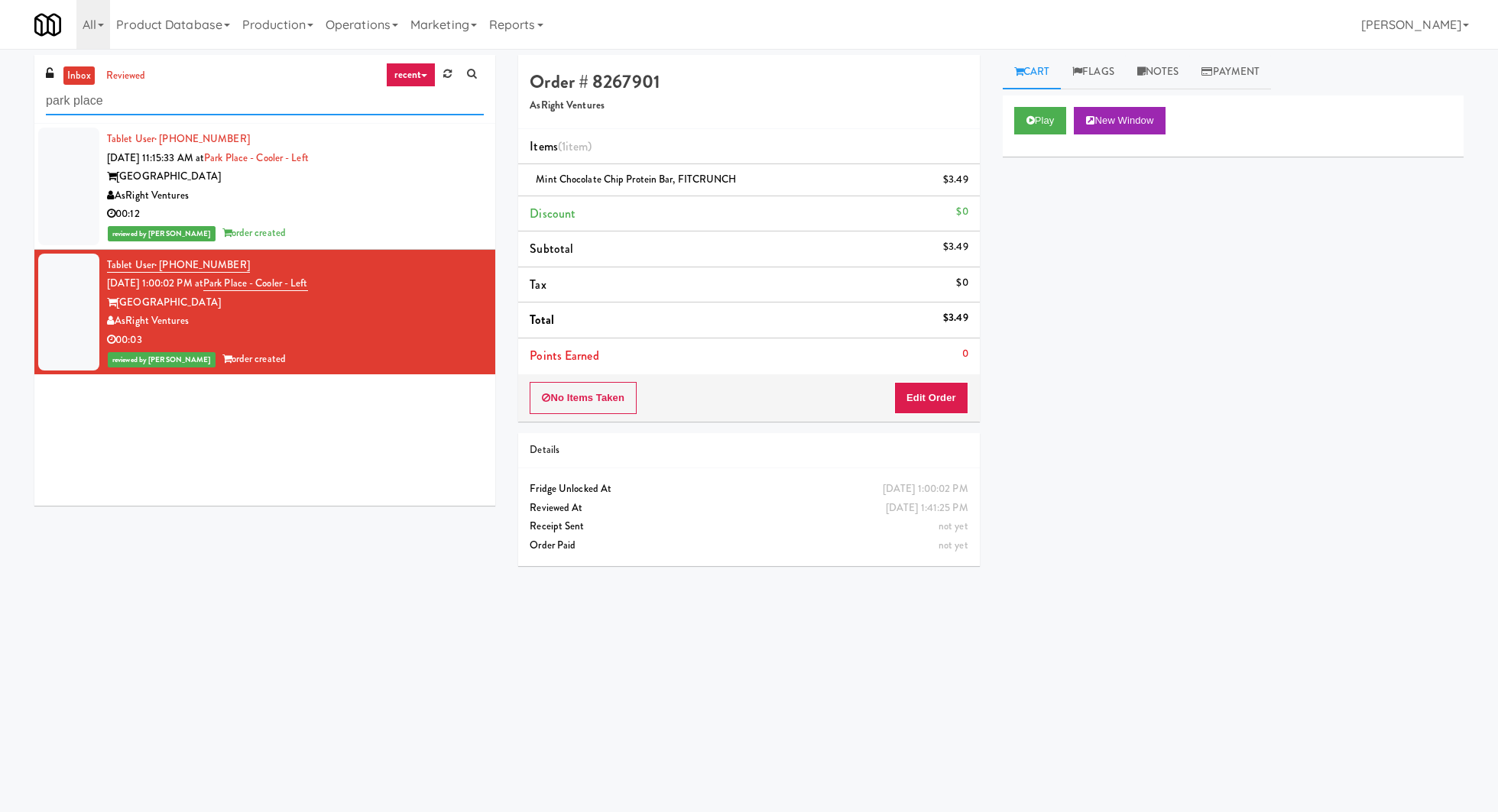
click at [129, 109] on input "park place" at bounding box center [264, 101] width 438 height 29
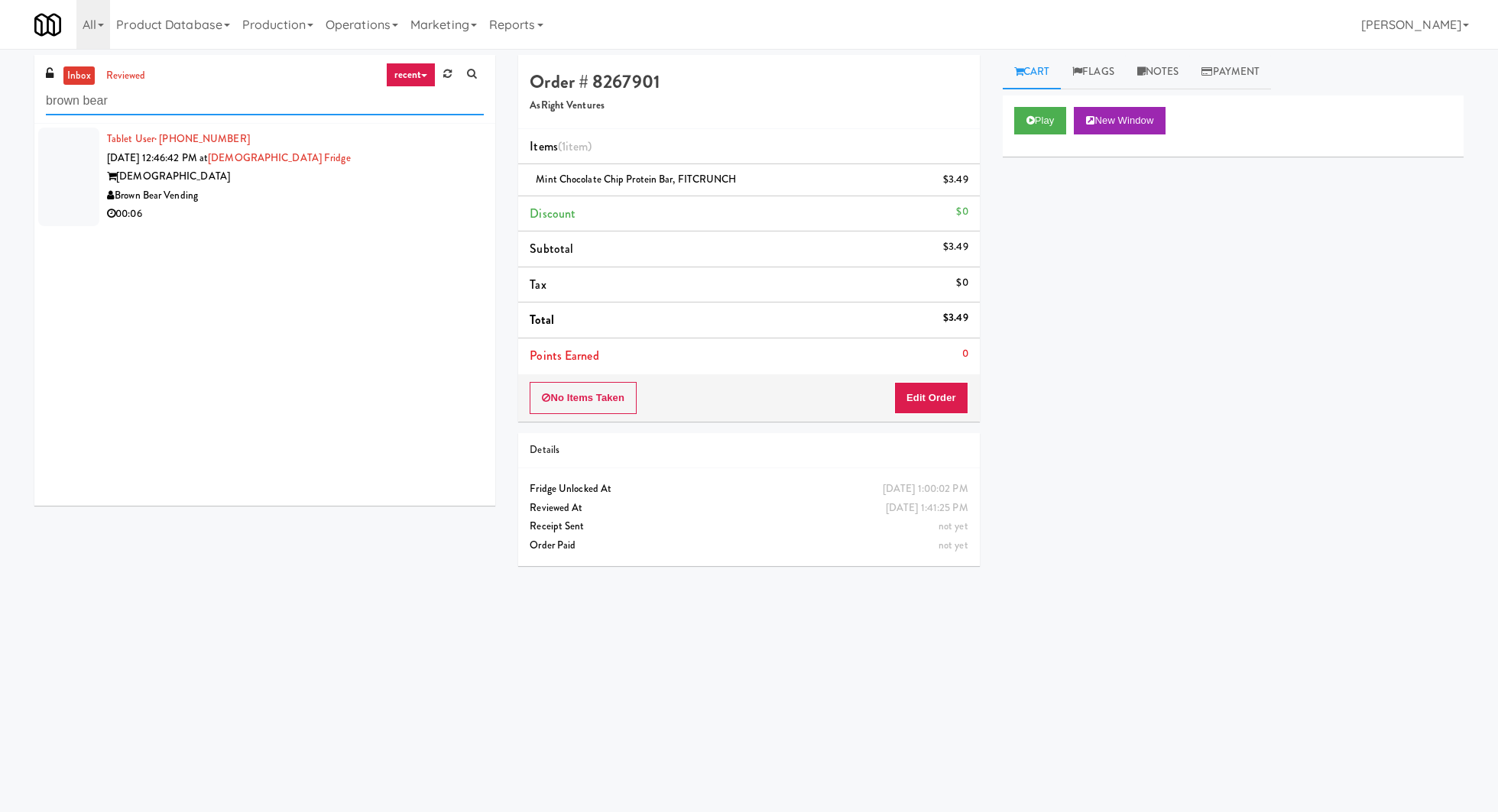
type input "brown bear"
click at [326, 178] on div "Teamsters" at bounding box center [295, 177] width 377 height 19
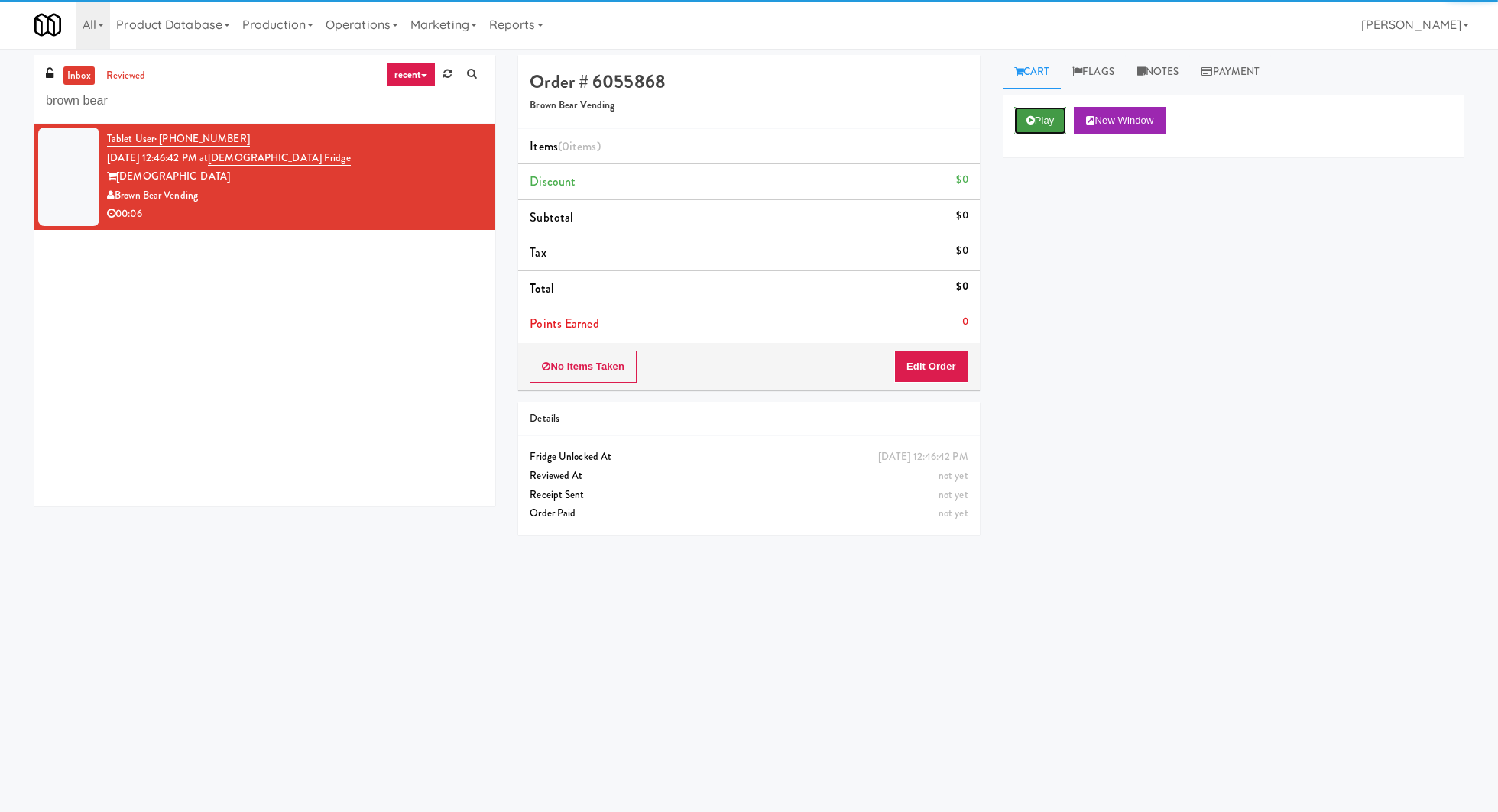
click at [1043, 112] on button "Play" at bounding box center [1040, 121] width 53 height 28
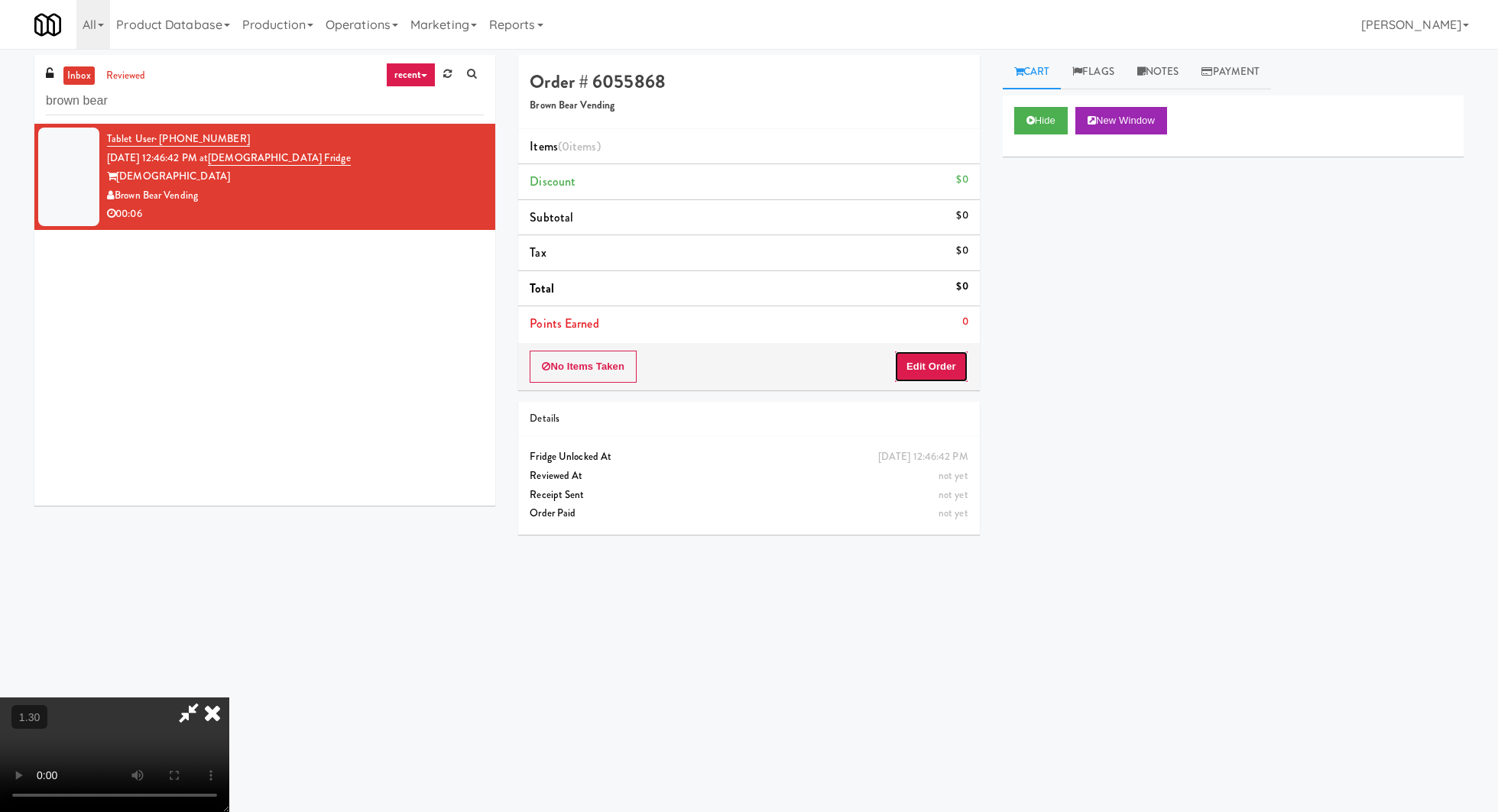
click at [912, 357] on button "Edit Order" at bounding box center [931, 366] width 74 height 32
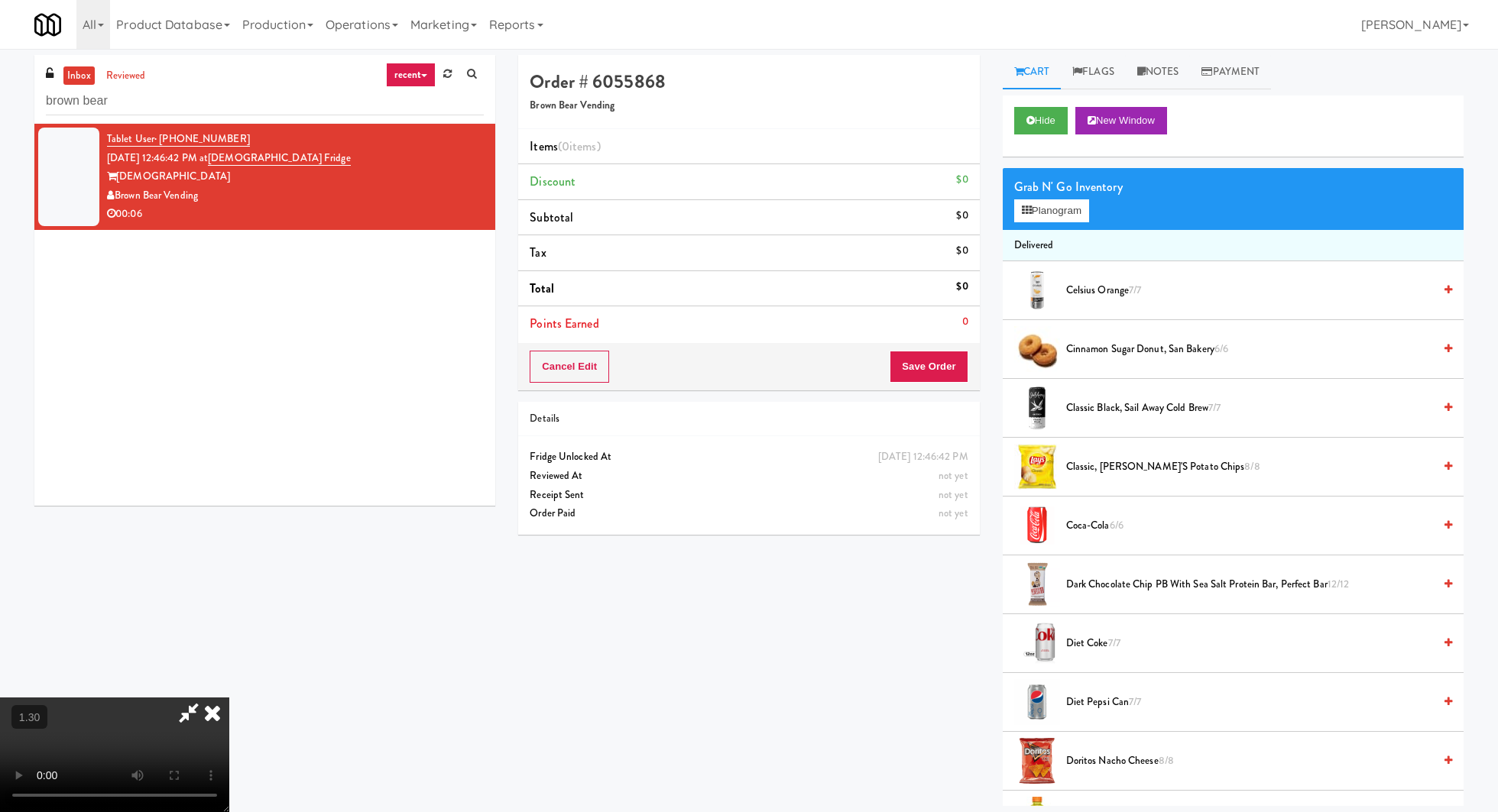
click at [229, 698] on video at bounding box center [114, 755] width 229 height 115
click at [1106, 525] on span "Coca-Cola 6/6" at bounding box center [1249, 526] width 367 height 19
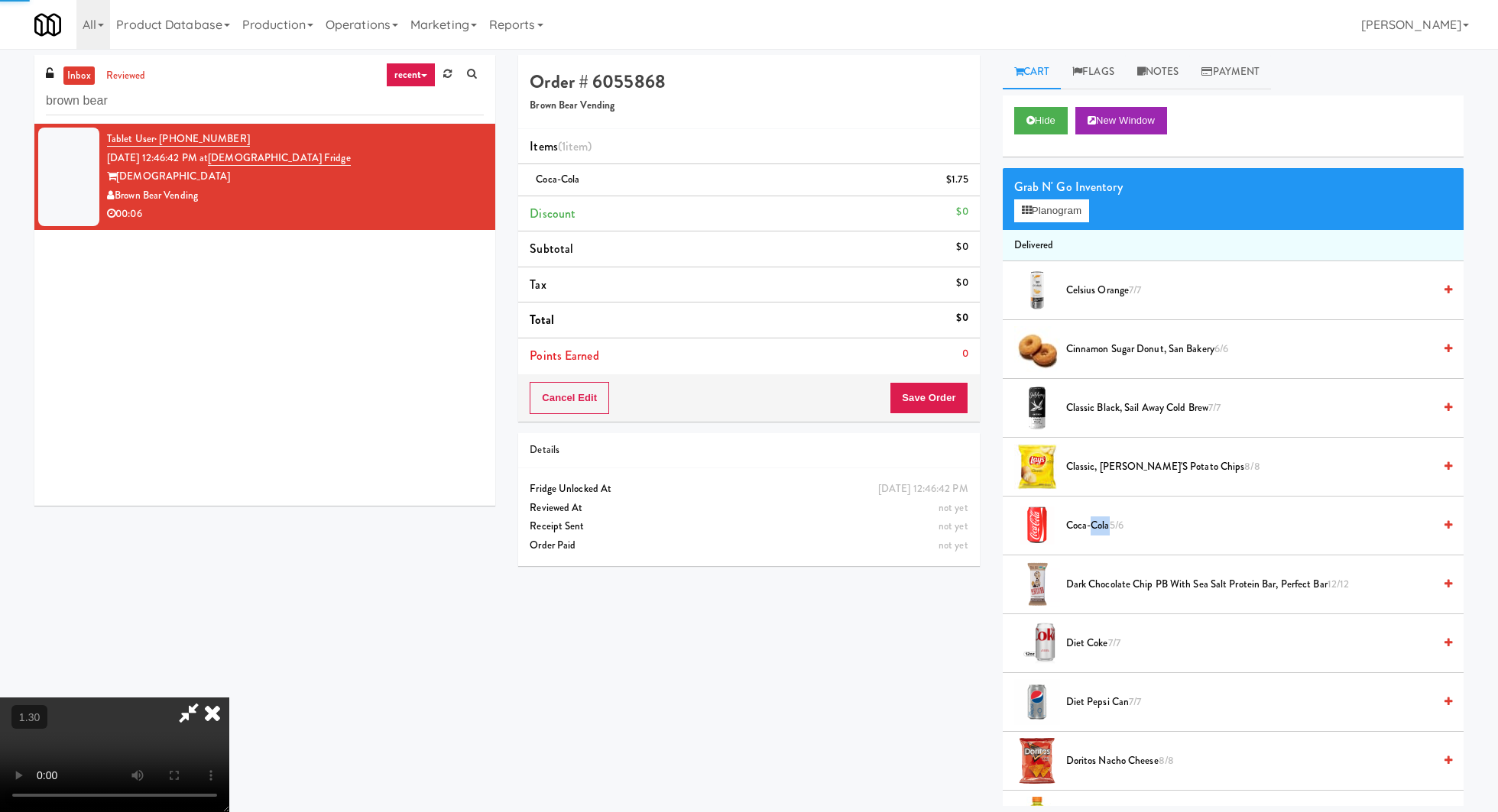
click at [1106, 525] on span "Coca-Cola 5/6" at bounding box center [1249, 526] width 367 height 19
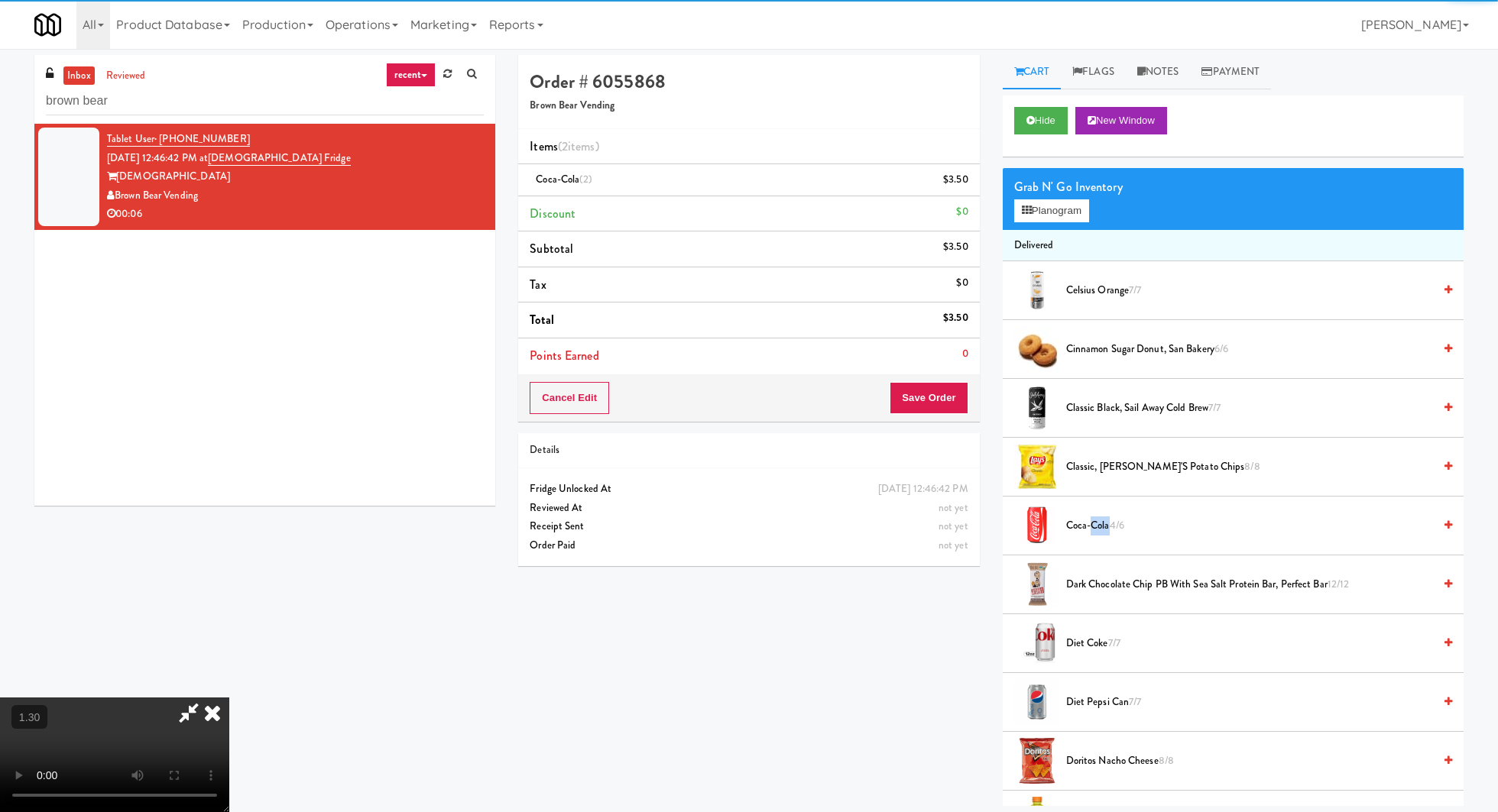
click at [229, 698] on icon at bounding box center [212, 713] width 34 height 30
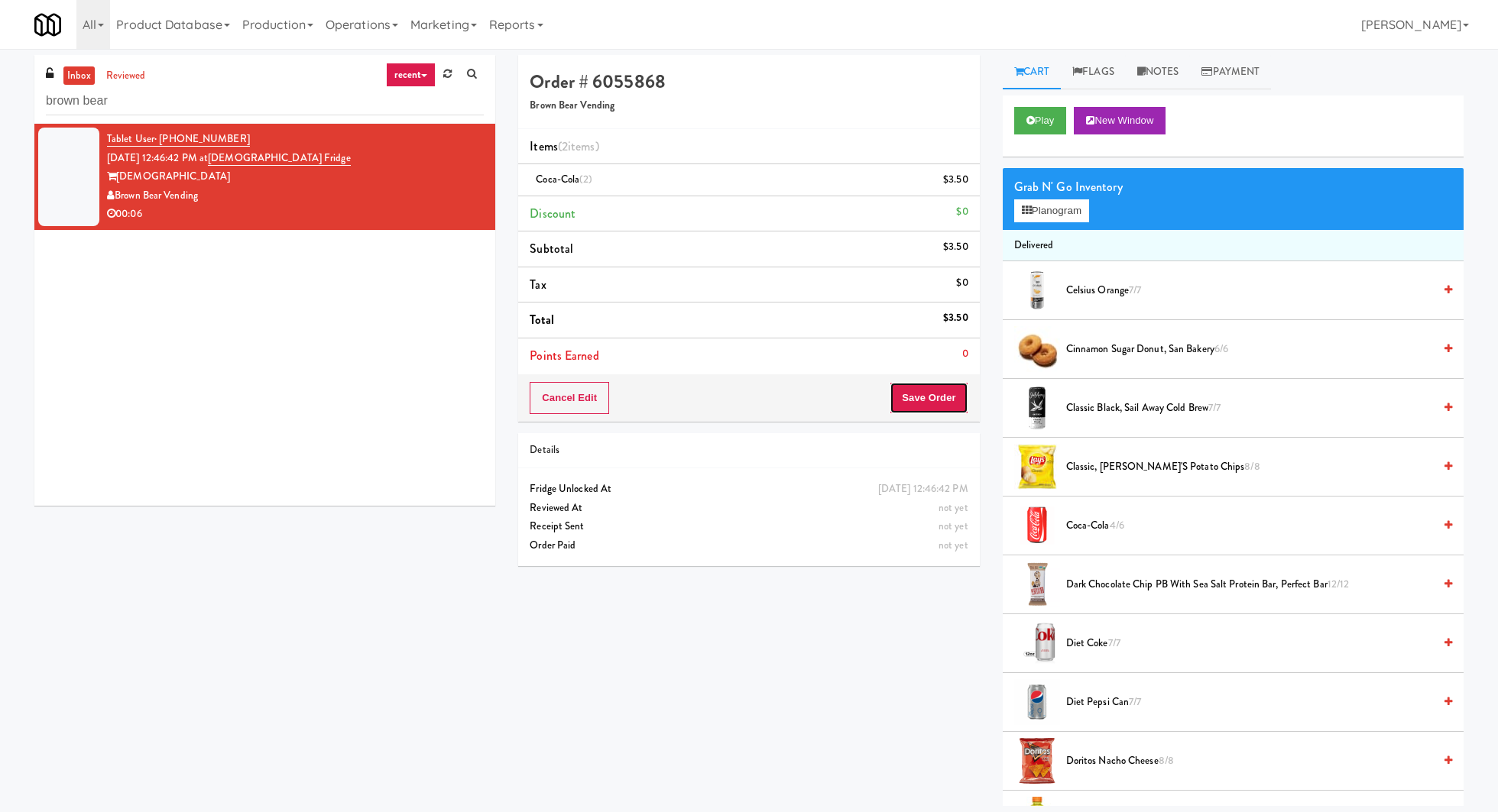
click at [916, 387] on button "Save Order" at bounding box center [929, 397] width 78 height 32
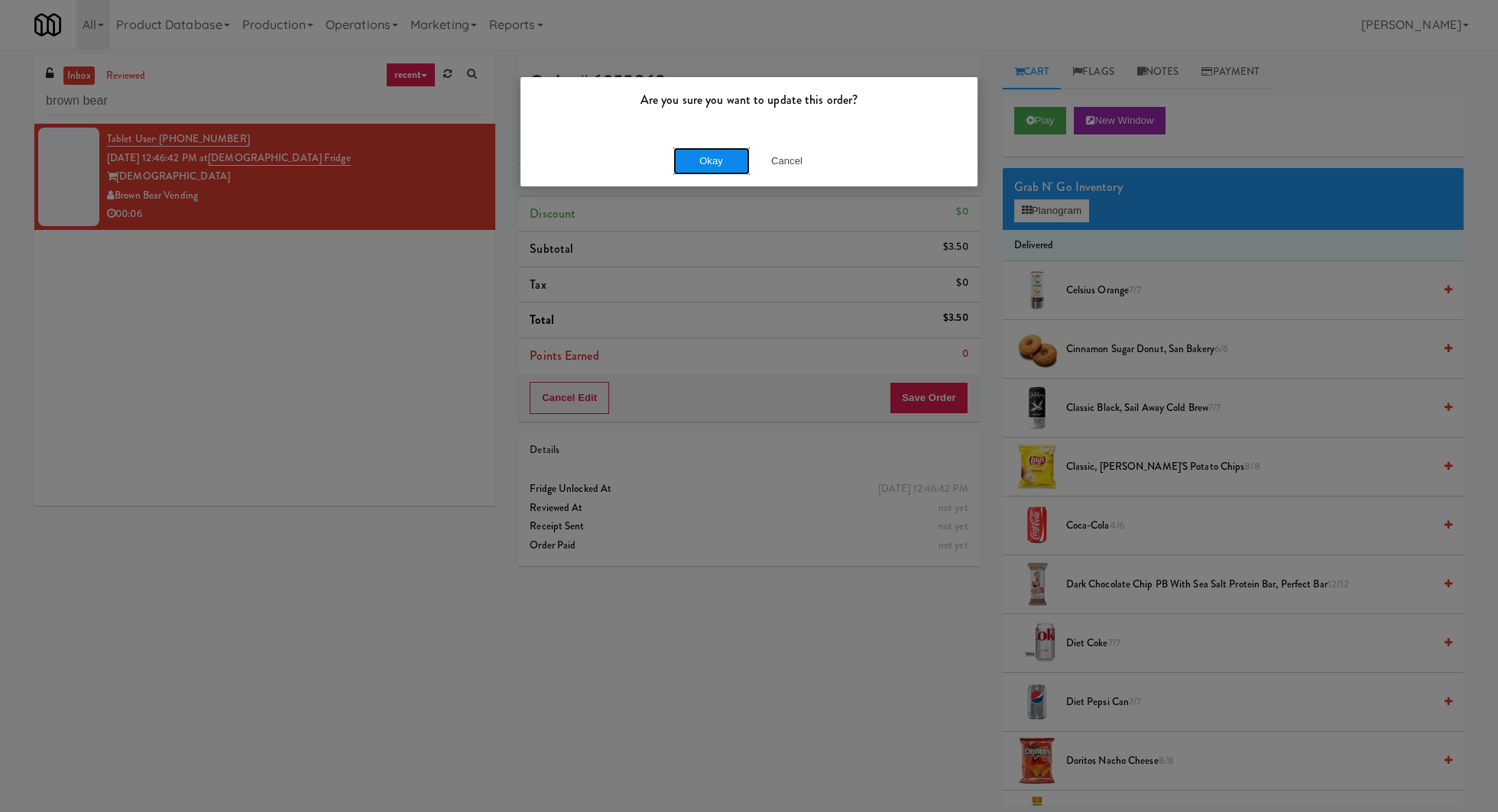
click at [679, 155] on button "Okay" at bounding box center [711, 162] width 76 height 28
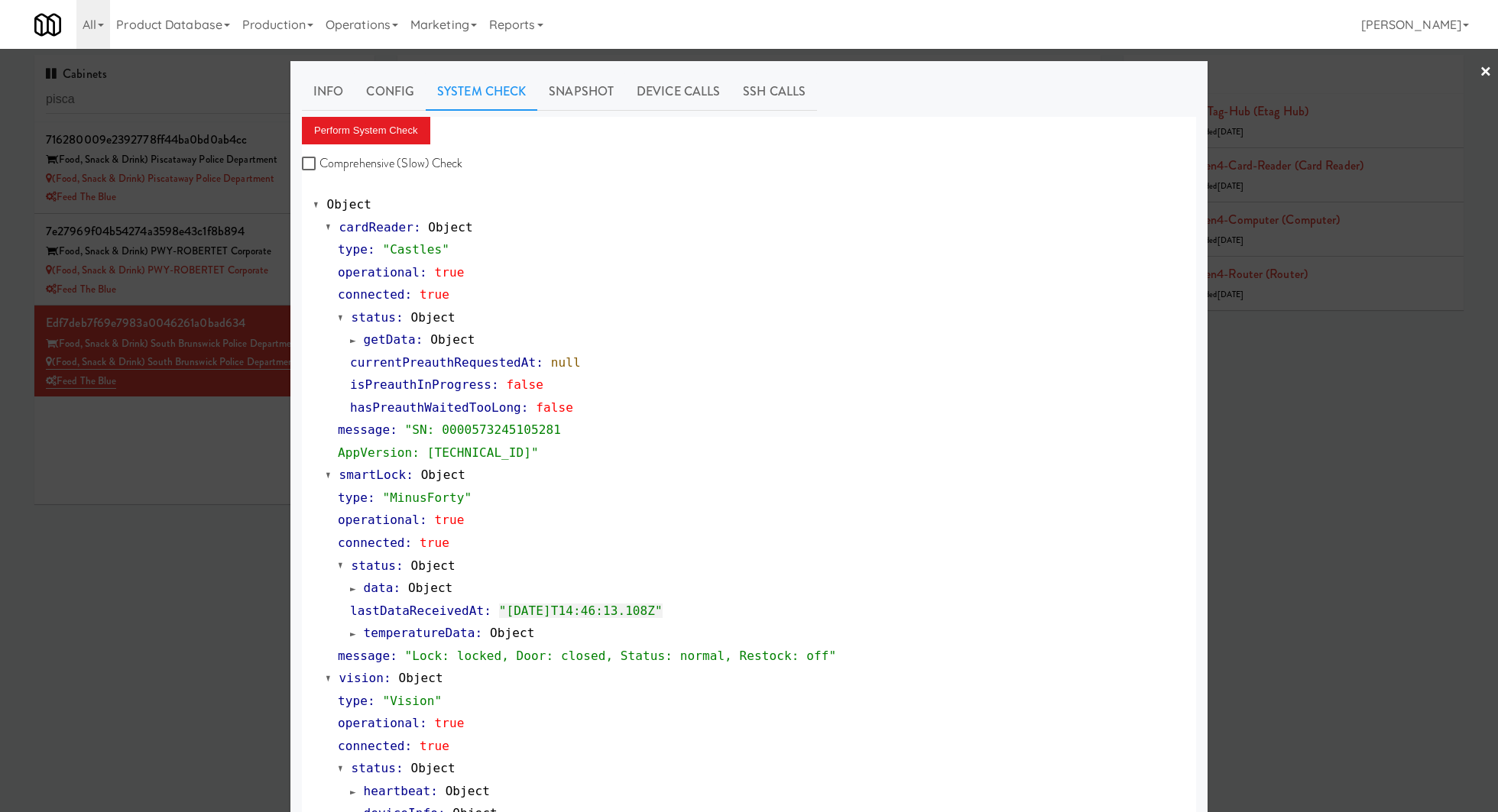
click at [171, 98] on div at bounding box center [749, 406] width 1498 height 812
click at [171, 98] on input "pisca" at bounding box center [204, 99] width 317 height 29
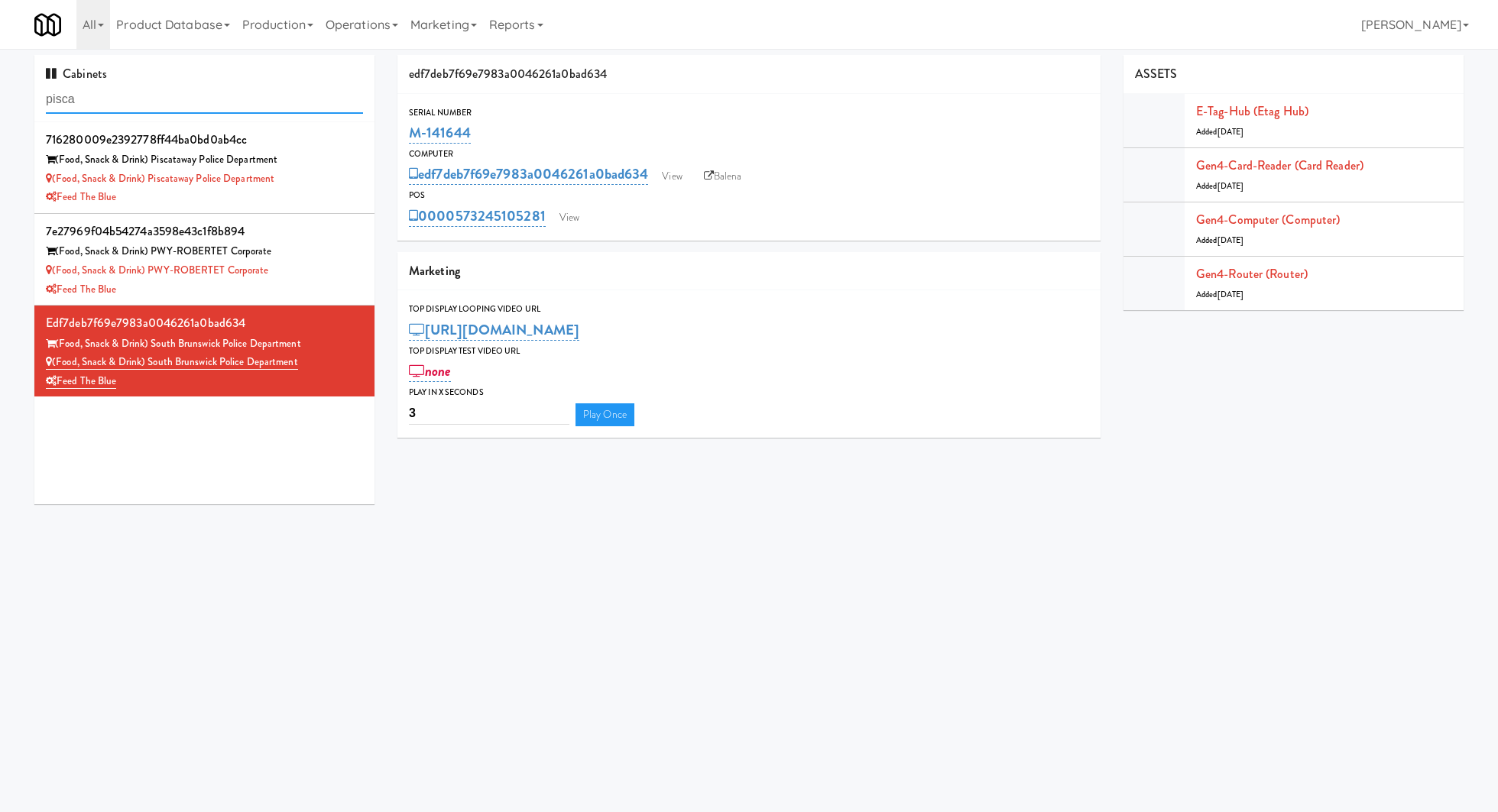
click at [171, 98] on input "pisca" at bounding box center [204, 99] width 317 height 29
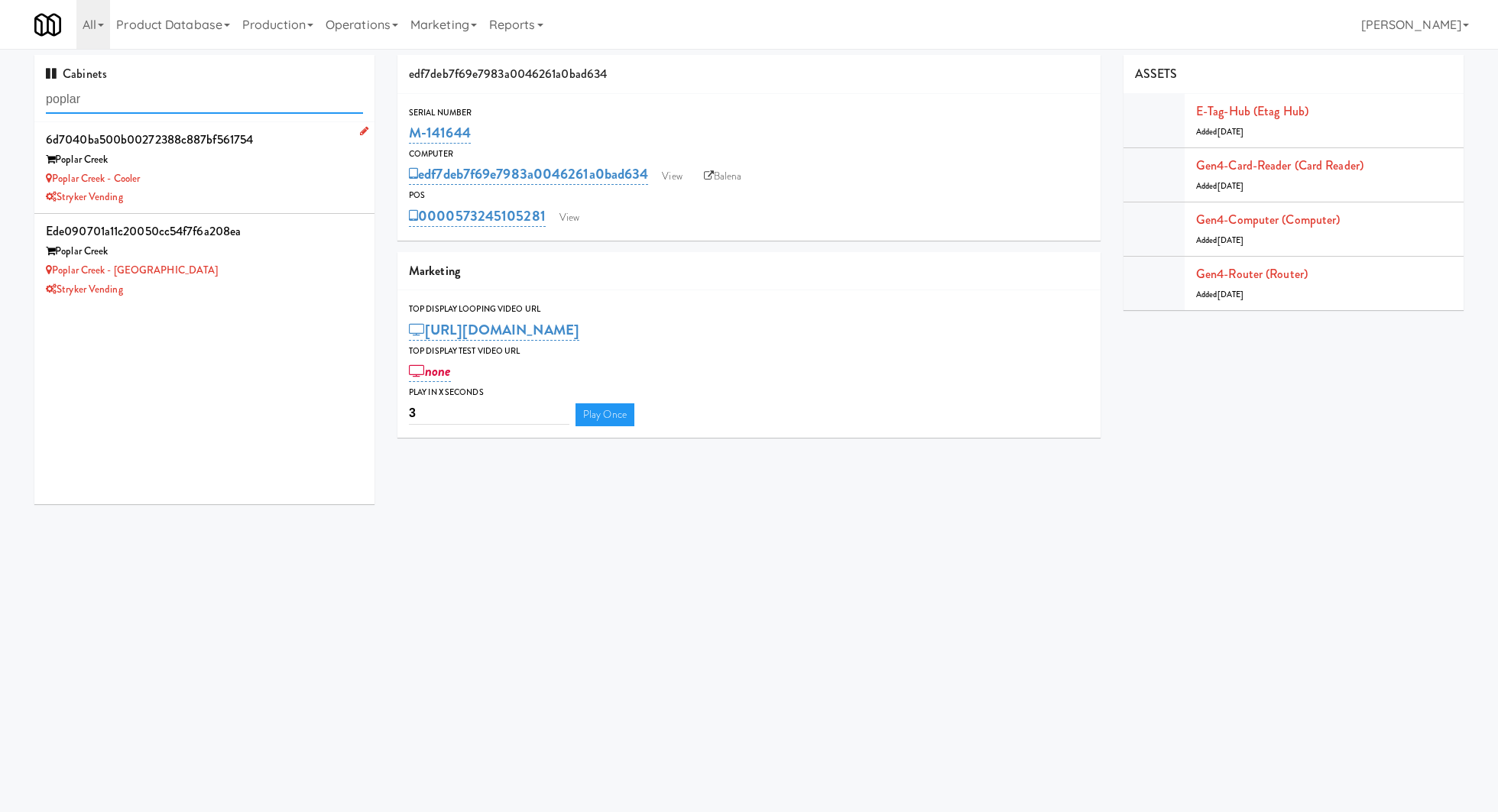
type input "poplar"
click at [251, 195] on div "Stryker Vending" at bounding box center [204, 198] width 317 height 19
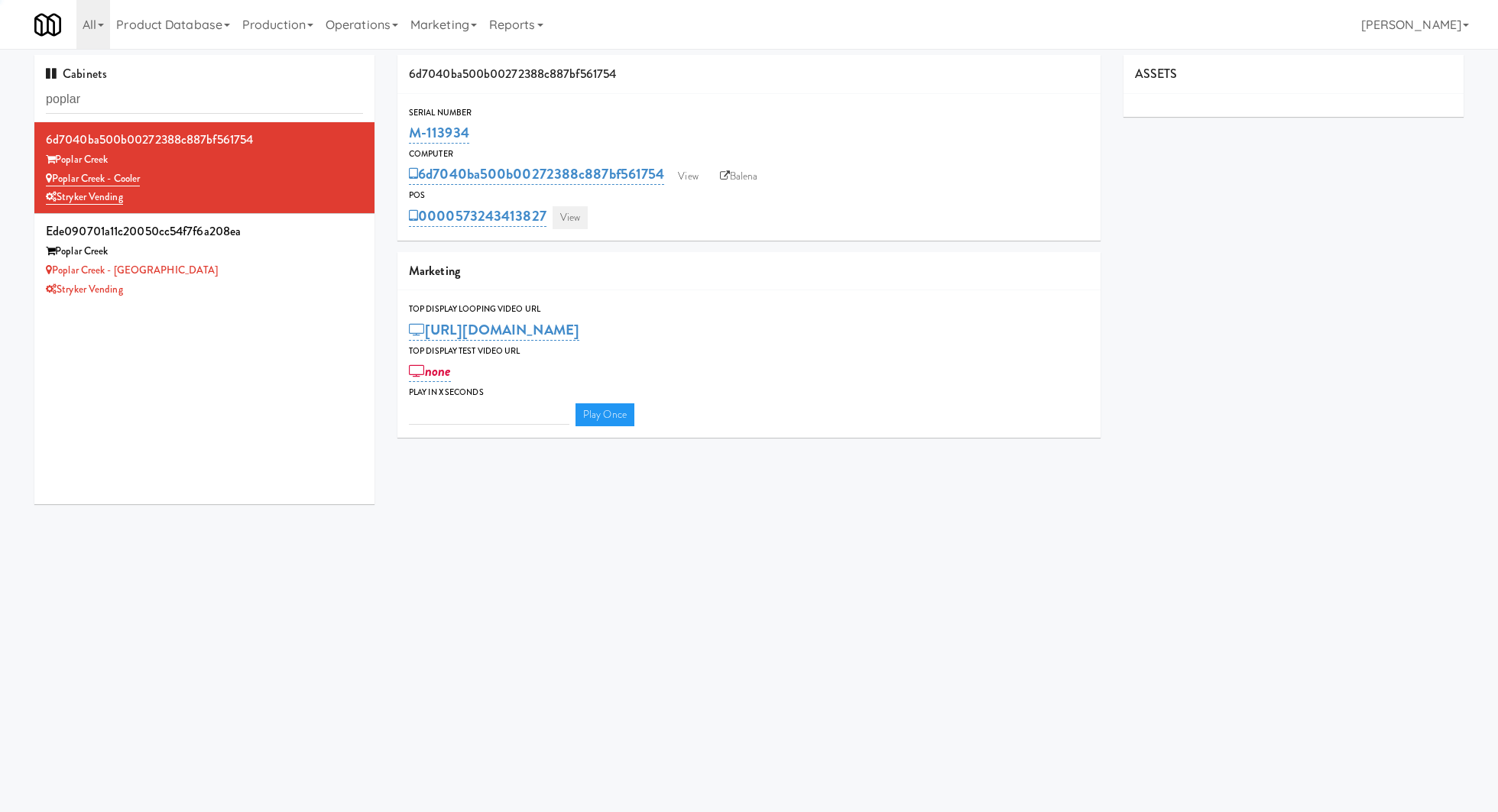
type input "3"
click at [566, 213] on link "View" at bounding box center [569, 218] width 35 height 23
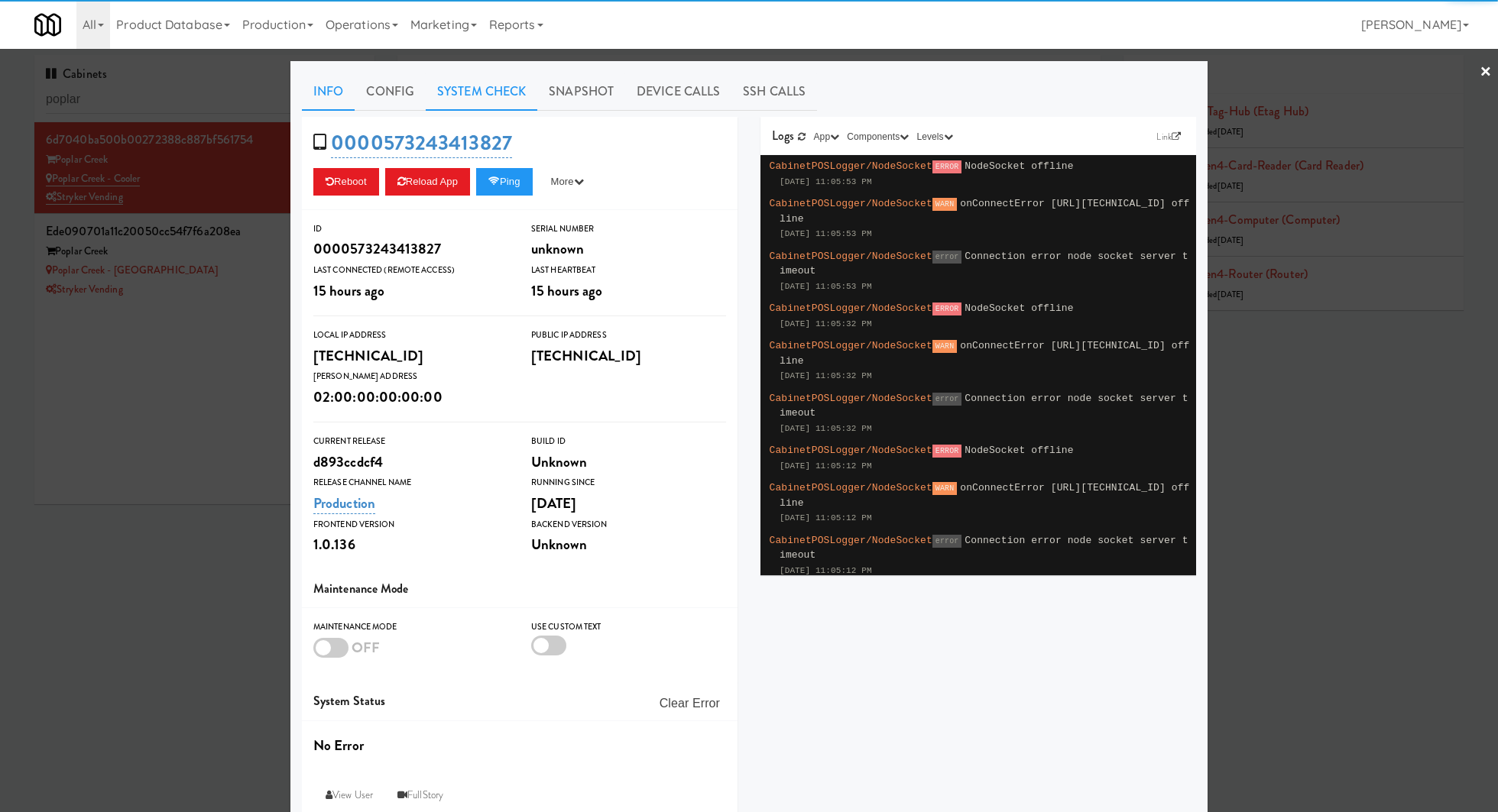
click at [488, 96] on link "System Check" at bounding box center [481, 92] width 111 height 38
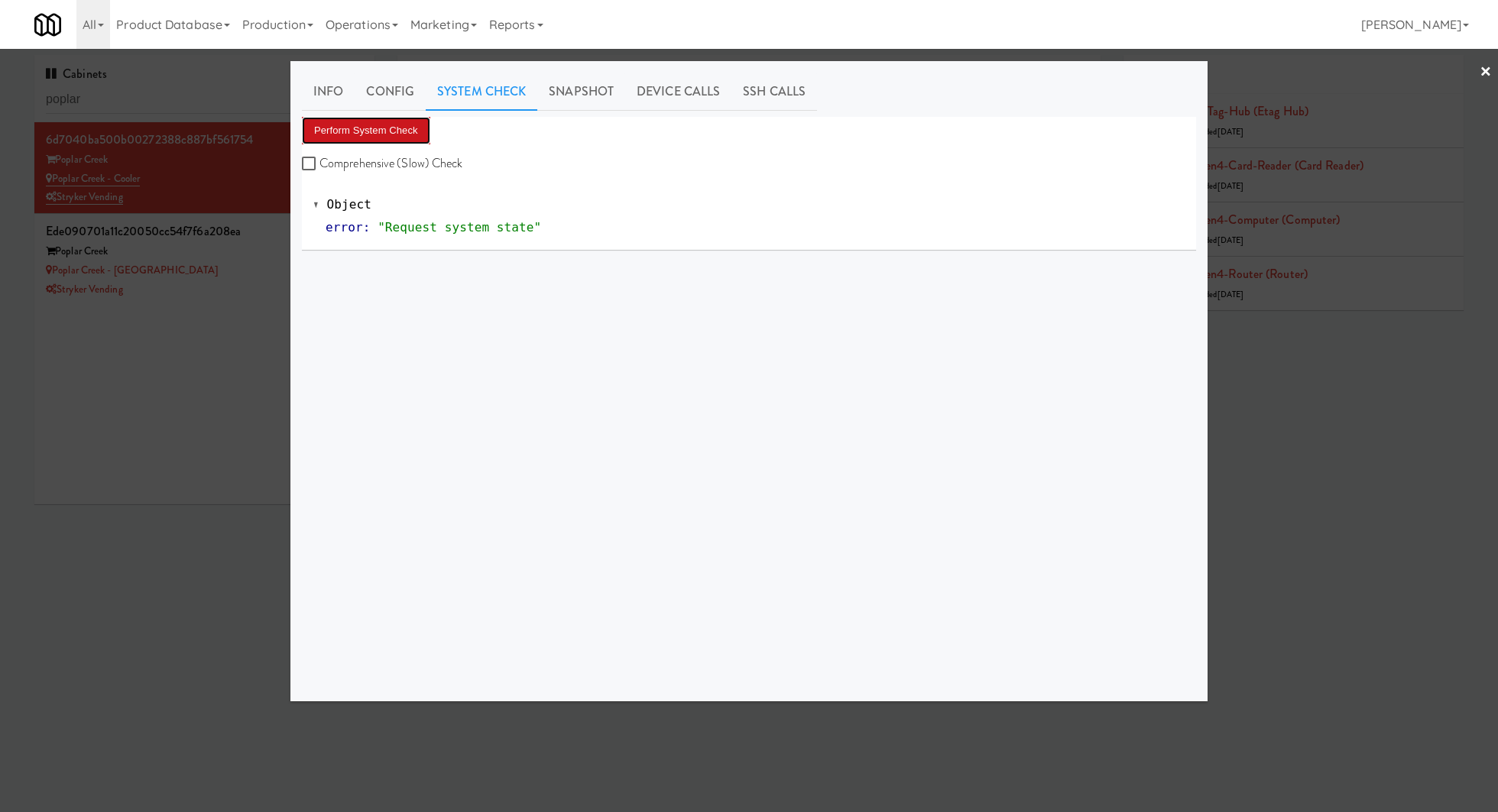
click at [409, 124] on button "Perform System Check" at bounding box center [365, 130] width 129 height 28
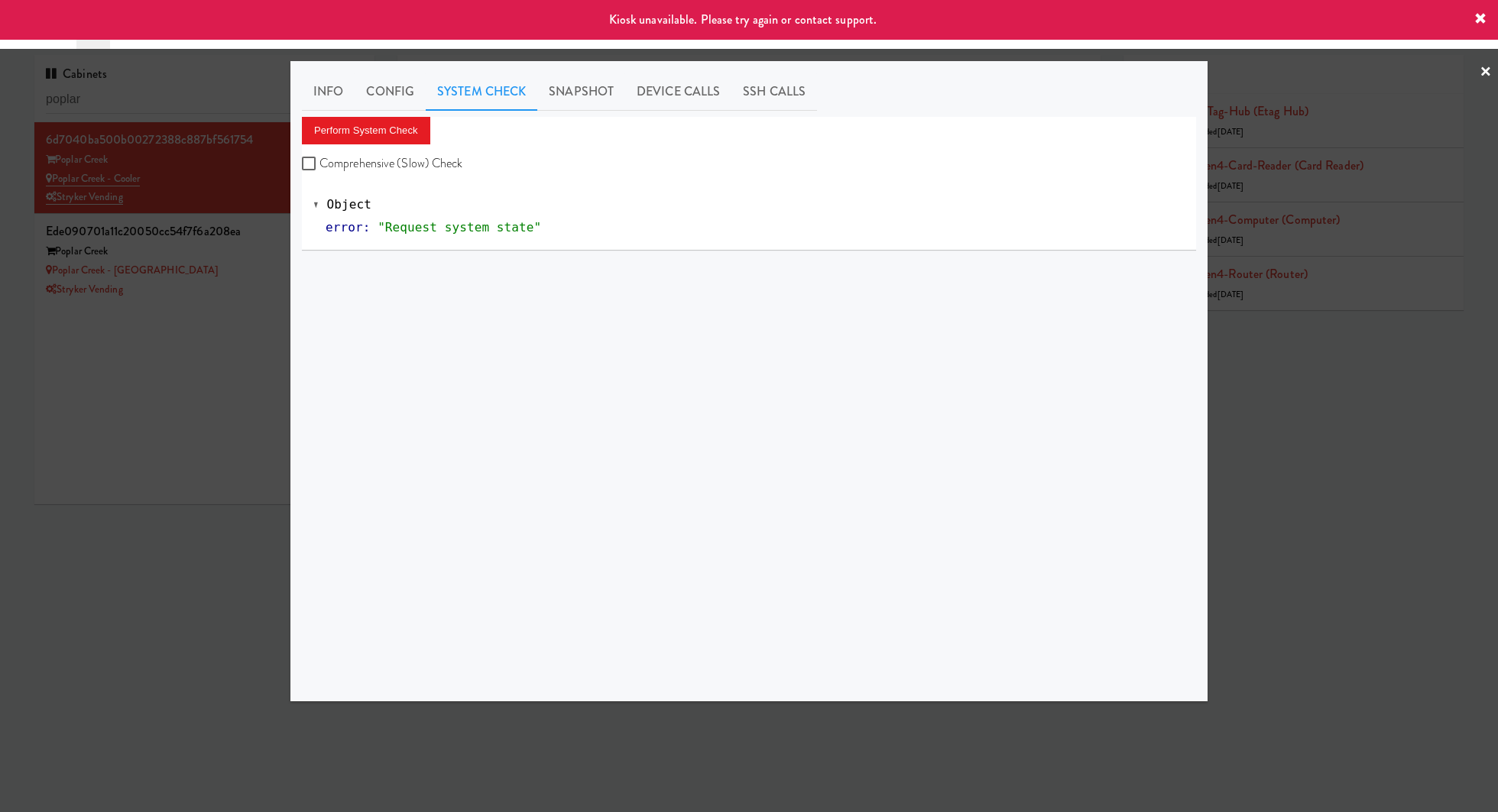
click at [233, 342] on div at bounding box center [749, 406] width 1498 height 812
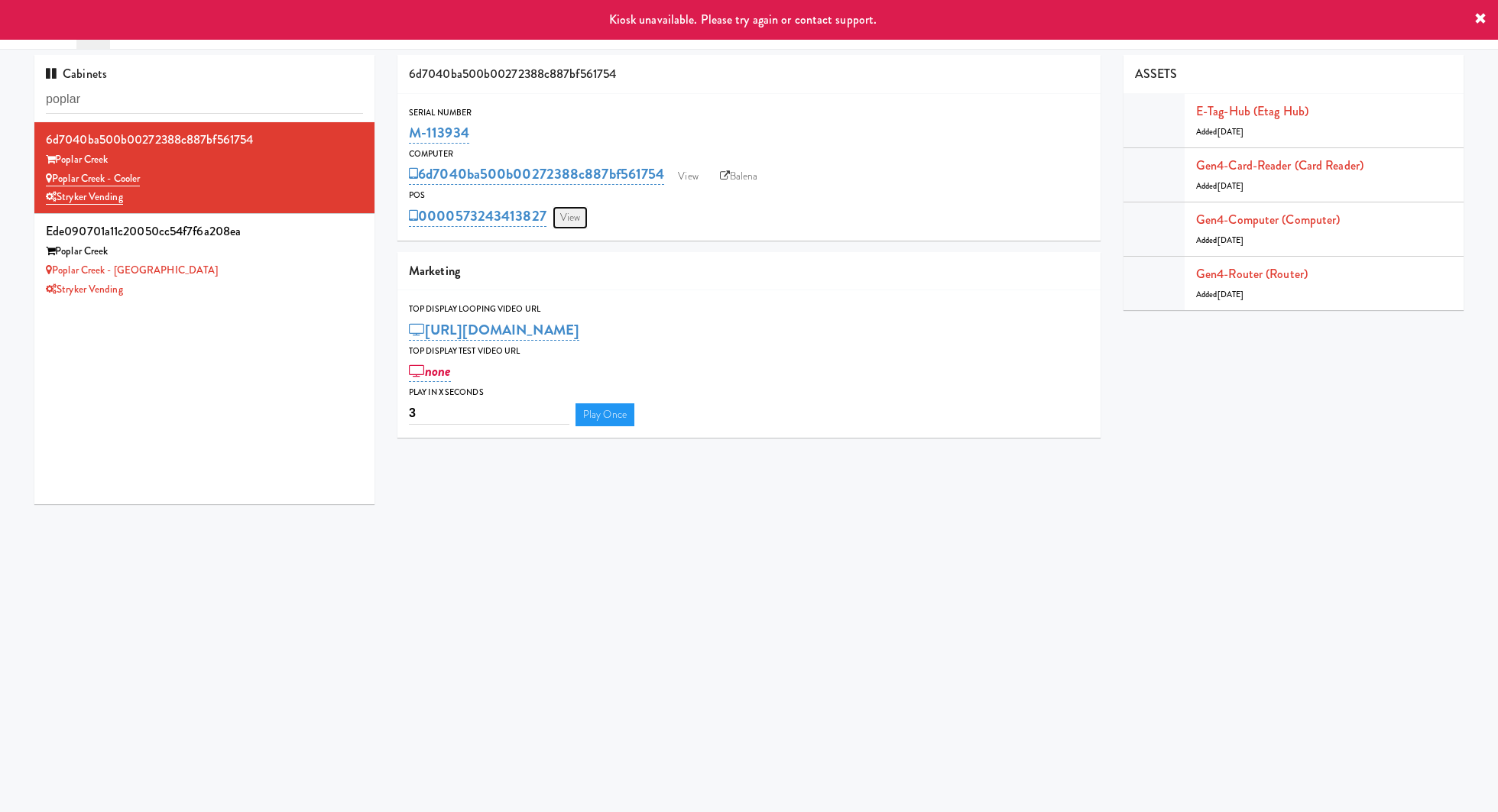
click at [584, 219] on link "View" at bounding box center [569, 218] width 35 height 23
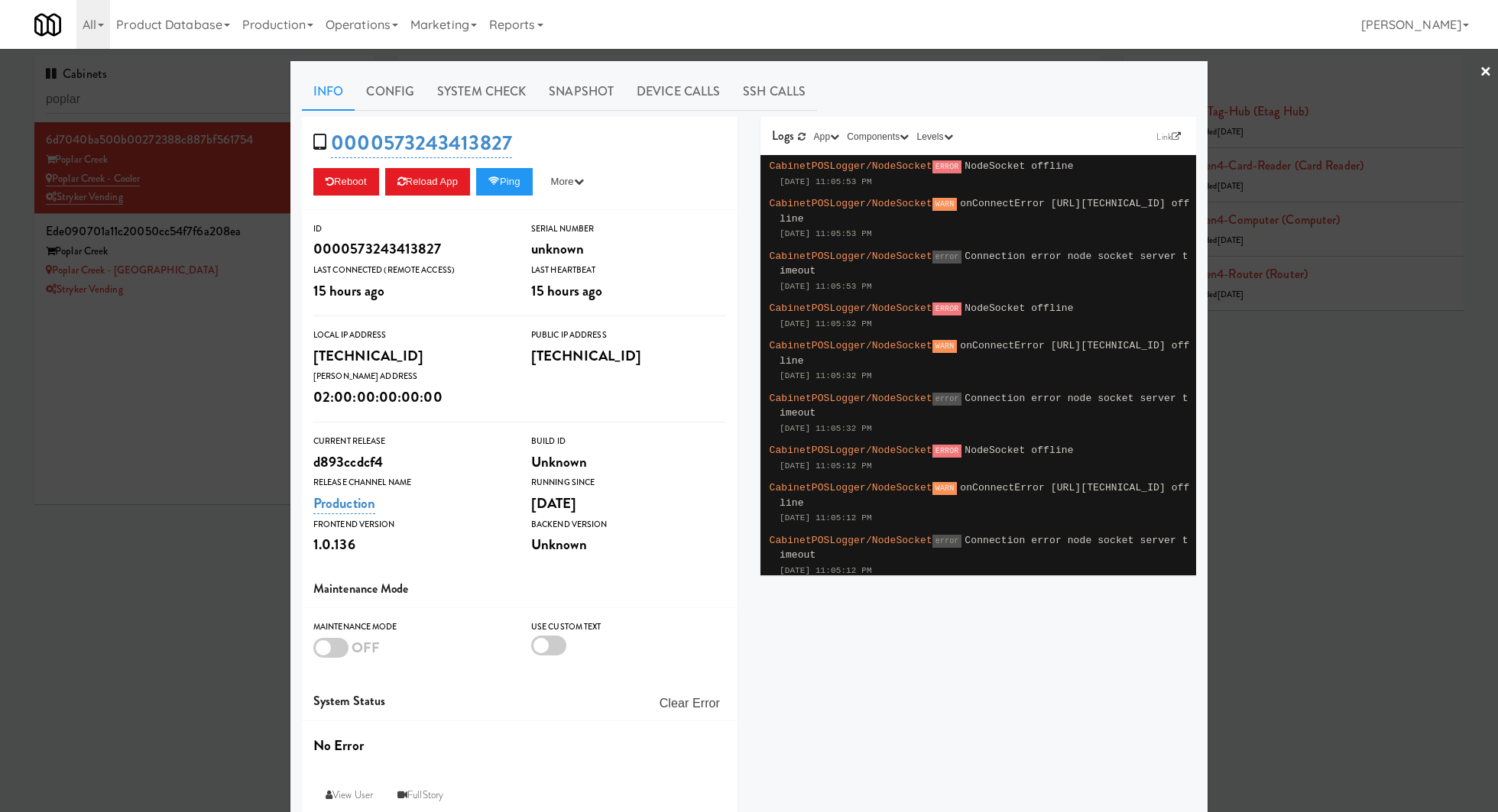
click at [187, 408] on div at bounding box center [749, 406] width 1498 height 812
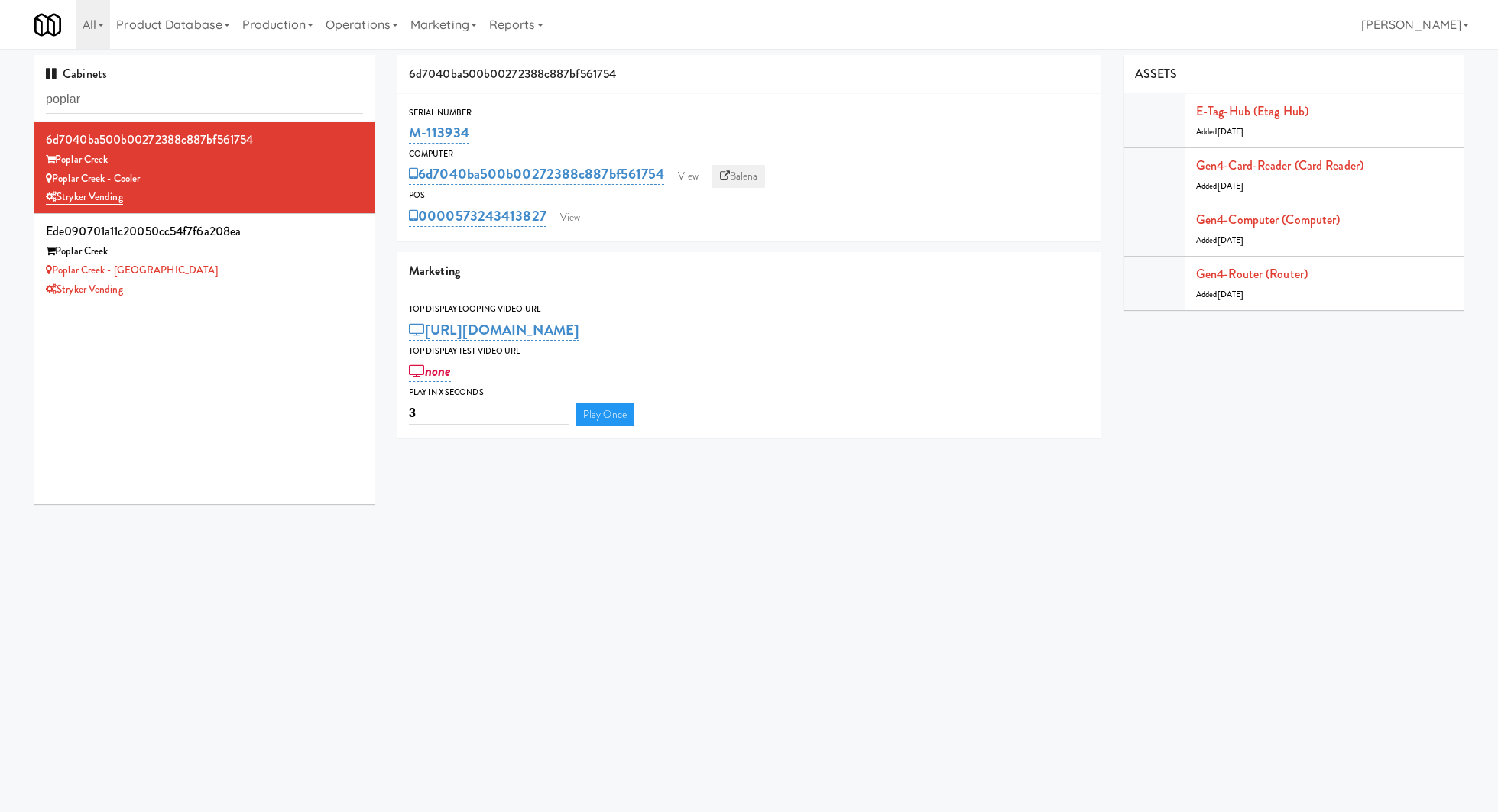
click at [746, 177] on link "Balena" at bounding box center [739, 176] width 54 height 23
click at [225, 261] on div "Poplar Creek - [GEOGRAPHIC_DATA]" at bounding box center [204, 270] width 317 height 19
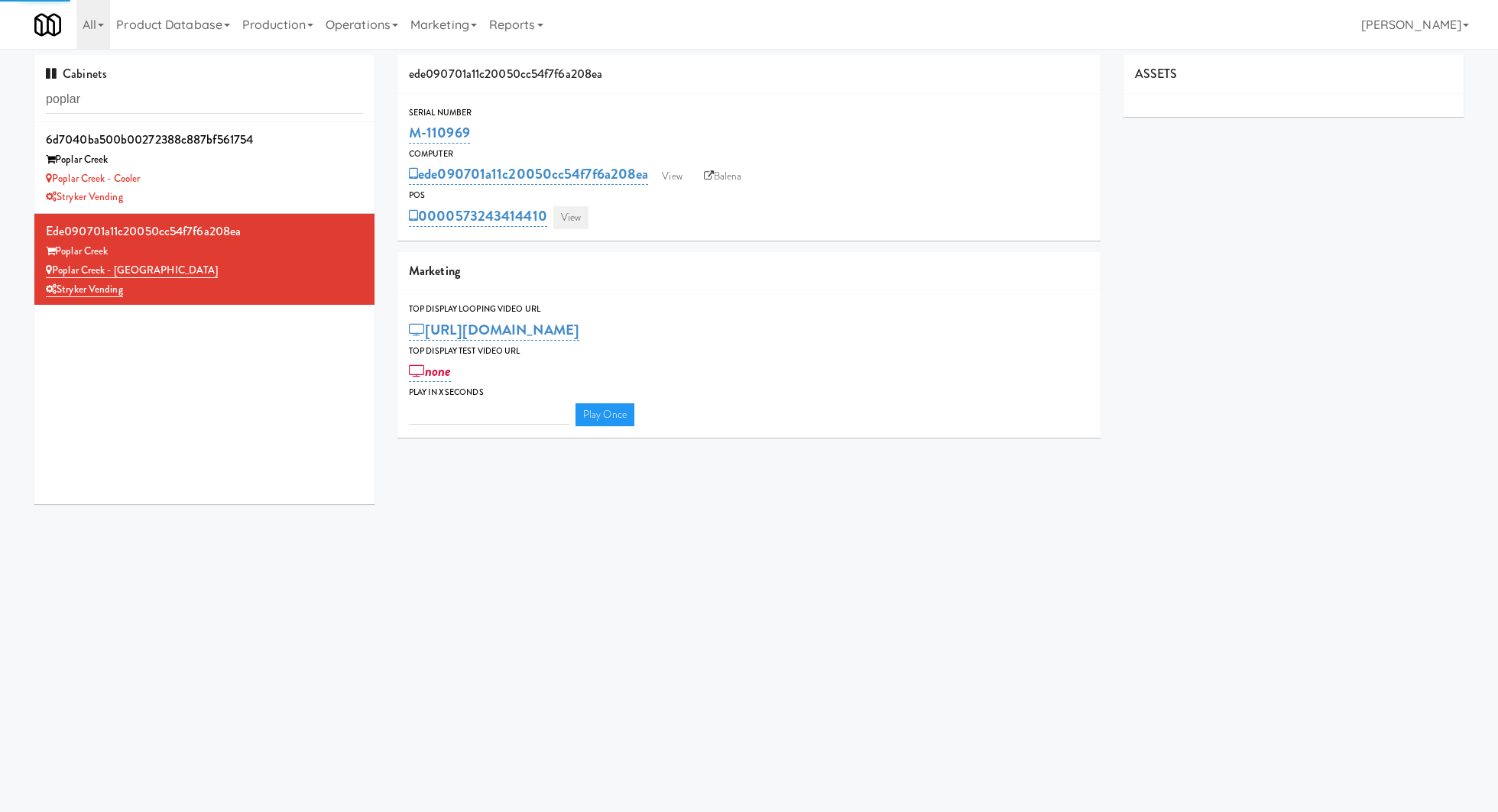
type input "3"
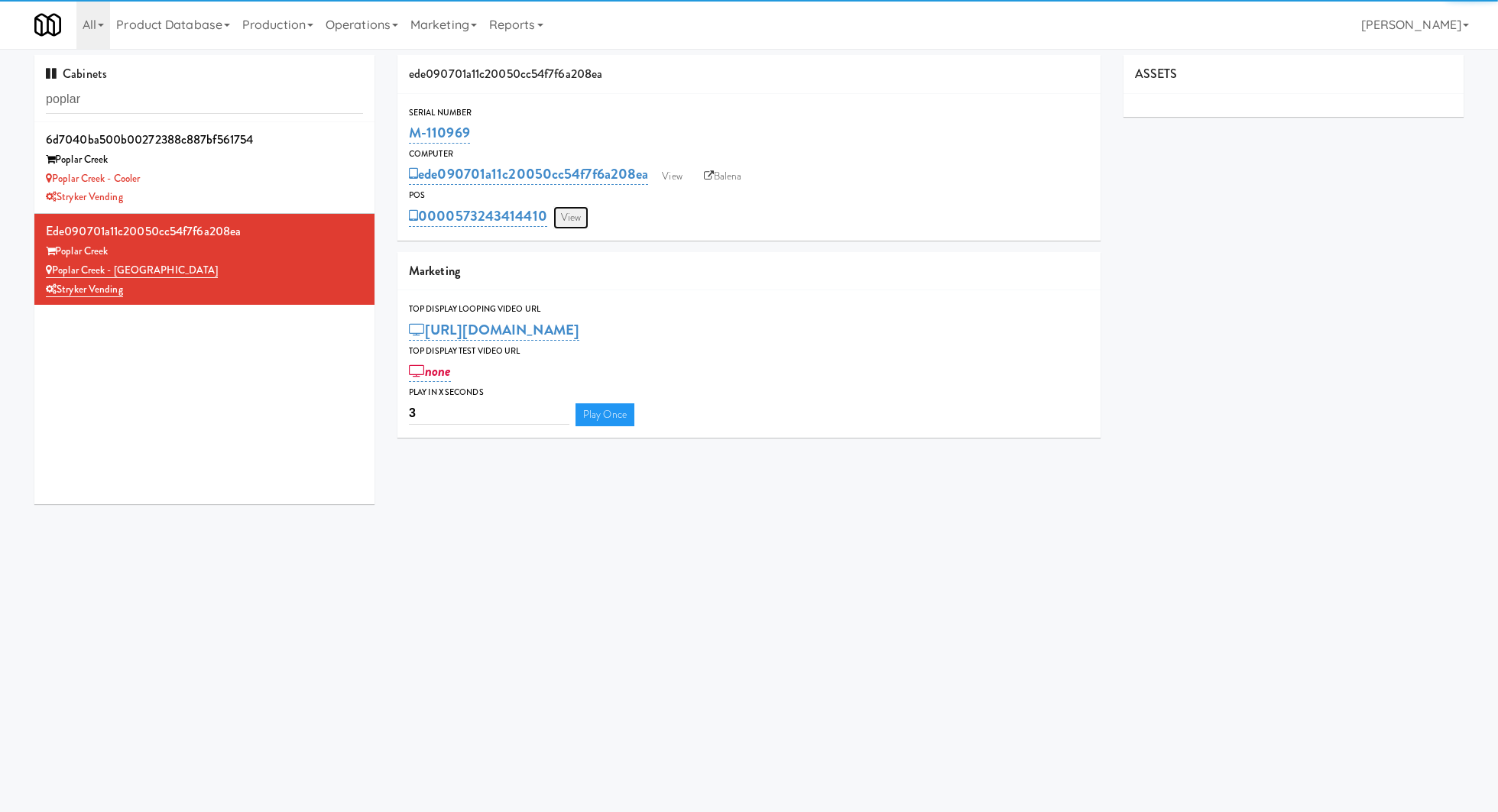
click at [583, 218] on link "View" at bounding box center [570, 218] width 35 height 23
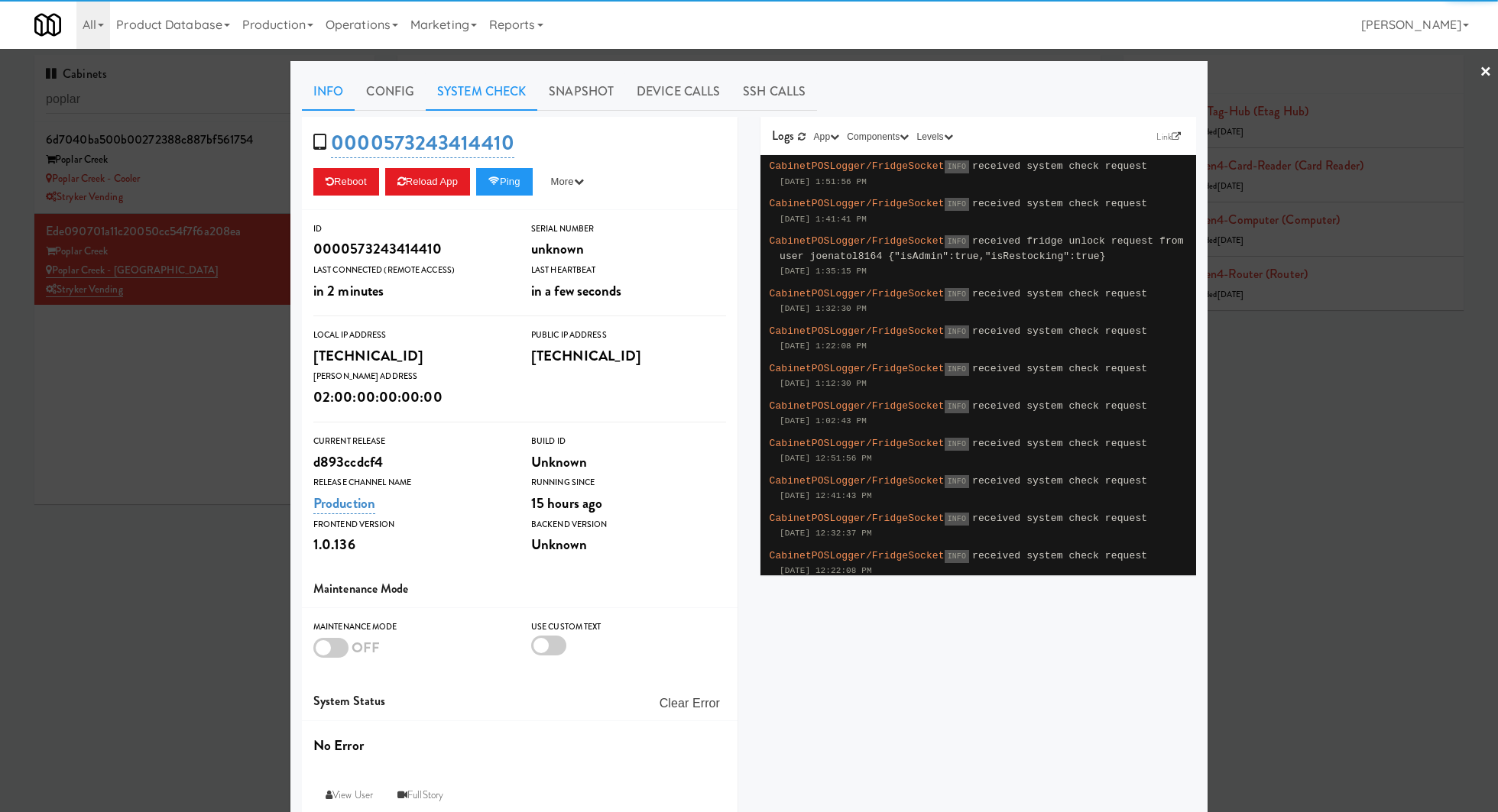
click at [485, 98] on link "System Check" at bounding box center [481, 92] width 111 height 38
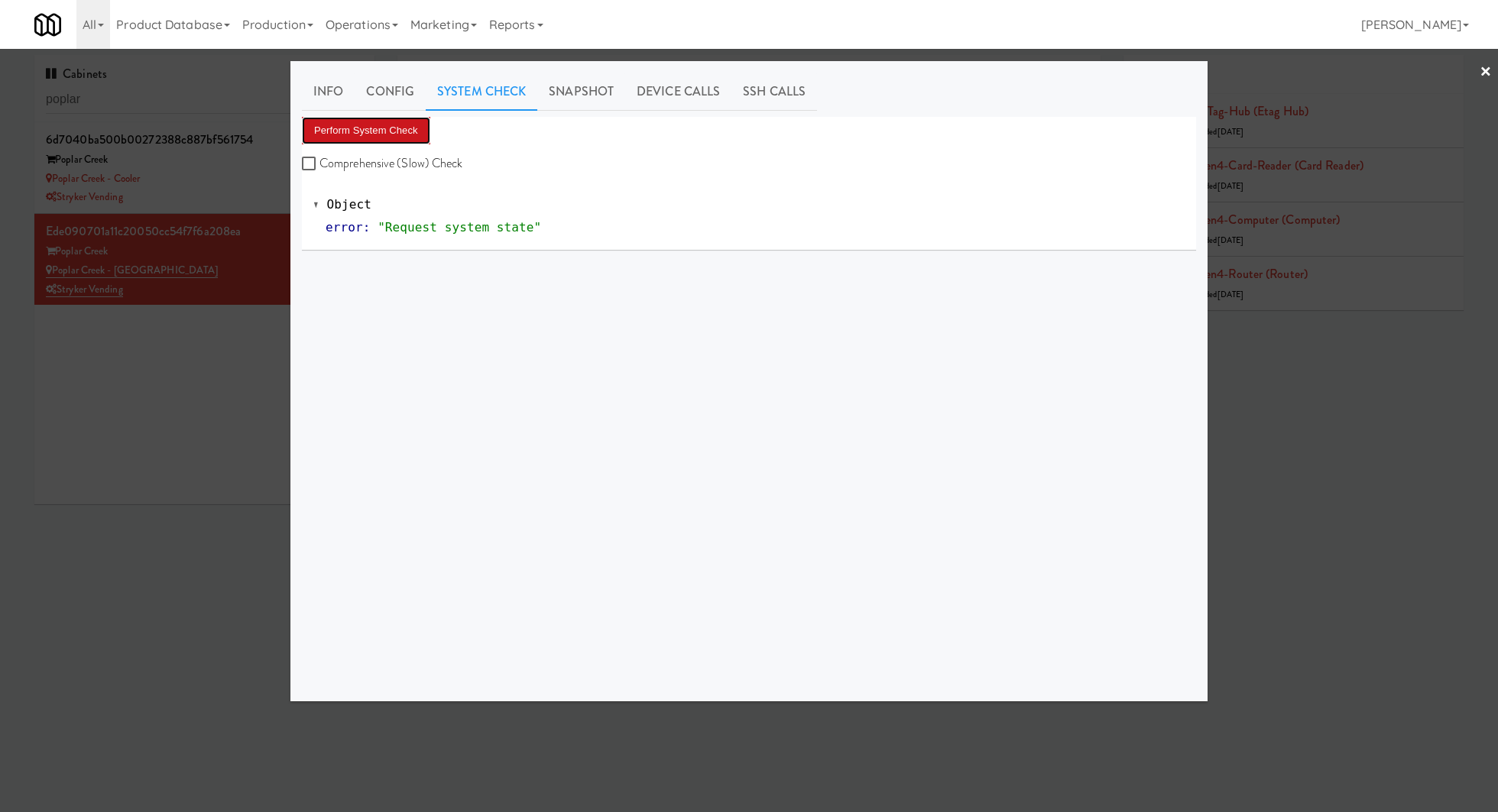
click at [397, 129] on button "Perform System Check" at bounding box center [365, 130] width 129 height 28
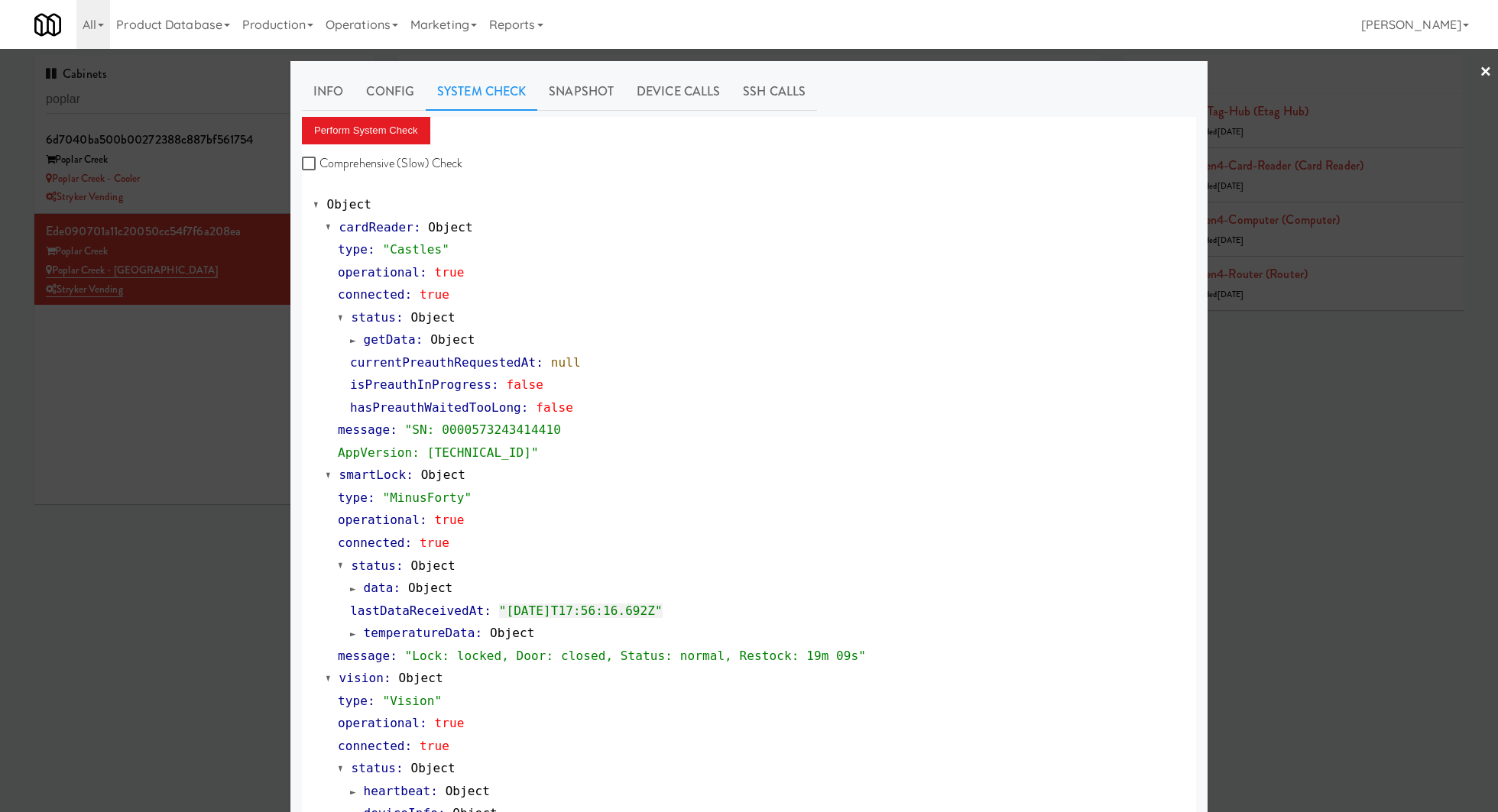
click at [261, 195] on div at bounding box center [749, 406] width 1498 height 812
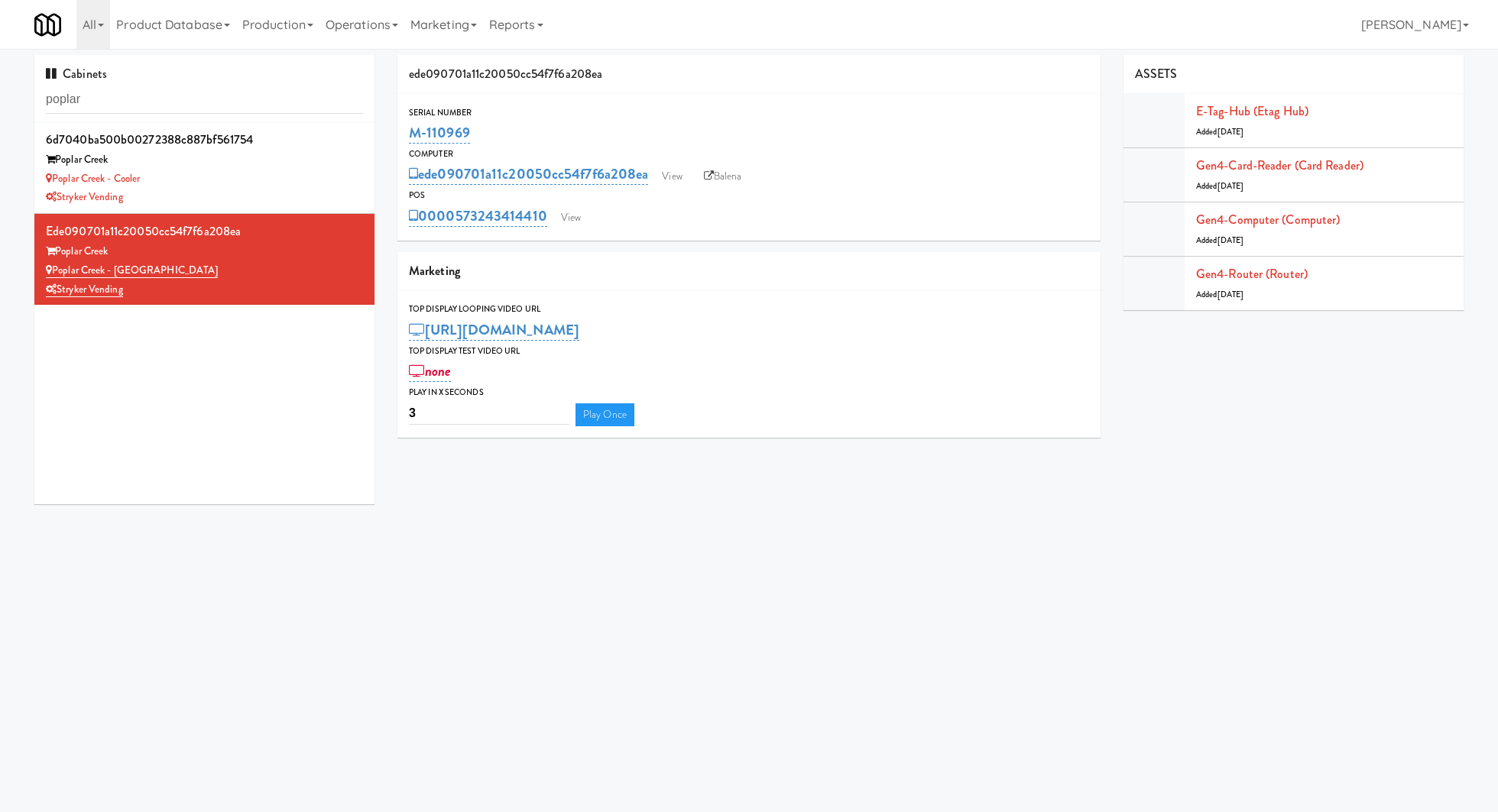
click at [261, 195] on div "Stryker Vending" at bounding box center [204, 198] width 317 height 19
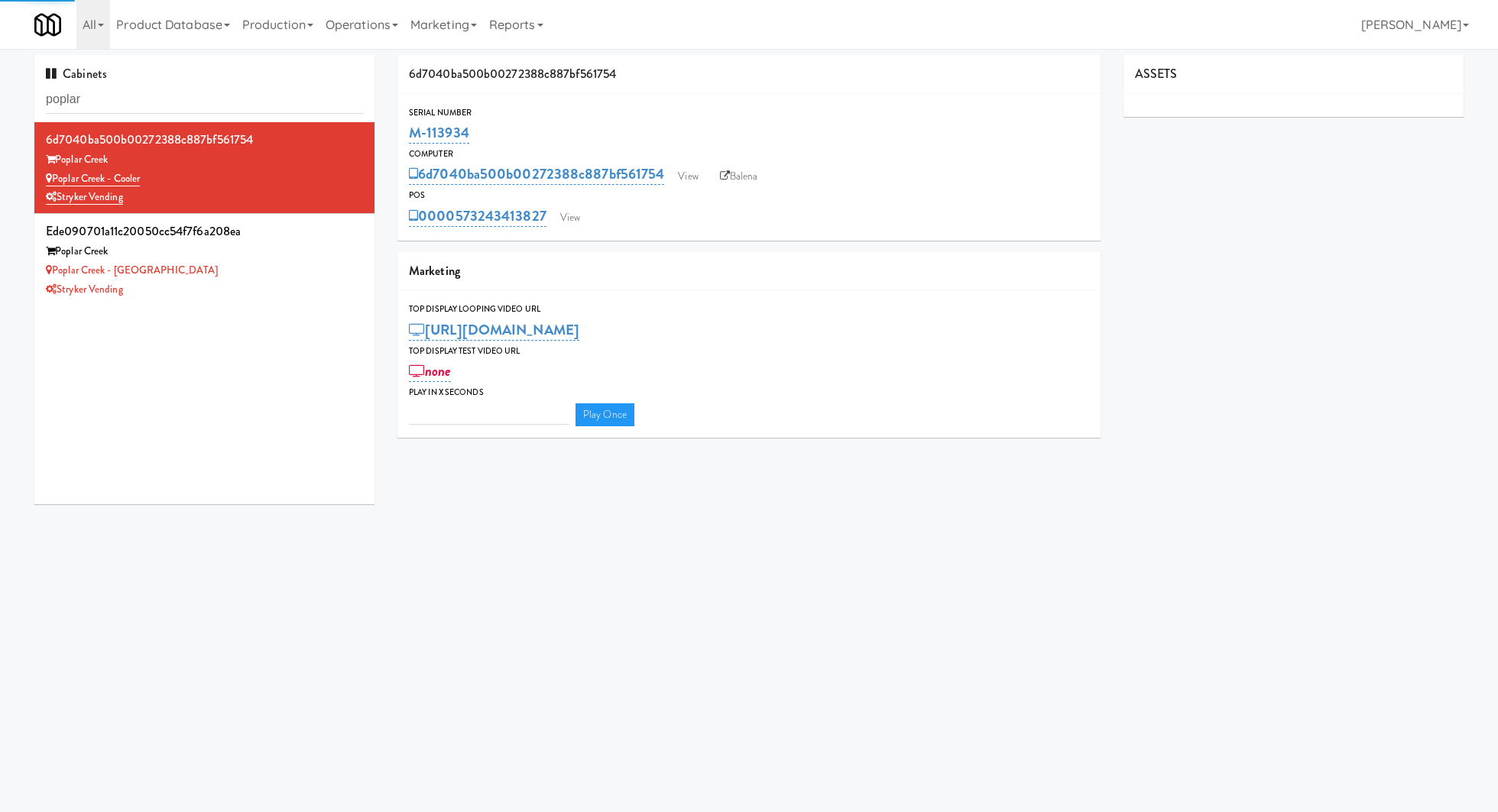
type input "3"
click at [581, 213] on link "View" at bounding box center [569, 218] width 35 height 23
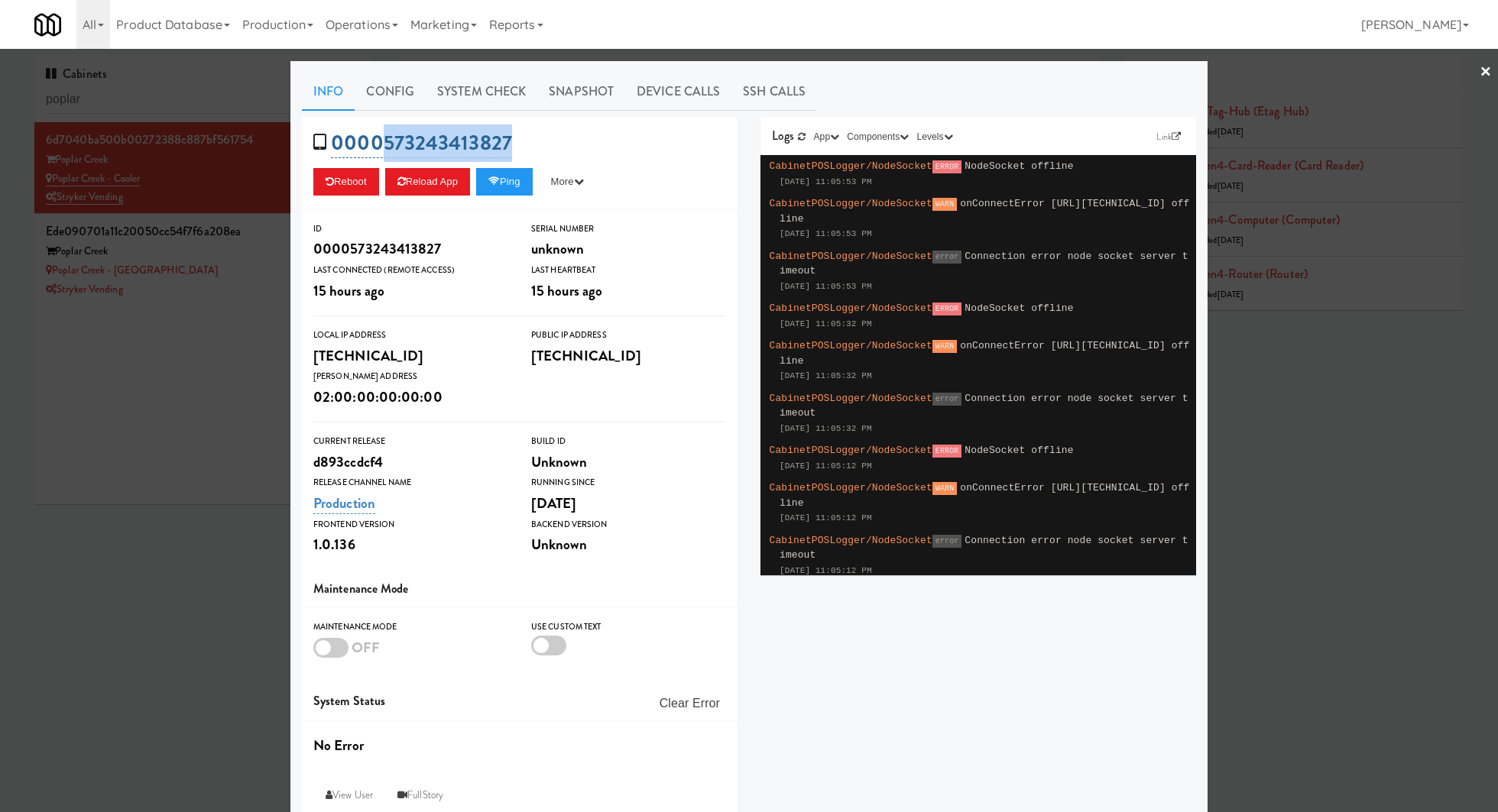
drag, startPoint x: 552, startPoint y: 143, endPoint x: 387, endPoint y: 148, distance: 165.1
click at [387, 148] on div "0000573243413827 Reboot Reload App Ping More Ping Server Restart Server Force R…" at bounding box center [519, 163] width 435 height 93
copy link "573243413827"
click at [250, 334] on div at bounding box center [749, 406] width 1498 height 812
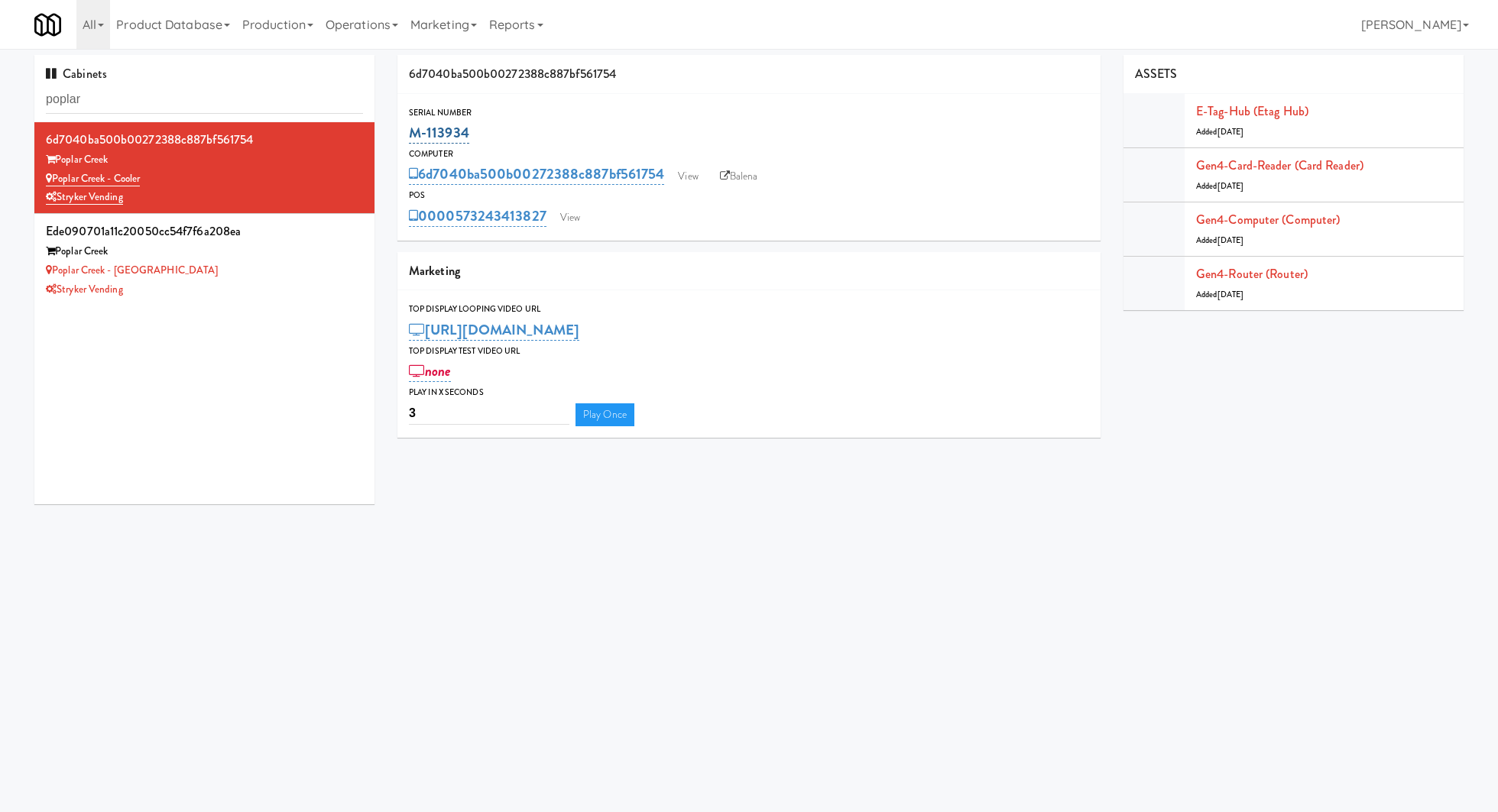
drag, startPoint x: 486, startPoint y: 134, endPoint x: 412, endPoint y: 134, distance: 74.0
click at [412, 134] on div "M-113934" at bounding box center [748, 133] width 680 height 26
copy link "M-113934"
click at [575, 225] on link "View" at bounding box center [569, 218] width 35 height 23
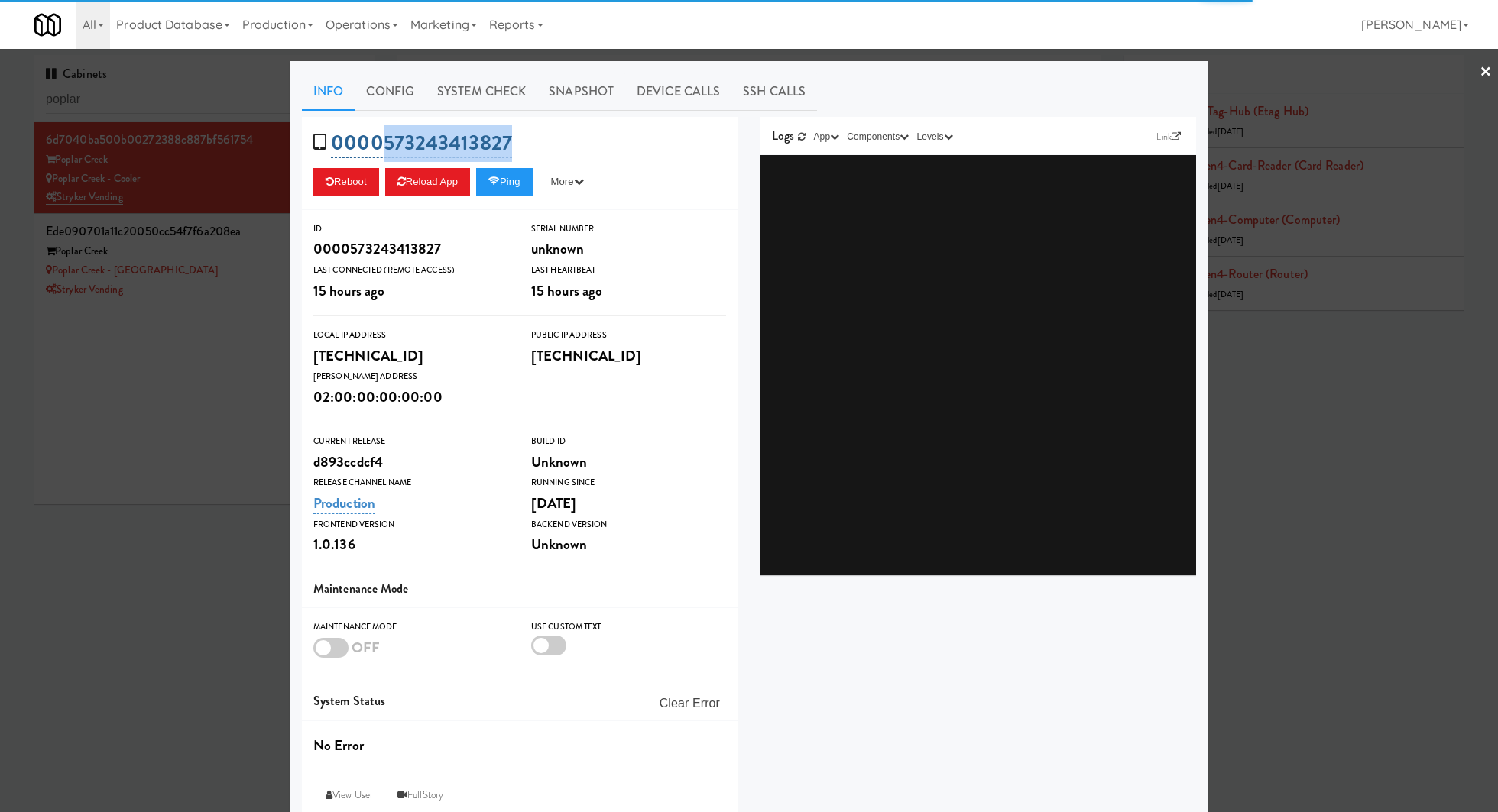
drag, startPoint x: 519, startPoint y: 142, endPoint x: 383, endPoint y: 141, distance: 136.0
click at [383, 141] on div "0000573243413827 Reboot Reload App Ping More Ping Server Restart Server Force R…" at bounding box center [519, 163] width 435 height 93
copy link "573243413827"
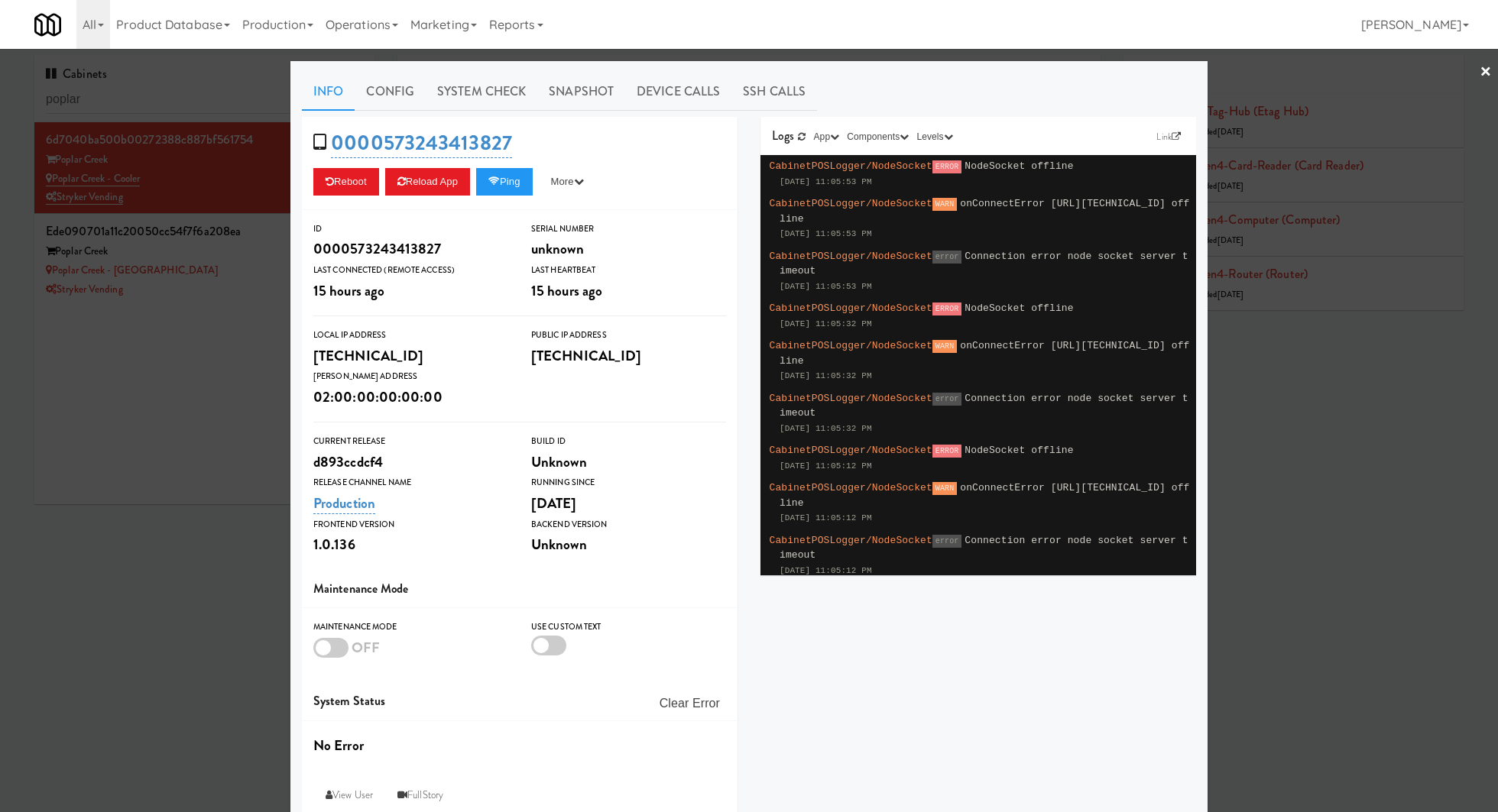
drag, startPoint x: 213, startPoint y: 318, endPoint x: 220, endPoint y: 294, distance: 25.0
click at [213, 318] on div at bounding box center [749, 406] width 1498 height 812
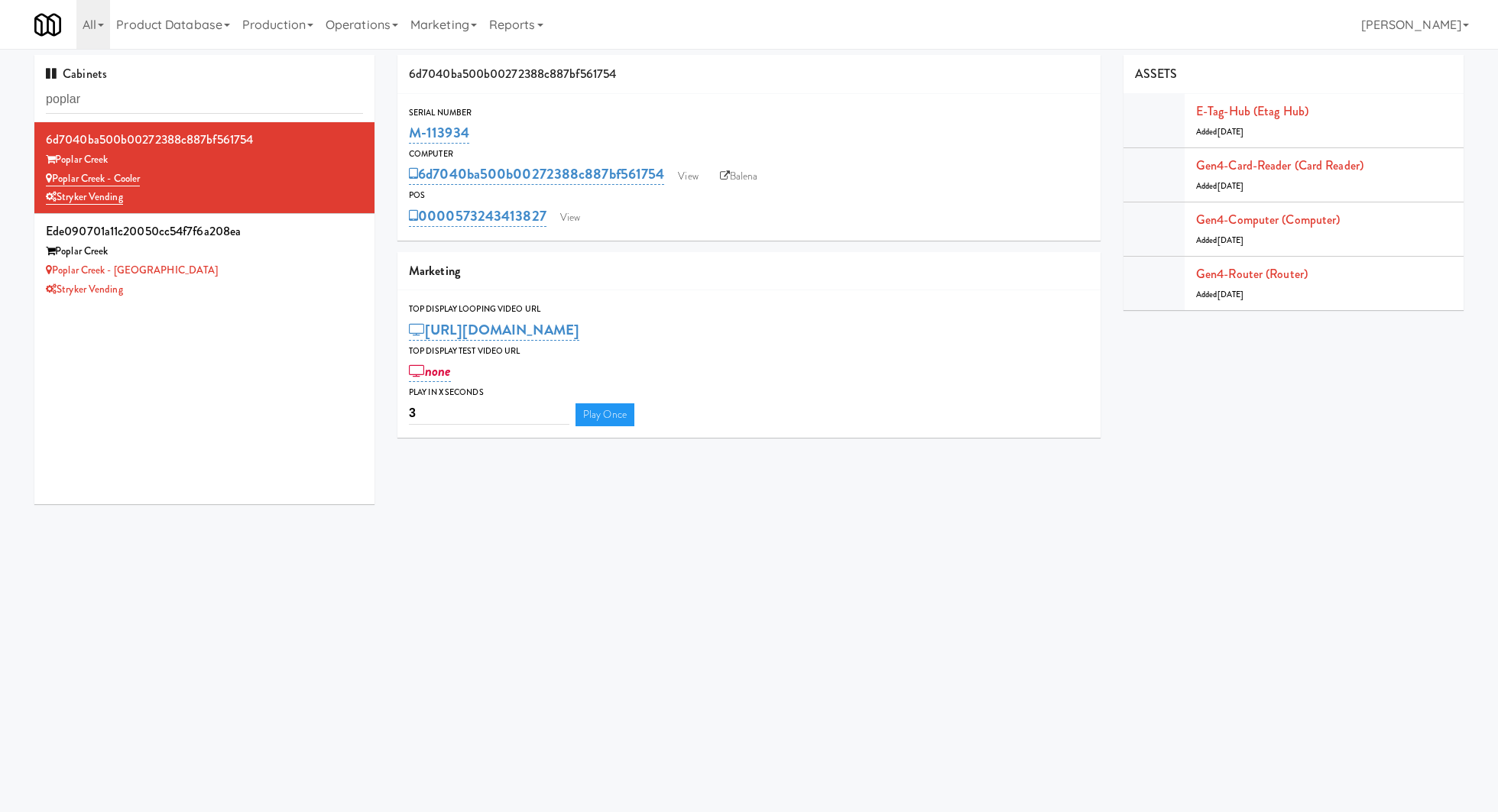
drag, startPoint x: 483, startPoint y: 140, endPoint x: 404, endPoint y: 138, distance: 79.0
click at [404, 138] on div "Serial Number M-113934" at bounding box center [749, 126] width 703 height 41
copy link "M-113934"
click at [250, 103] on input "poplar" at bounding box center [204, 99] width 317 height 29
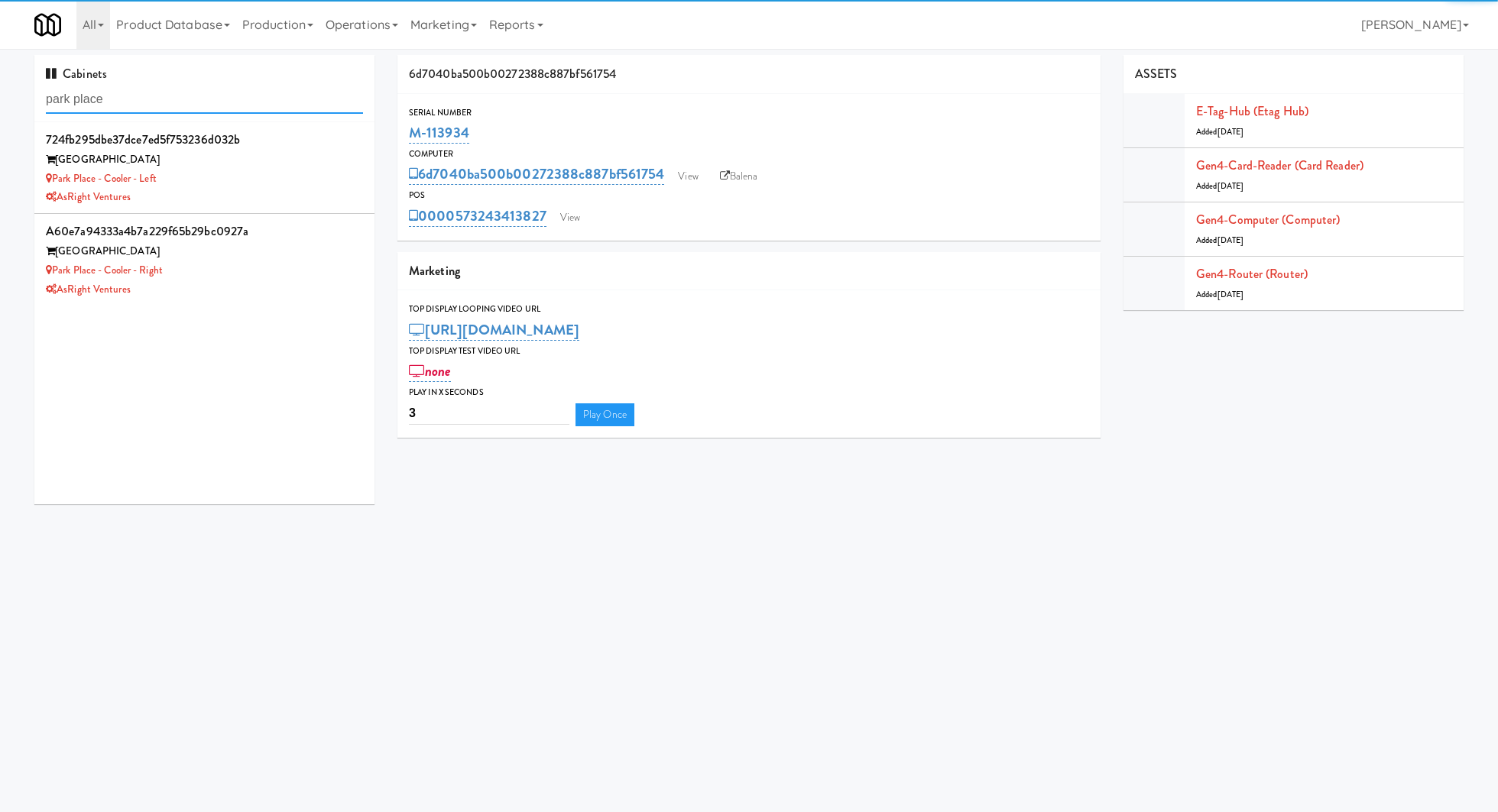
type input "park place"
click at [295, 161] on div "[GEOGRAPHIC_DATA]" at bounding box center [204, 160] width 317 height 19
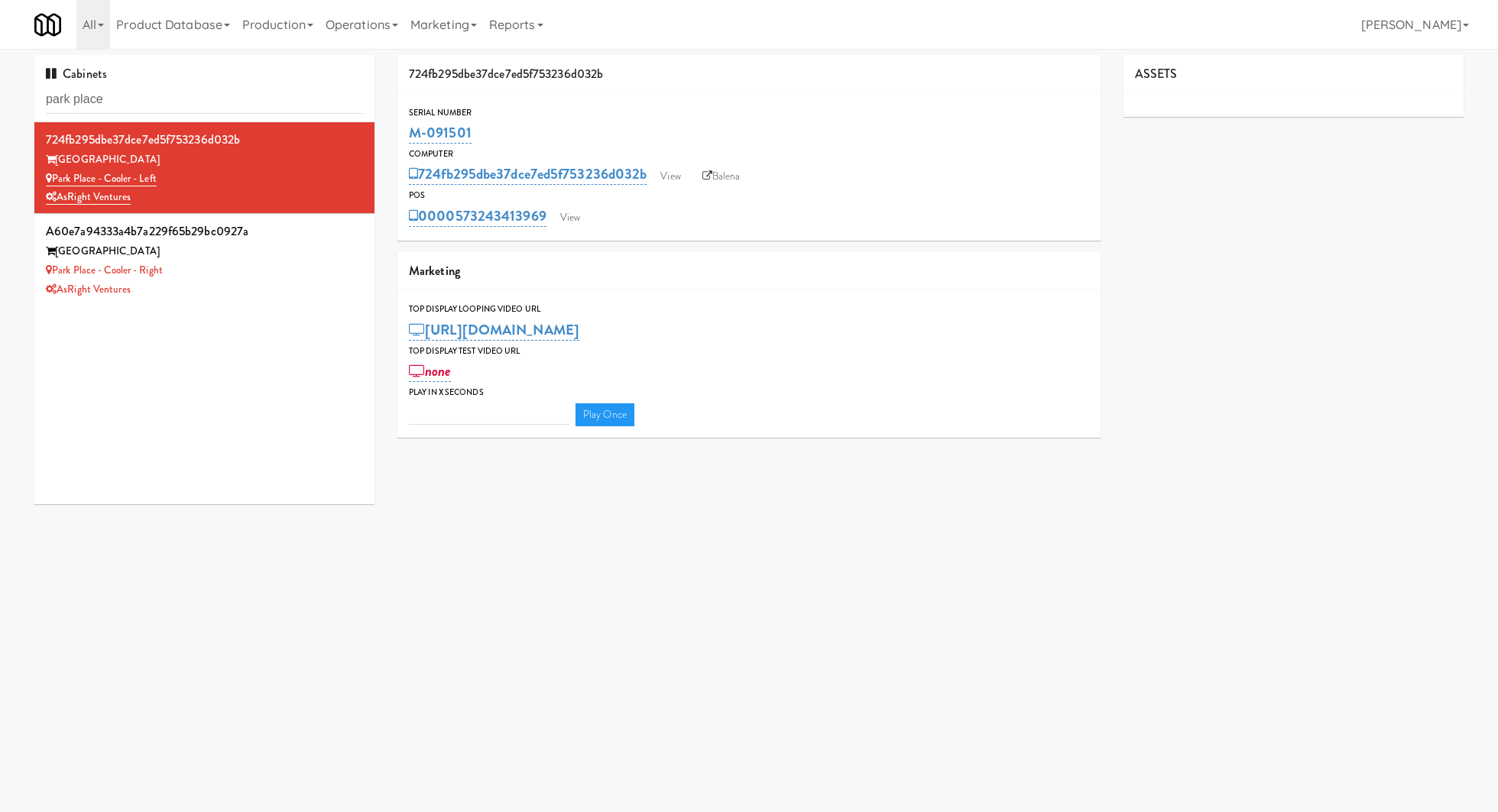
type input "3"
click at [578, 214] on link "View" at bounding box center [569, 218] width 35 height 23
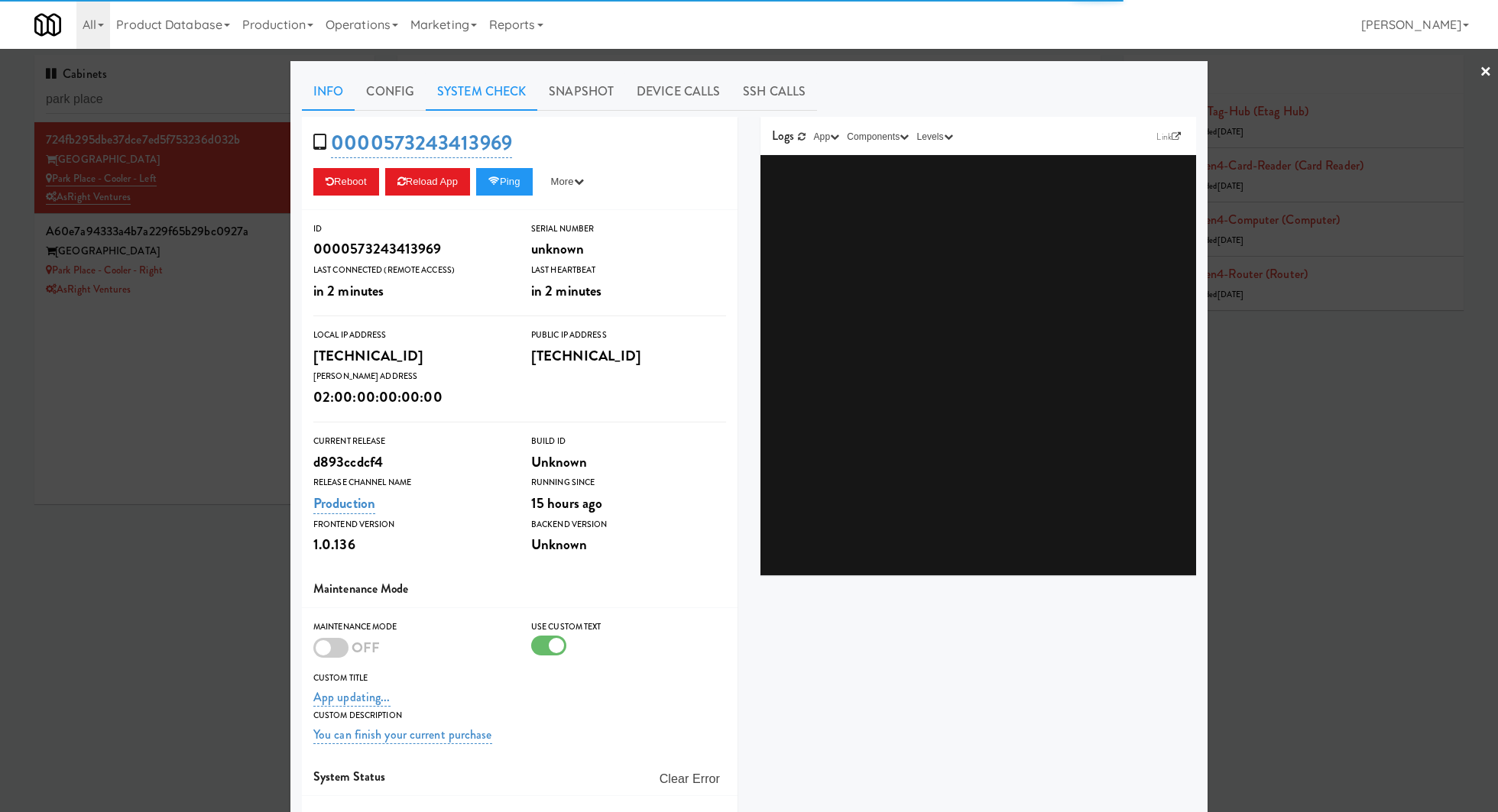
click at [490, 93] on link "System Check" at bounding box center [481, 92] width 111 height 38
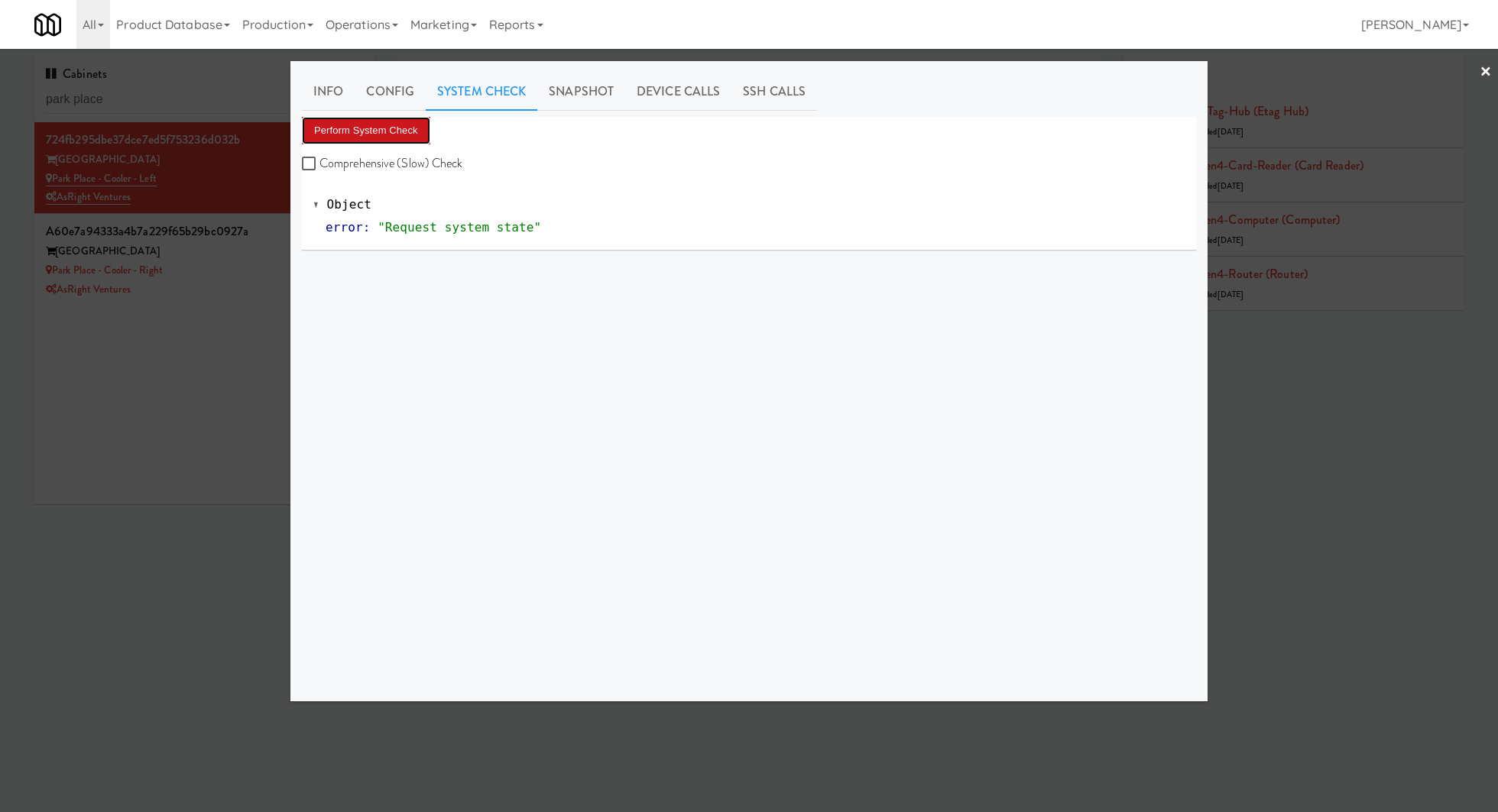
click at [393, 136] on button "Perform System Check" at bounding box center [365, 130] width 129 height 28
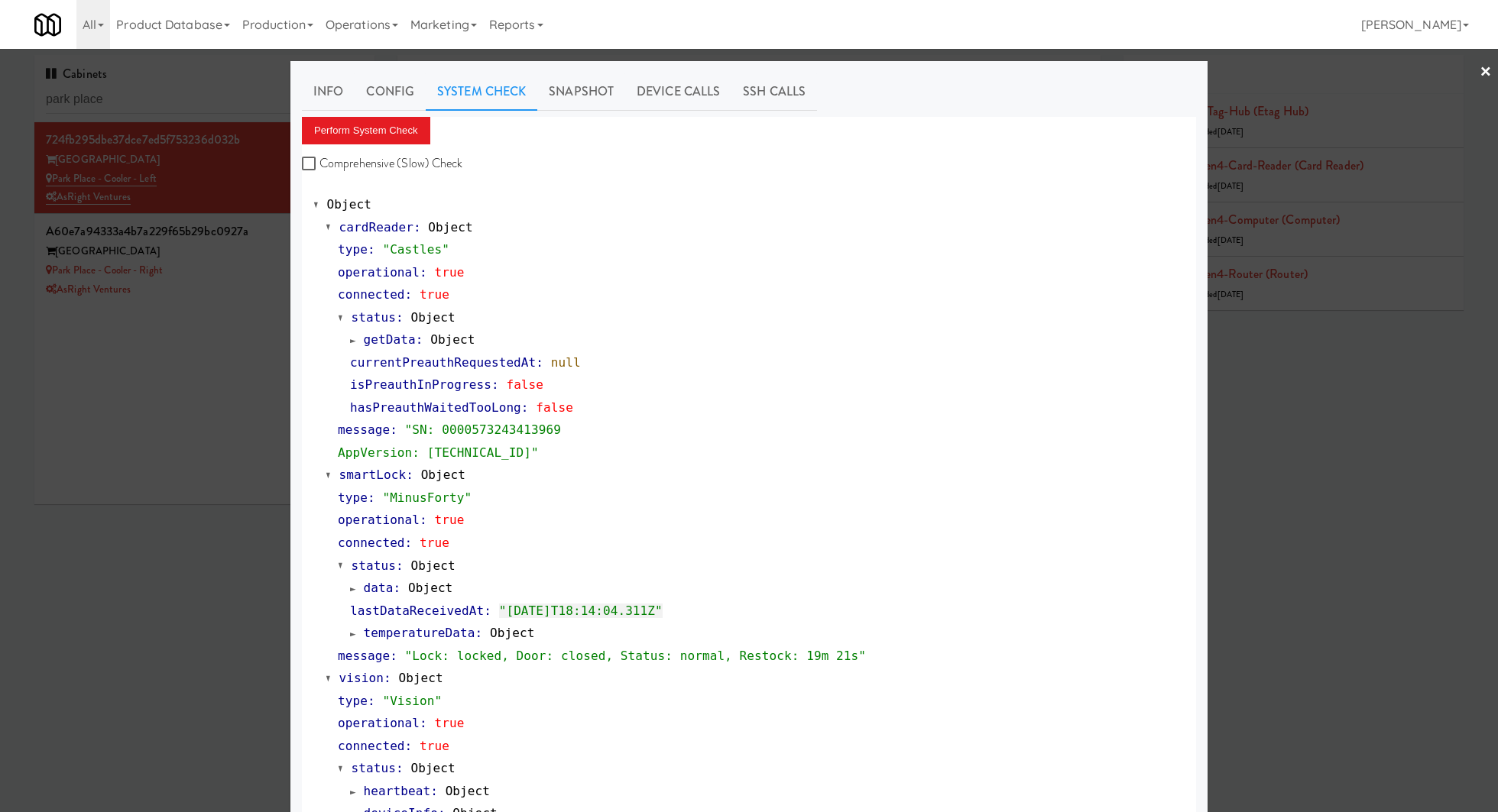
click at [266, 264] on div at bounding box center [749, 406] width 1498 height 812
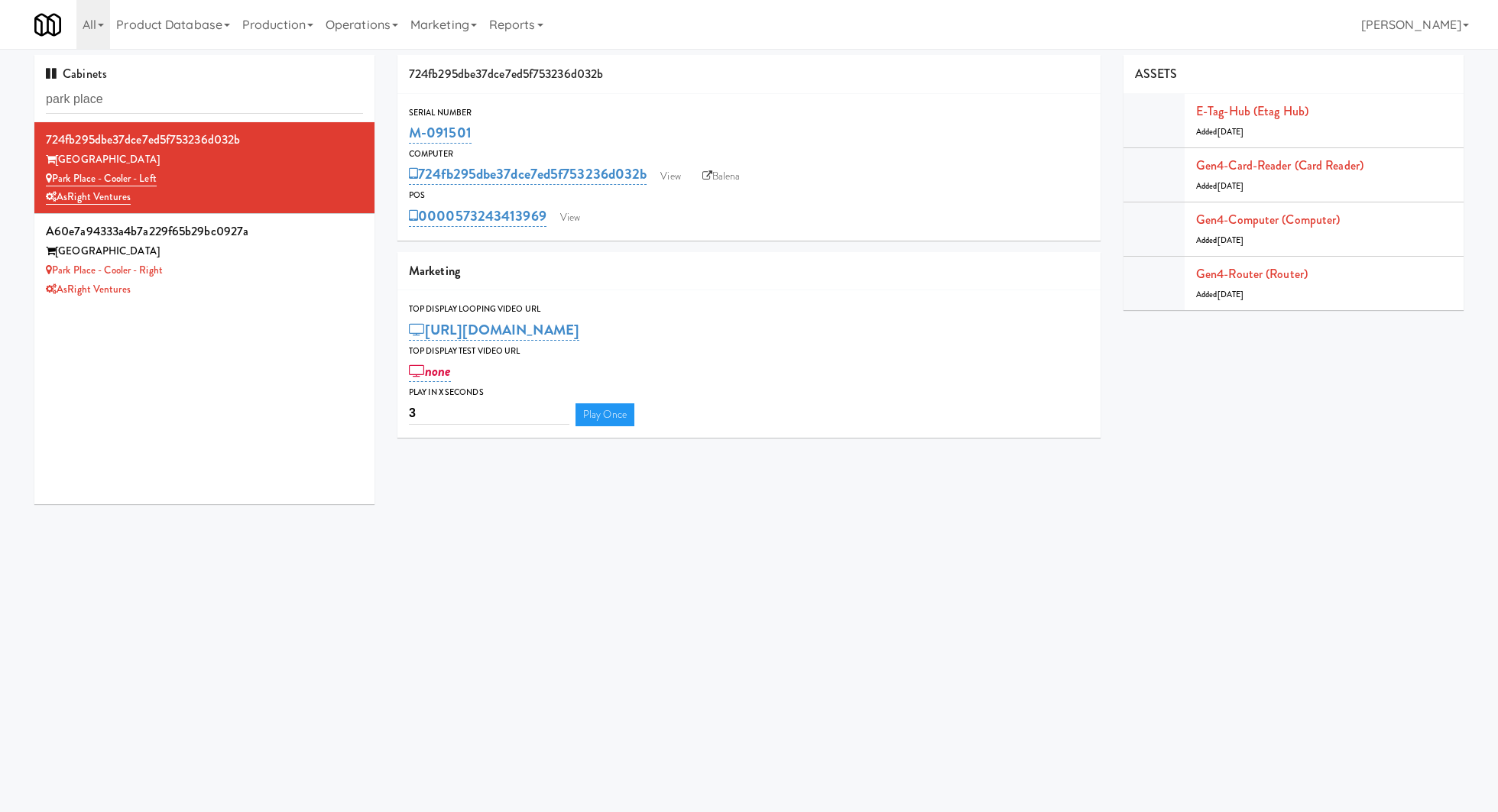
click at [266, 264] on div "Park Place - Cooler - Right" at bounding box center [204, 270] width 317 height 19
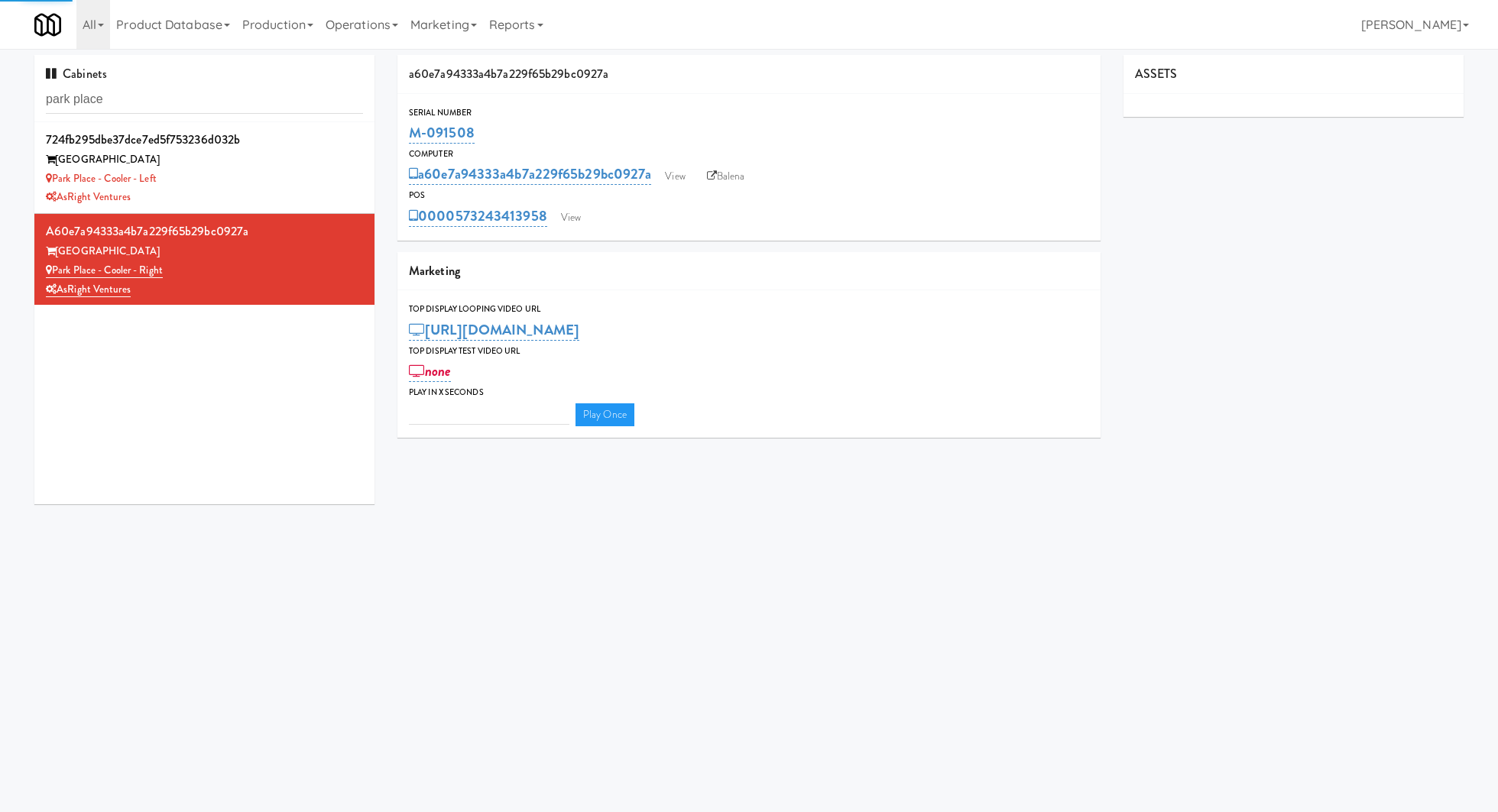
type input "3"
click at [591, 213] on div "0000573243413958 View" at bounding box center [748, 216] width 680 height 26
click at [577, 215] on link "View" at bounding box center [570, 218] width 35 height 23
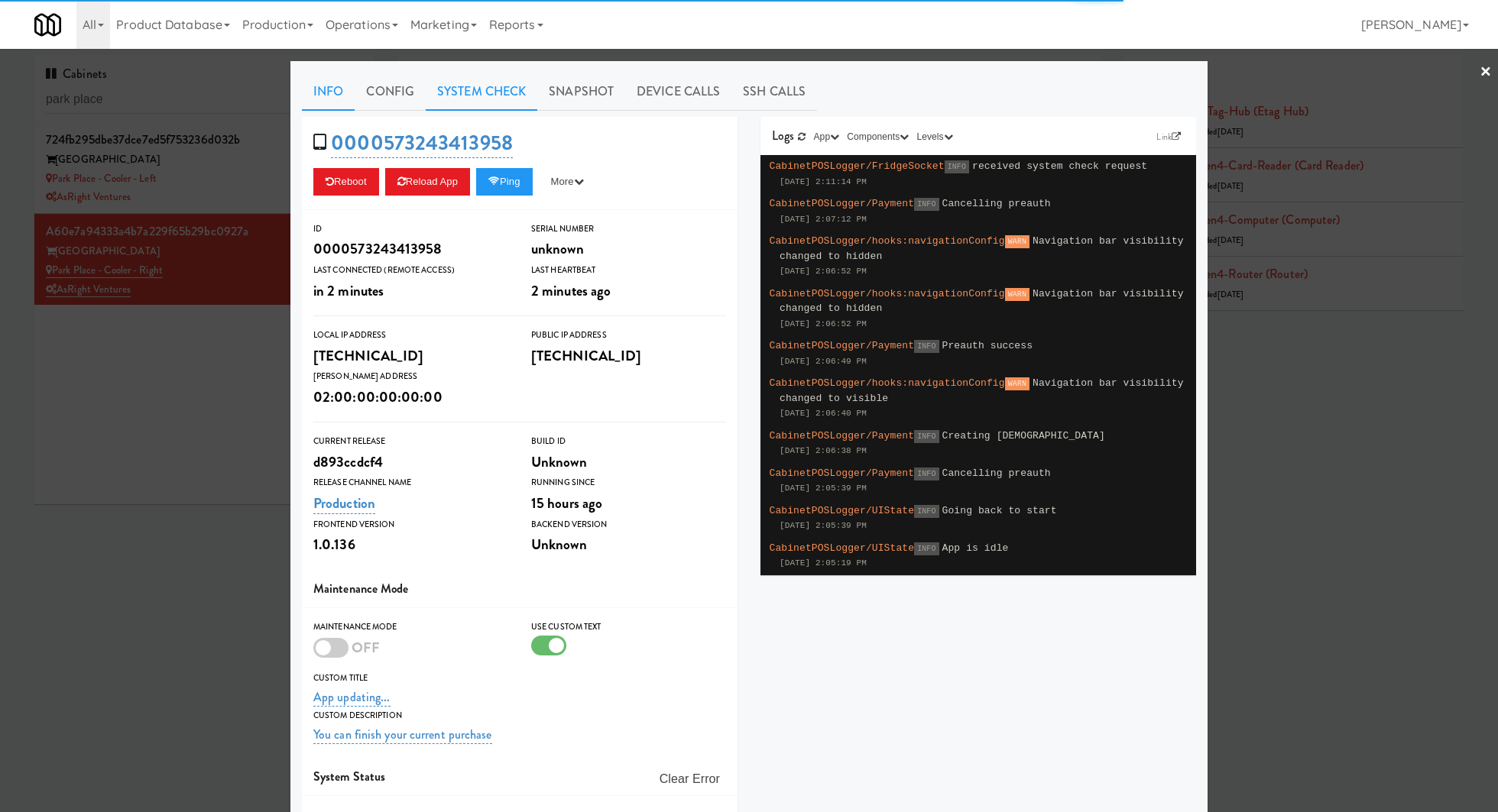
click at [494, 105] on link "System Check" at bounding box center [481, 92] width 111 height 38
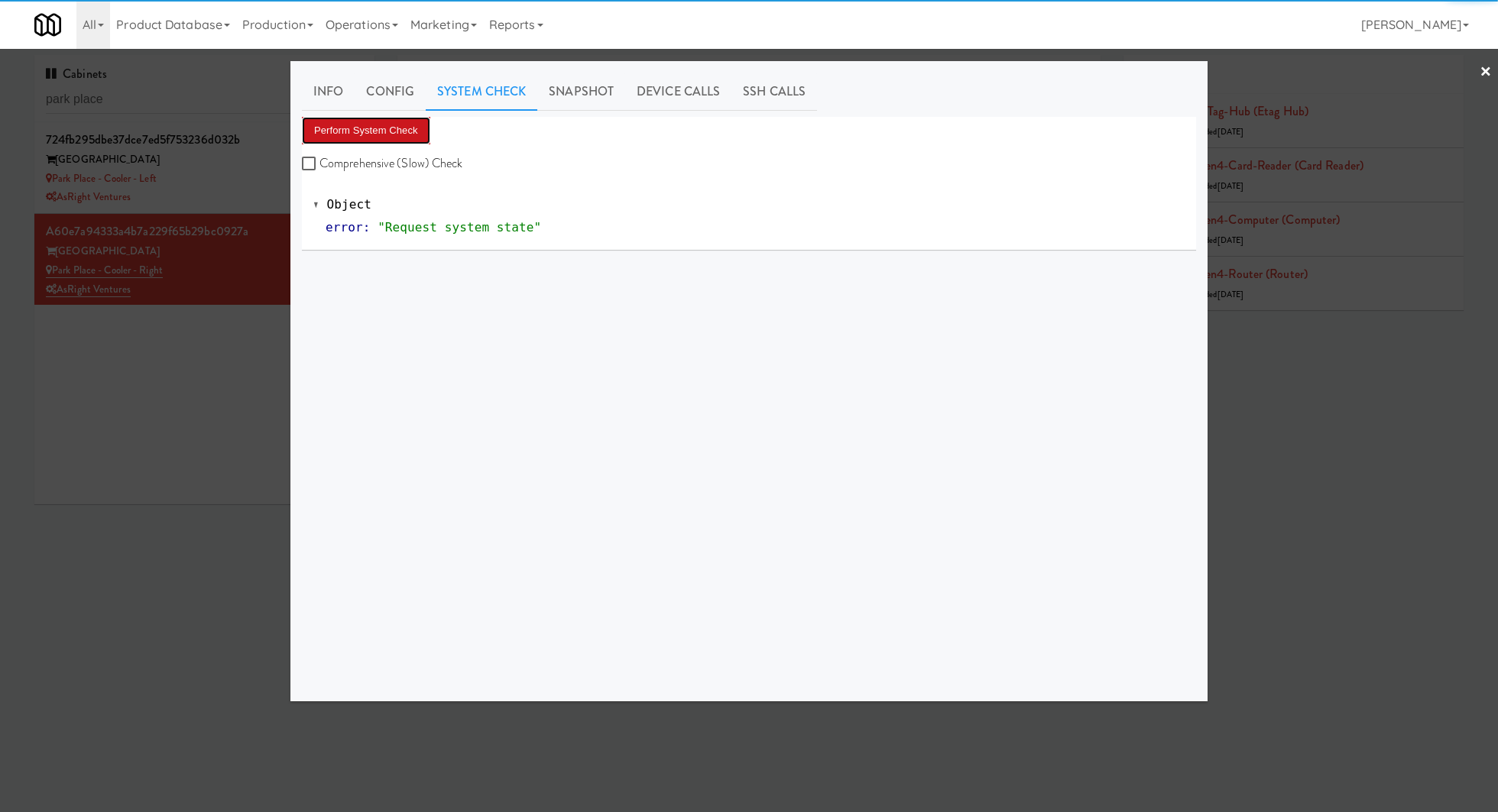
click at [413, 128] on button "Perform System Check" at bounding box center [365, 130] width 129 height 28
